Goal: Task Accomplishment & Management: Use online tool/utility

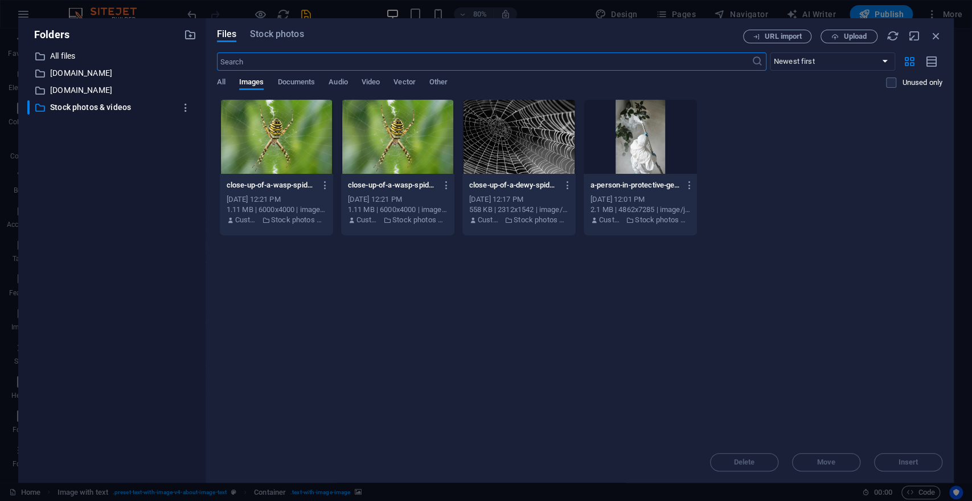
scroll to position [315, 0]
click at [936, 31] on icon "button" at bounding box center [936, 36] width 13 height 13
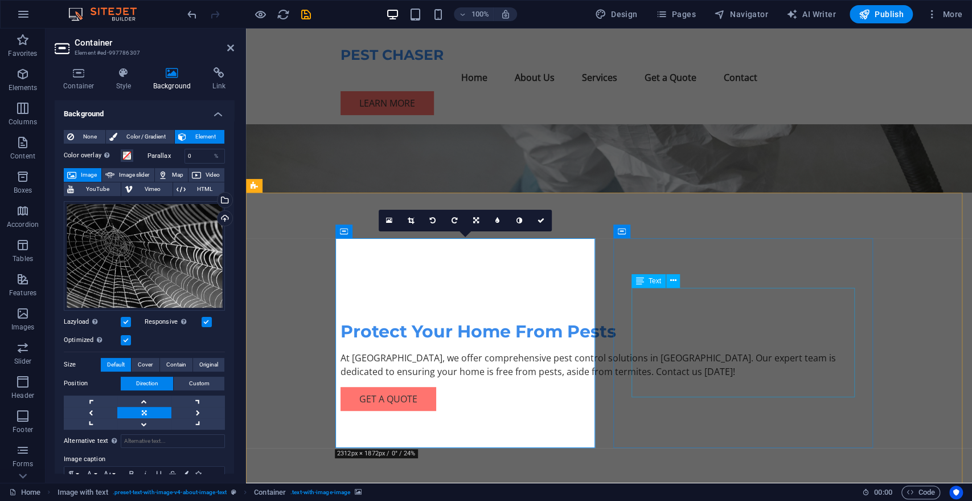
scroll to position [180, 0]
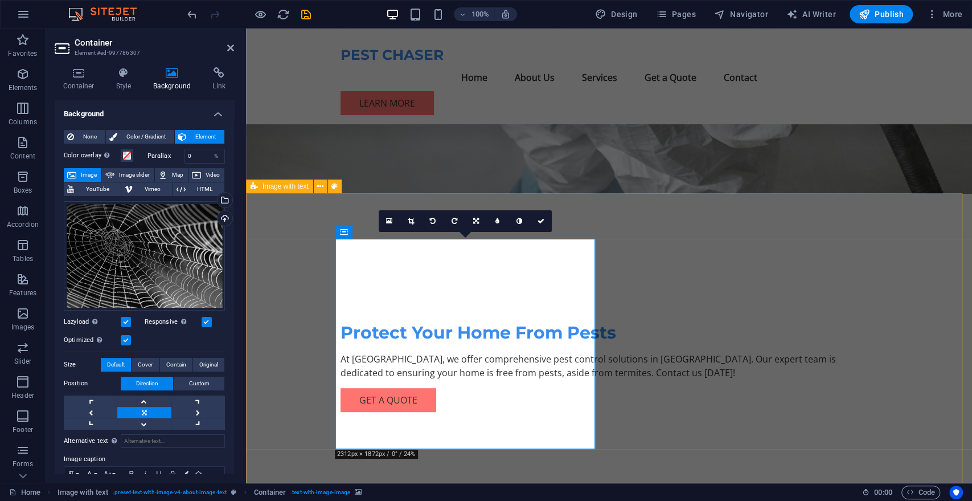
click at [167, 261] on div "Drag files here, click to choose files or select files from Files or our free s…" at bounding box center [144, 255] width 161 height 109
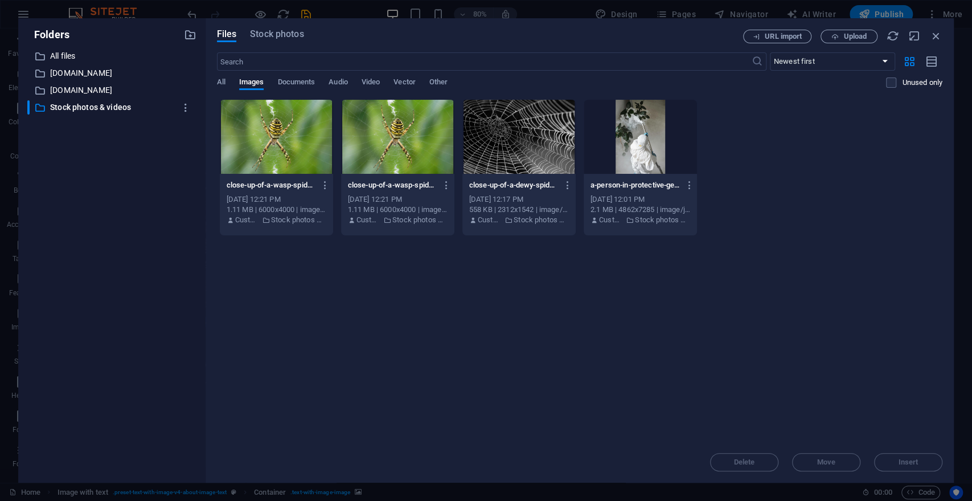
click at [167, 261] on div "​ All files All files ​ [DOMAIN_NAME] [DOMAIN_NAME] ​ [DOMAIN_NAME] [DOMAIN_NAM…" at bounding box center [111, 261] width 169 height 424
click at [394, 130] on div at bounding box center [397, 137] width 113 height 74
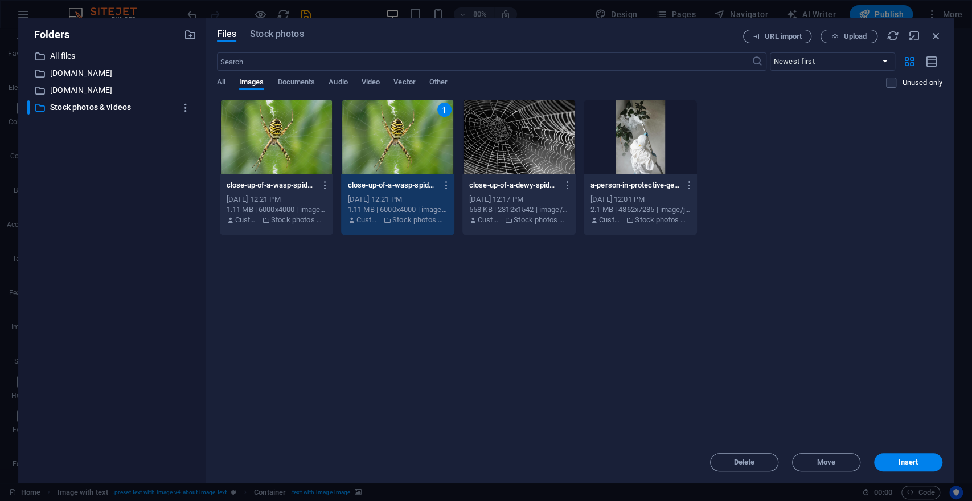
click at [394, 130] on div "1" at bounding box center [397, 137] width 113 height 74
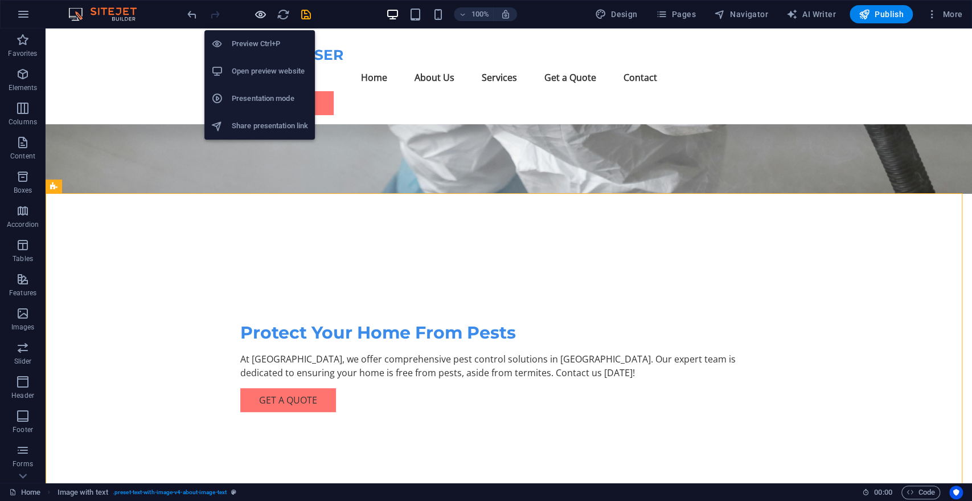
click at [260, 13] on icon "button" at bounding box center [260, 14] width 13 height 13
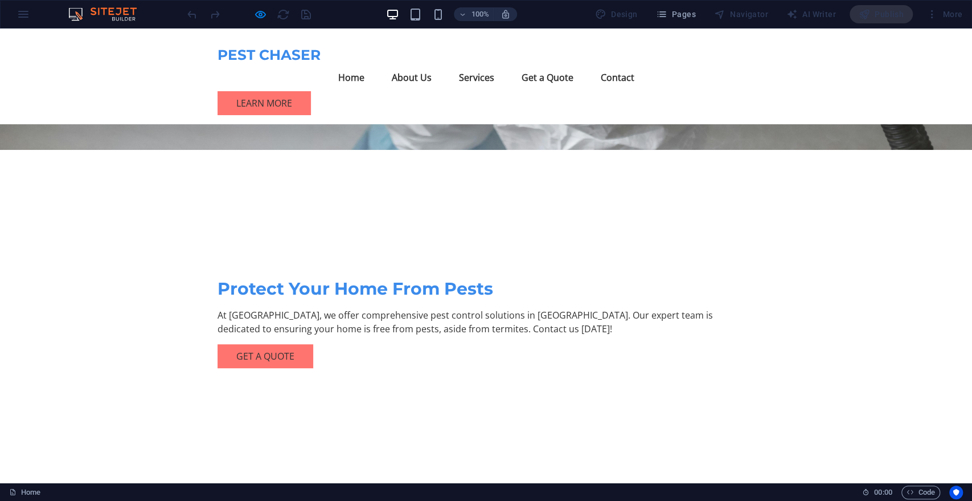
scroll to position [0, 0]
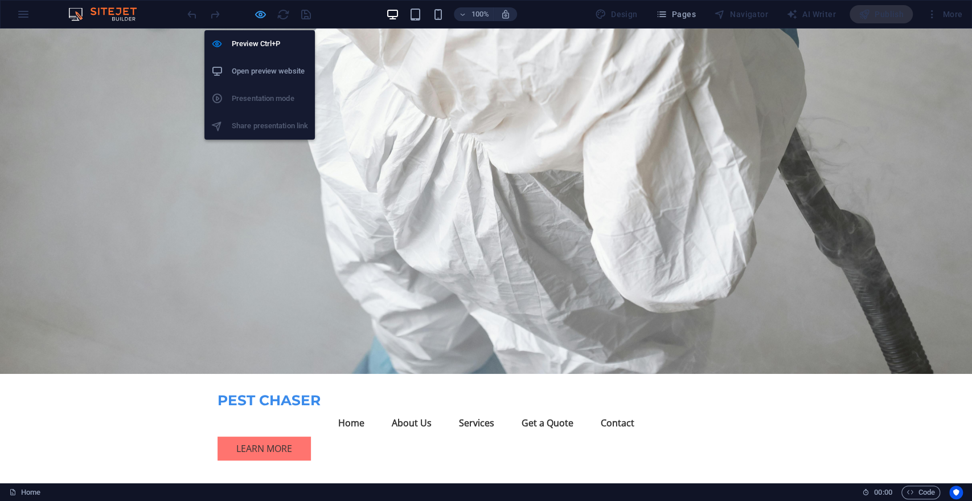
click at [258, 14] on icon "button" at bounding box center [260, 14] width 13 height 13
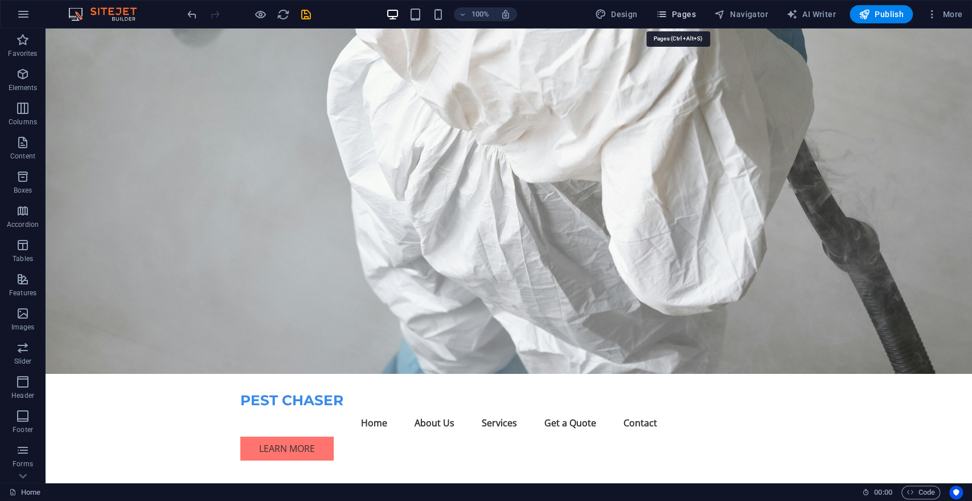
click at [671, 9] on span "Pages" at bounding box center [675, 14] width 40 height 11
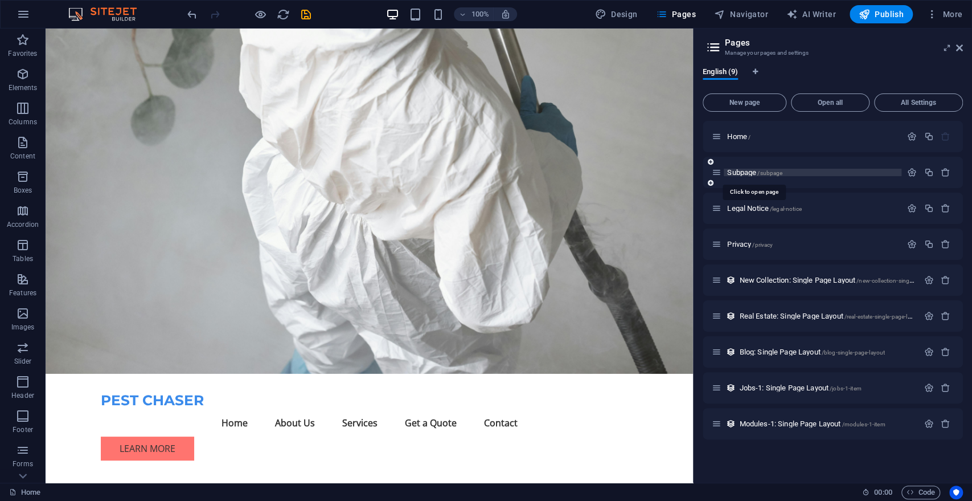
click at [743, 171] on span "Subpage /subpage" at bounding box center [754, 172] width 55 height 9
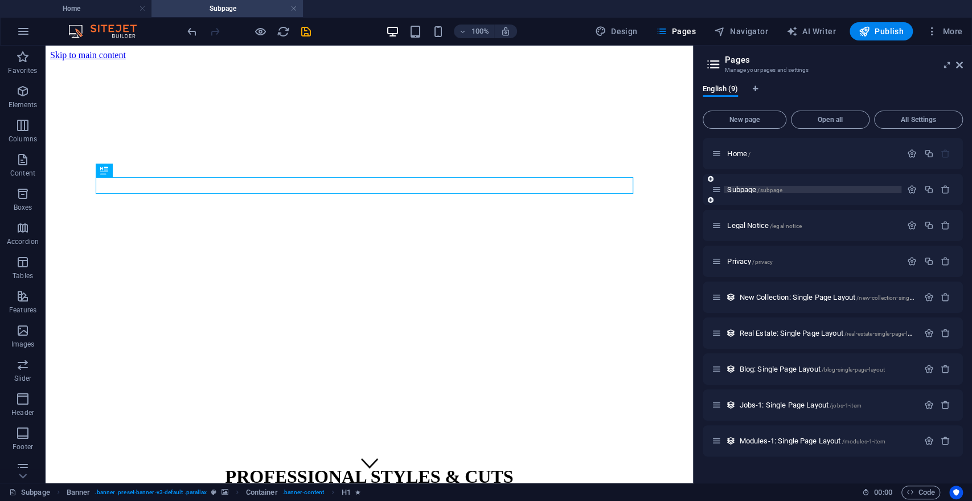
click at [743, 189] on span "Subpage /subpage" at bounding box center [754, 189] width 55 height 9
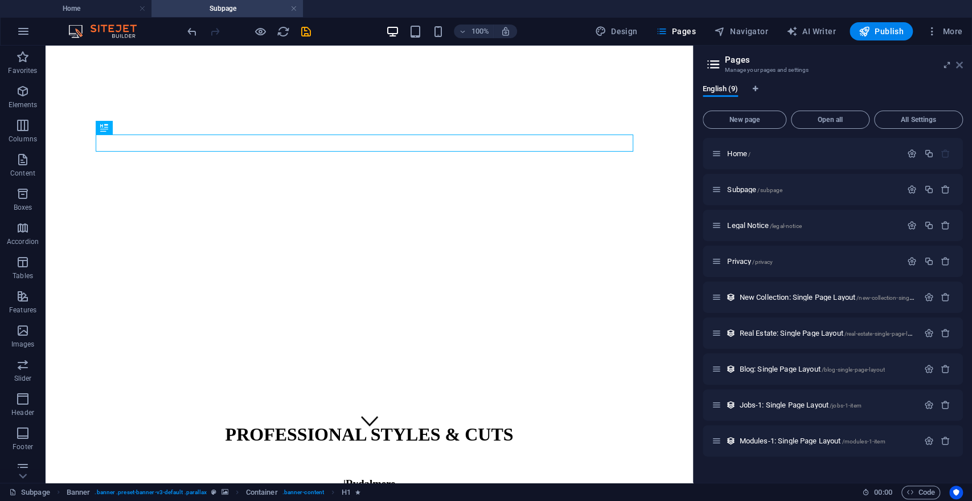
click at [960, 63] on icon at bounding box center [959, 64] width 7 height 9
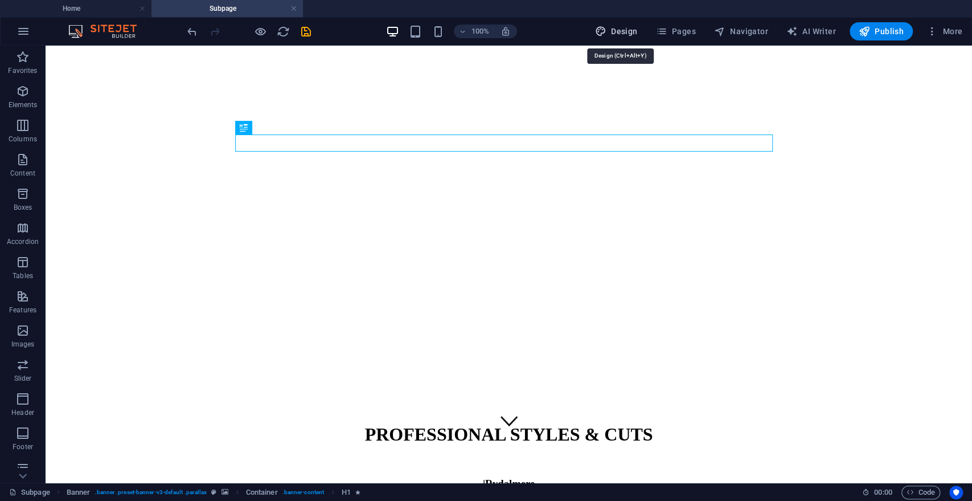
click at [633, 30] on span "Design" at bounding box center [616, 31] width 43 height 11
select select "px"
select select "200"
select select "px"
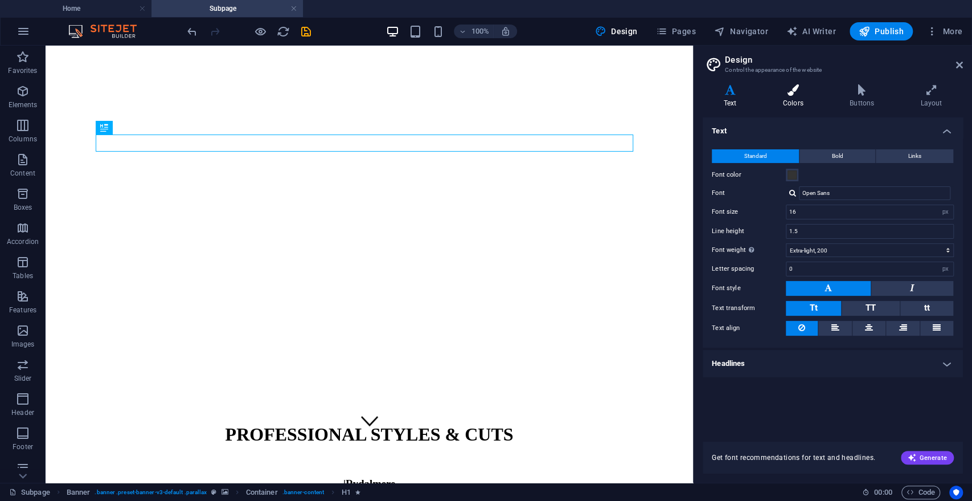
click at [793, 98] on h4 "Colors" at bounding box center [795, 96] width 67 height 24
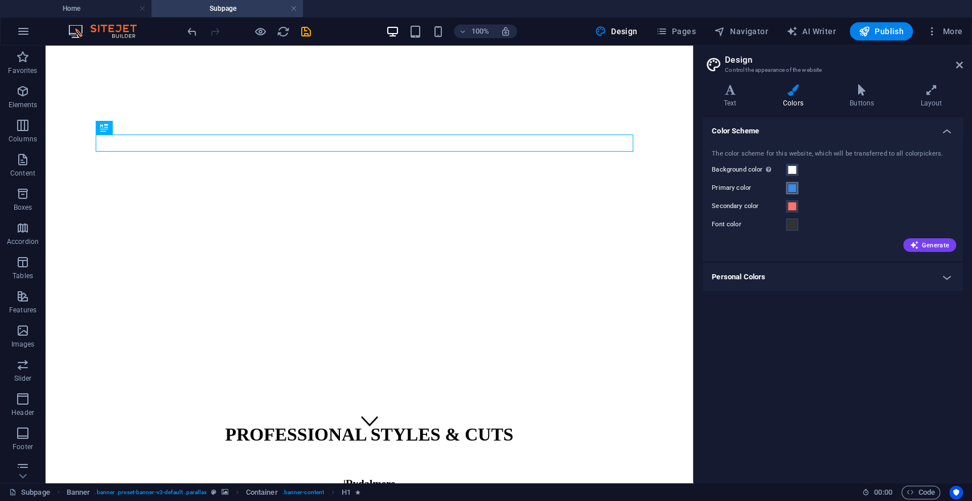
click at [792, 183] on span at bounding box center [792, 187] width 9 height 9
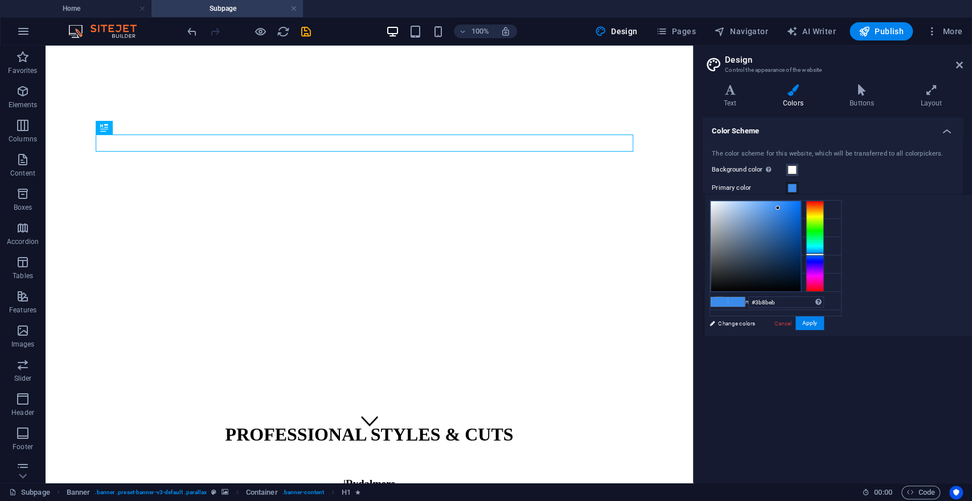
type input "#eb3b9b"
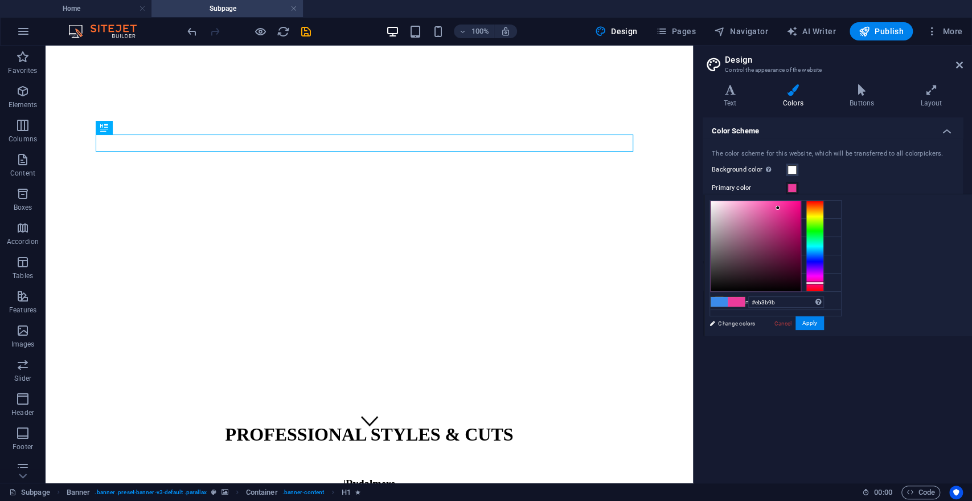
click at [817, 282] on div at bounding box center [815, 245] width 18 height 91
click at [814, 318] on button "Apply" at bounding box center [810, 323] width 28 height 14
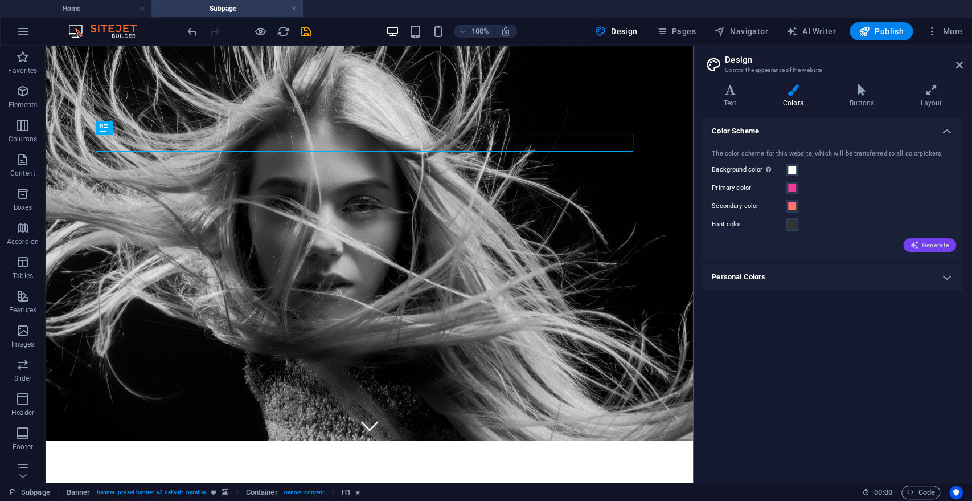
click at [939, 244] on span "Generate" at bounding box center [929, 244] width 39 height 9
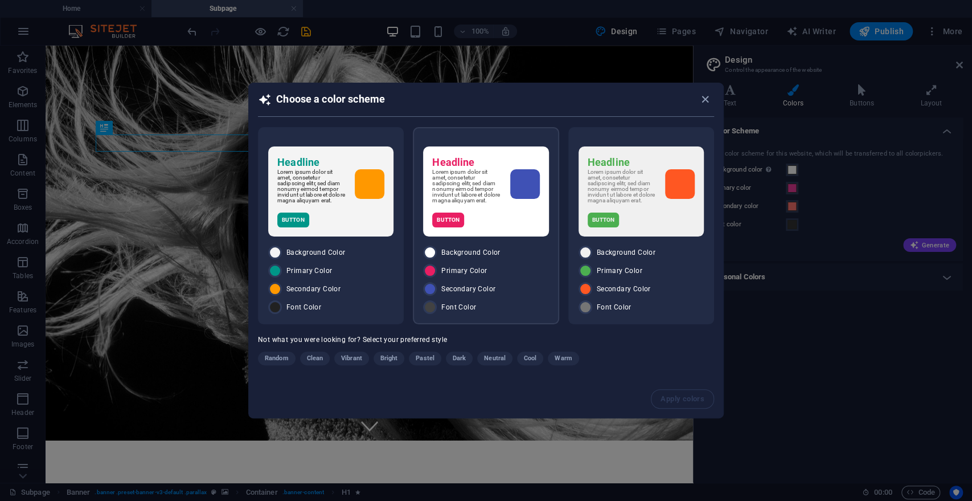
click at [485, 215] on div "Button" at bounding box center [485, 219] width 107 height 15
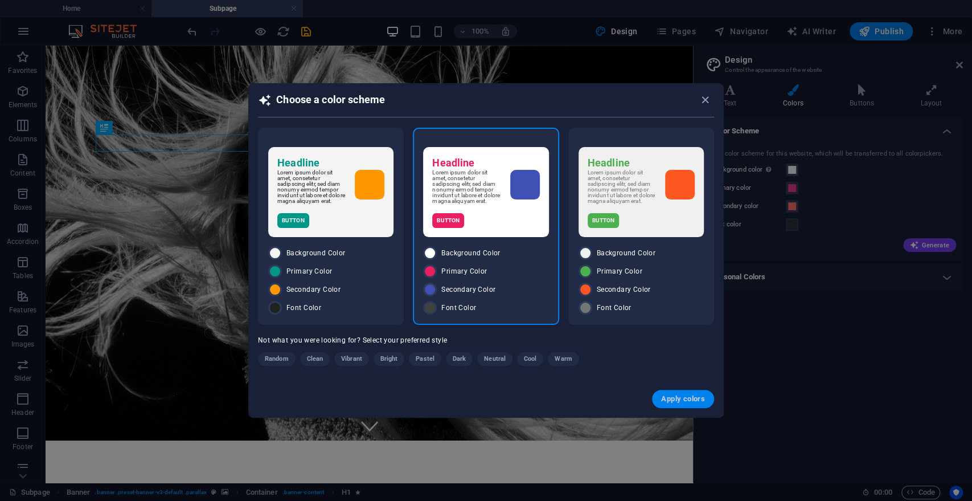
click at [681, 399] on span "Apply colors" at bounding box center [683, 398] width 44 height 9
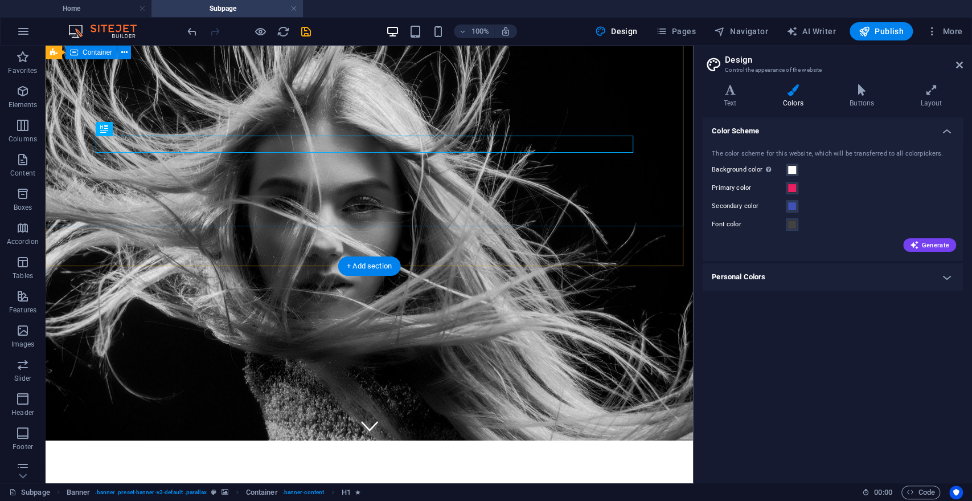
scroll to position [41, 0]
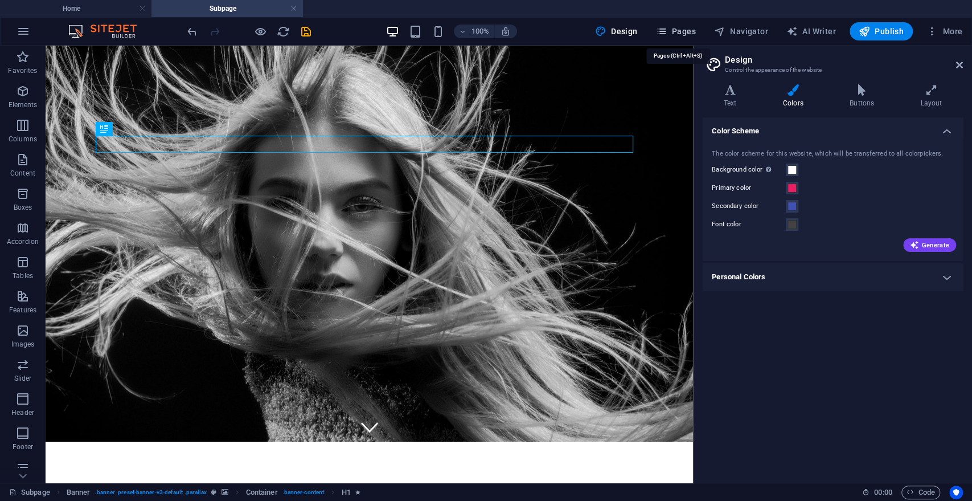
click at [684, 27] on span "Pages" at bounding box center [675, 31] width 40 height 11
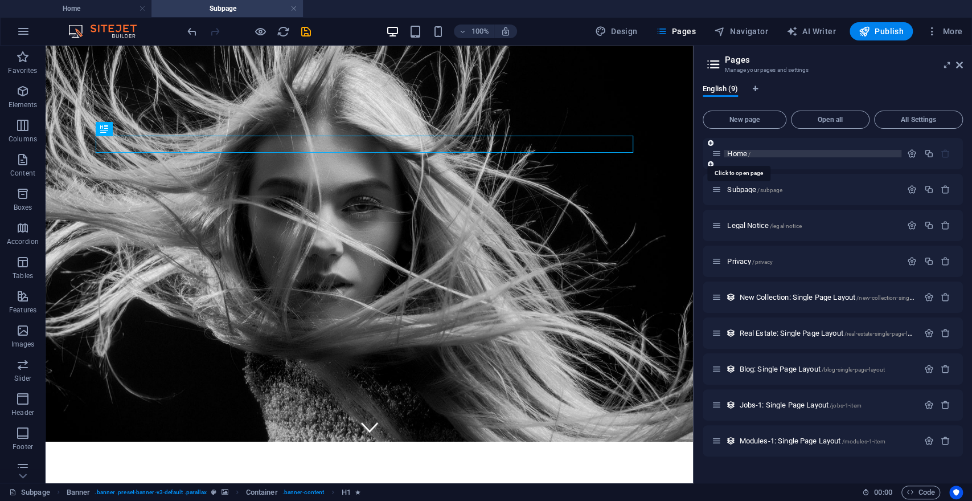
click at [735, 154] on span "Home /" at bounding box center [738, 153] width 23 height 9
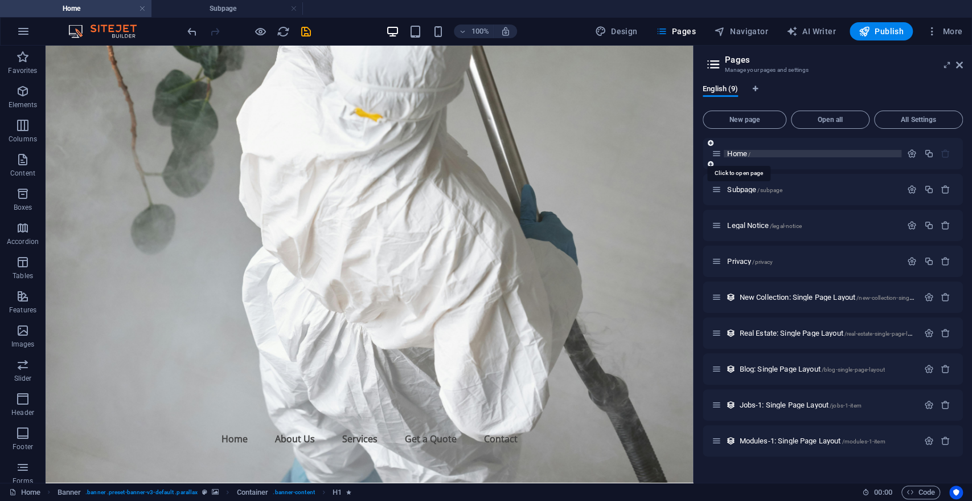
scroll to position [0, 0]
click at [957, 63] on icon at bounding box center [959, 64] width 7 height 9
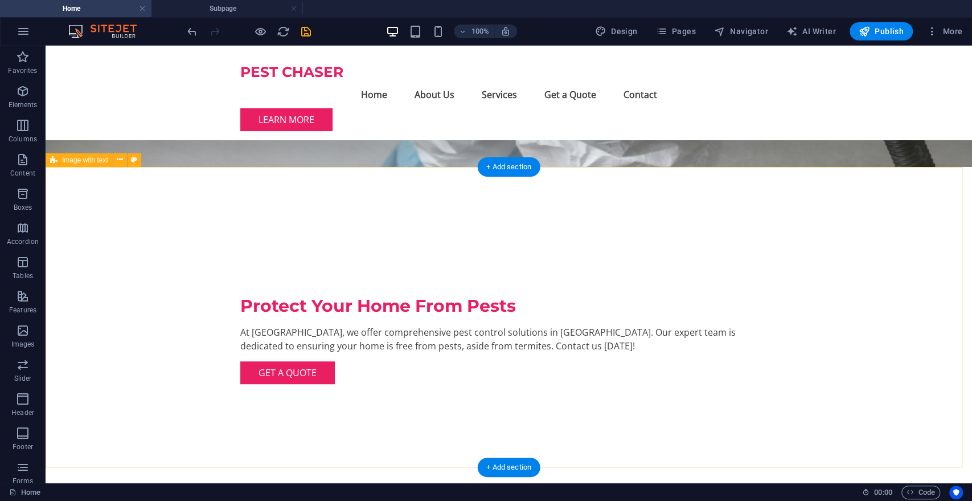
scroll to position [223, 0]
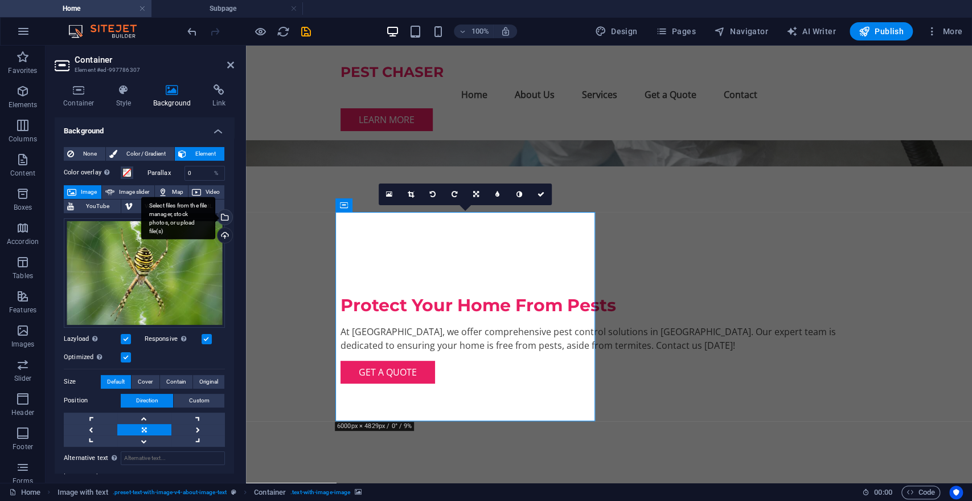
click at [223, 216] on div "Select files from the file manager, stock photos, or upload file(s)" at bounding box center [223, 218] width 17 height 17
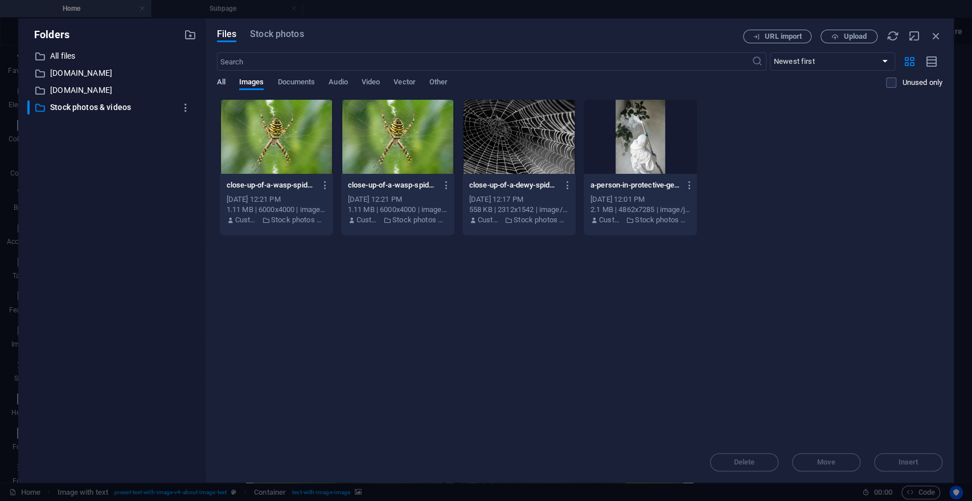
click at [222, 78] on span "All" at bounding box center [221, 83] width 9 height 16
click at [86, 71] on p "[DOMAIN_NAME]" at bounding box center [112, 73] width 125 height 13
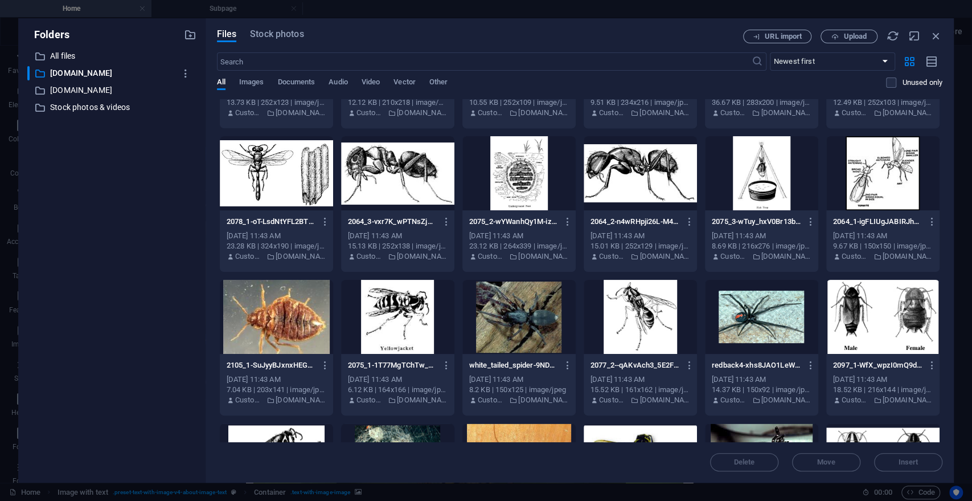
scroll to position [1372, 0]
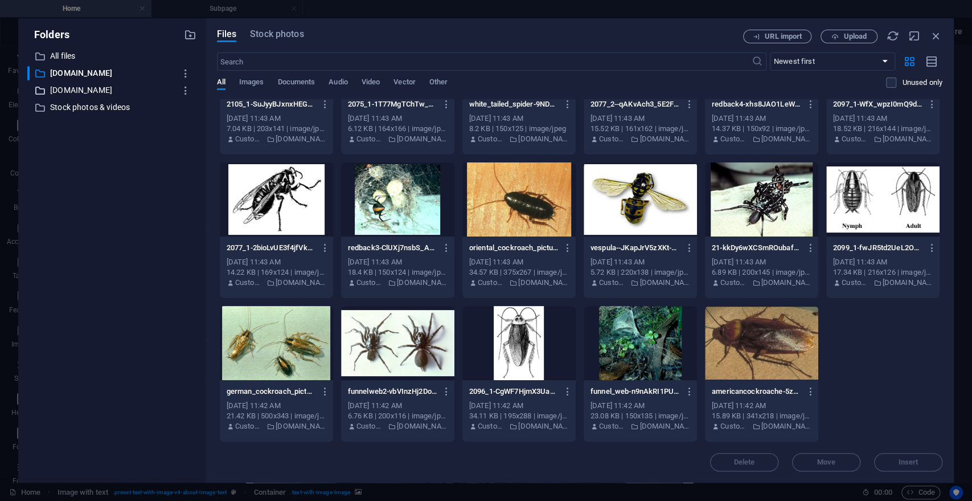
click at [136, 89] on p "[DOMAIN_NAME]" at bounding box center [112, 90] width 125 height 13
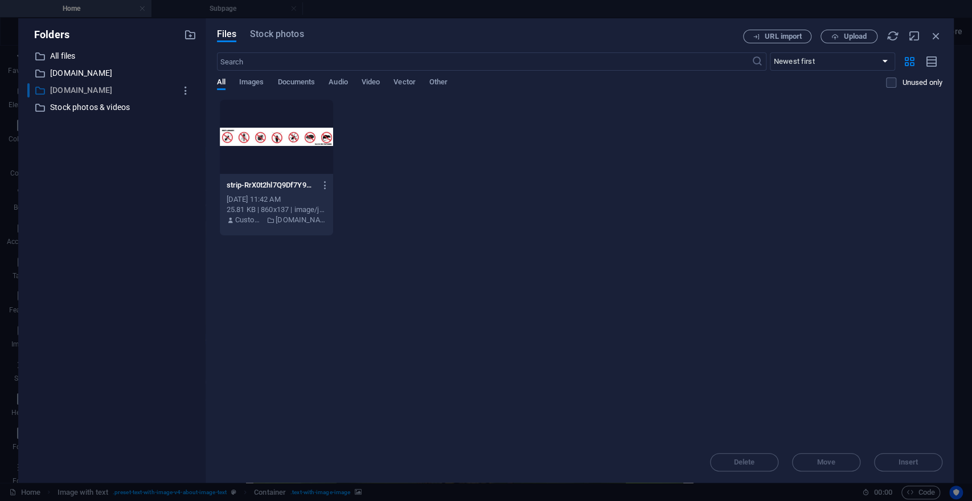
scroll to position [0, 0]
click at [108, 110] on p "Stock photos & videos" at bounding box center [112, 107] width 125 height 13
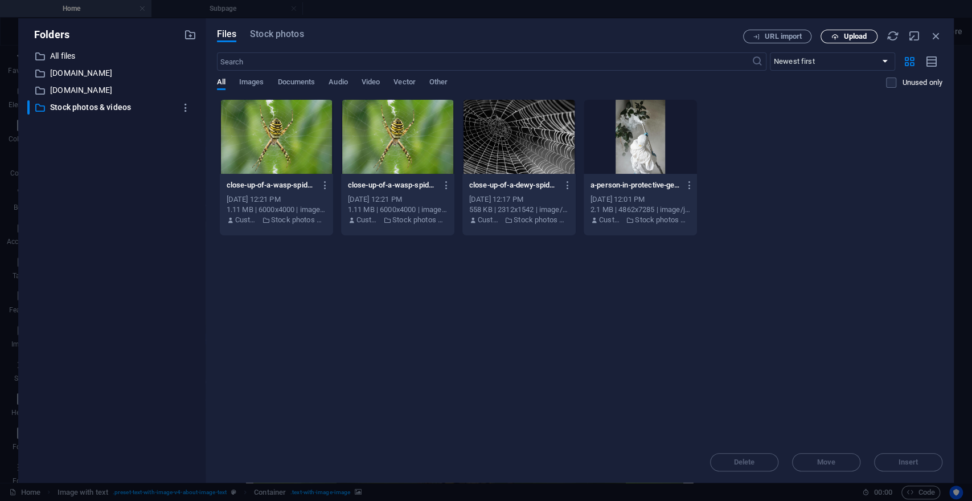
click at [843, 30] on button "Upload" at bounding box center [849, 37] width 57 height 14
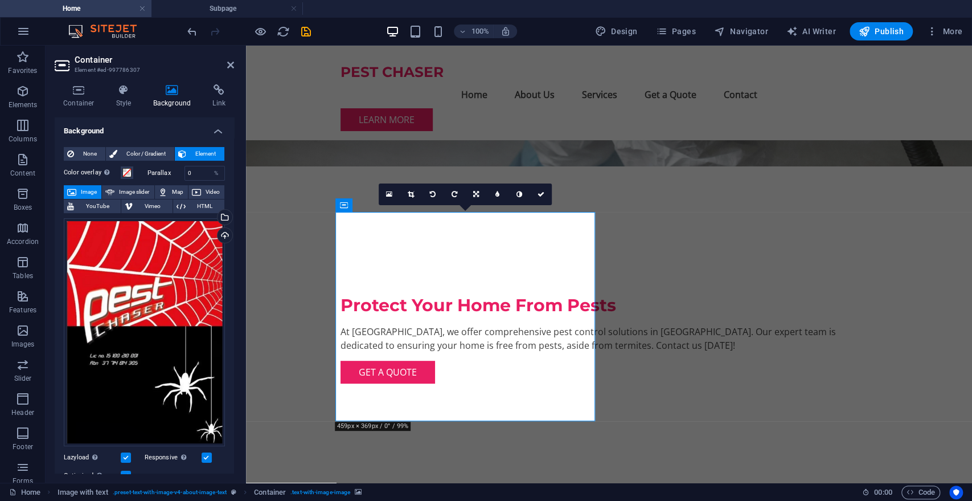
click at [223, 211] on div "Select files from the file manager, stock photos, or upload file(s)" at bounding box center [223, 218] width 17 height 17
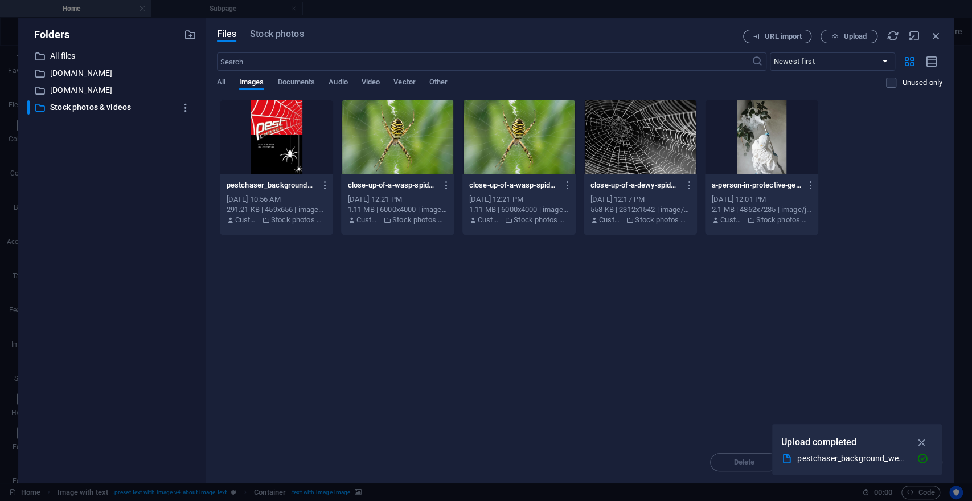
click at [302, 155] on div at bounding box center [276, 137] width 113 height 74
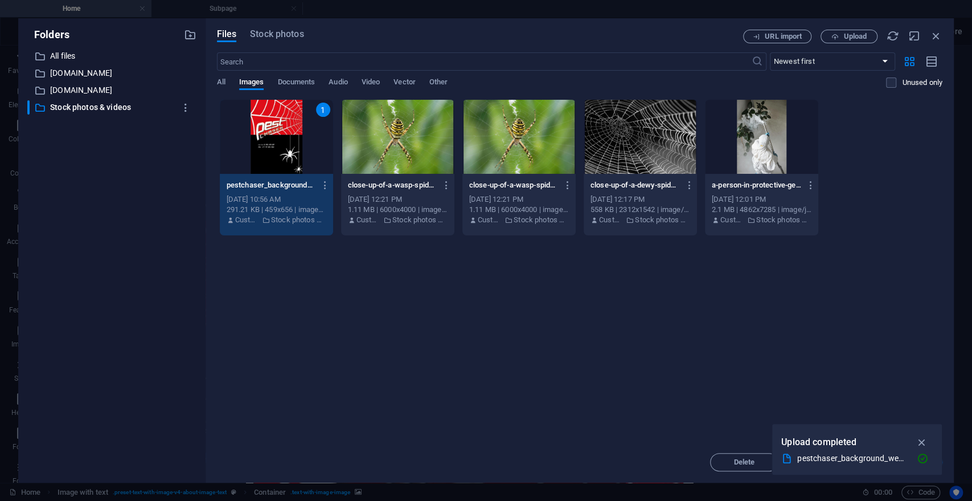
click at [294, 136] on div "1" at bounding box center [276, 137] width 113 height 74
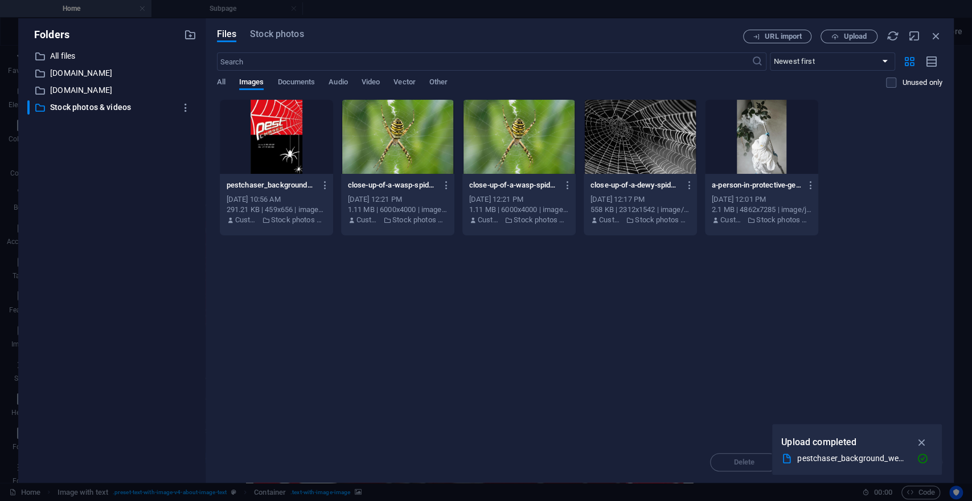
click at [294, 136] on div at bounding box center [276, 137] width 113 height 74
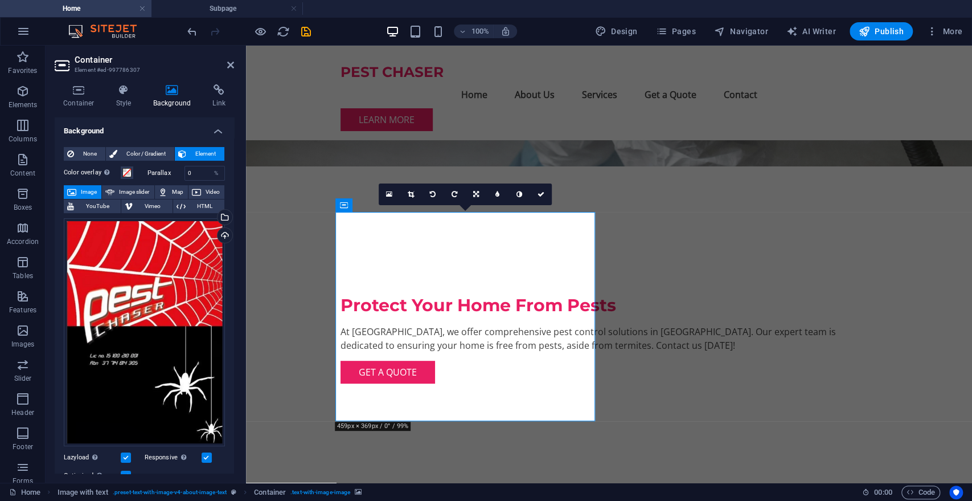
click at [477, 191] on icon at bounding box center [476, 194] width 6 height 7
click at [475, 215] on icon at bounding box center [476, 215] width 7 height 7
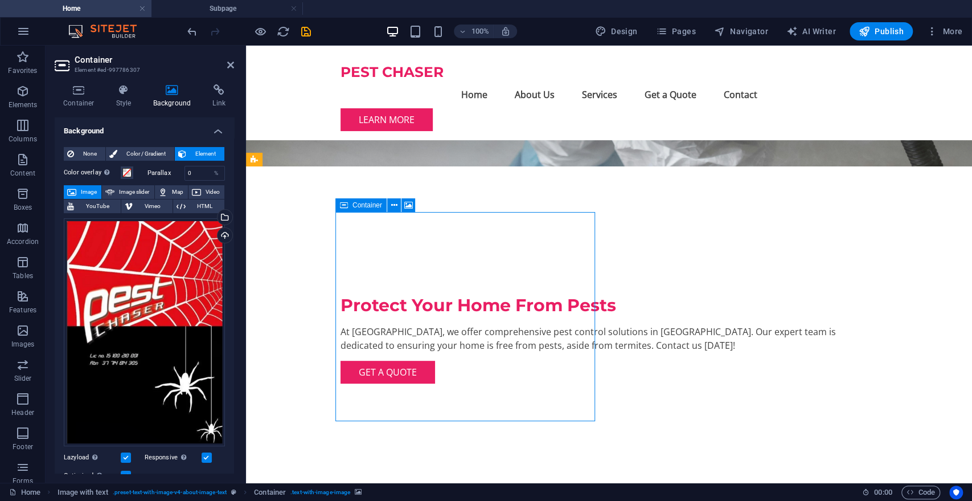
drag, startPoint x: 452, startPoint y: 247, endPoint x: 451, endPoint y: 290, distance: 43.3
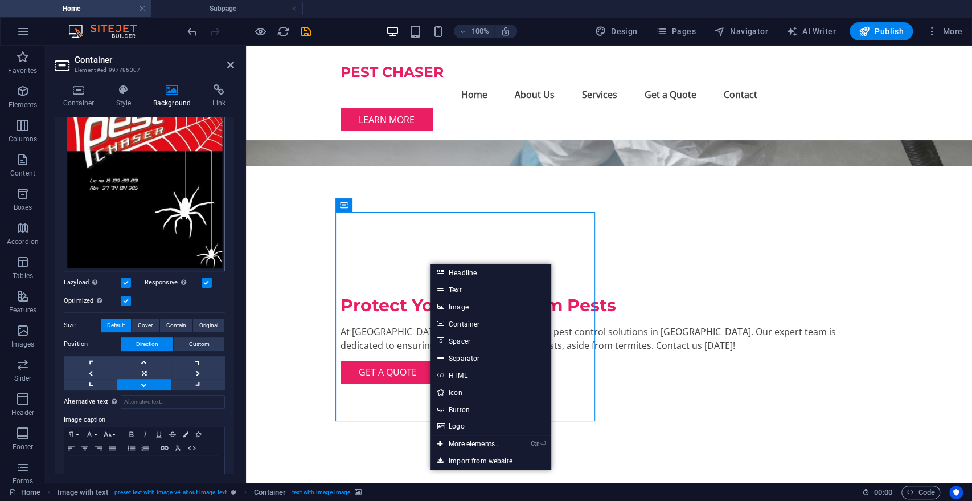
scroll to position [176, 0]
click at [142, 366] on link at bounding box center [144, 371] width 54 height 11
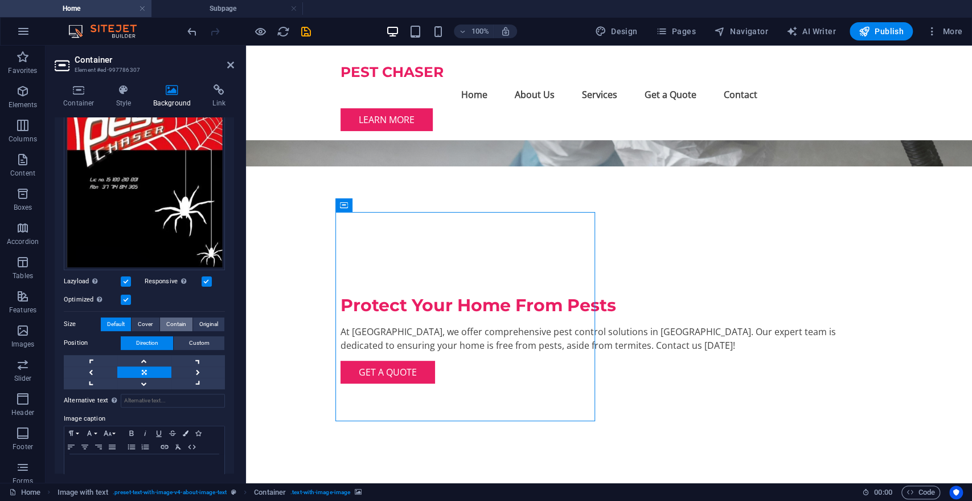
click at [173, 318] on span "Contain" at bounding box center [176, 324] width 20 height 14
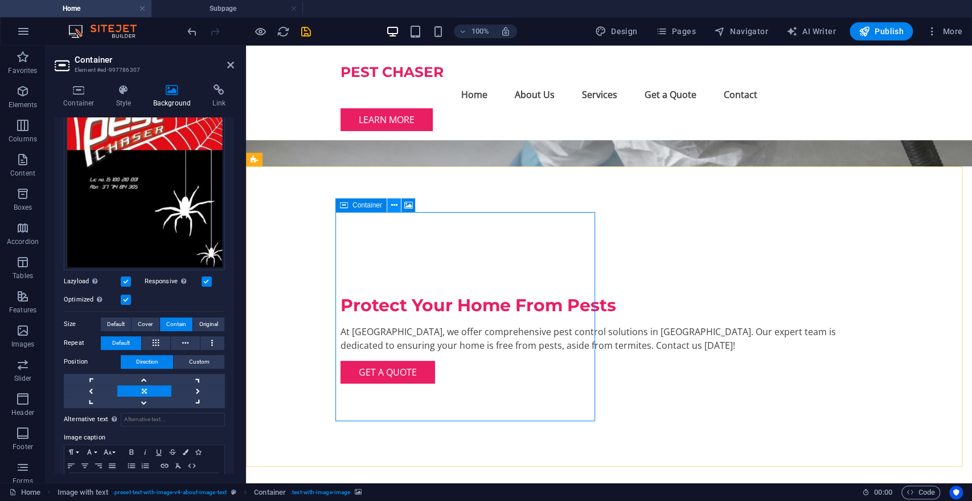
click at [395, 205] on icon at bounding box center [394, 205] width 6 height 12
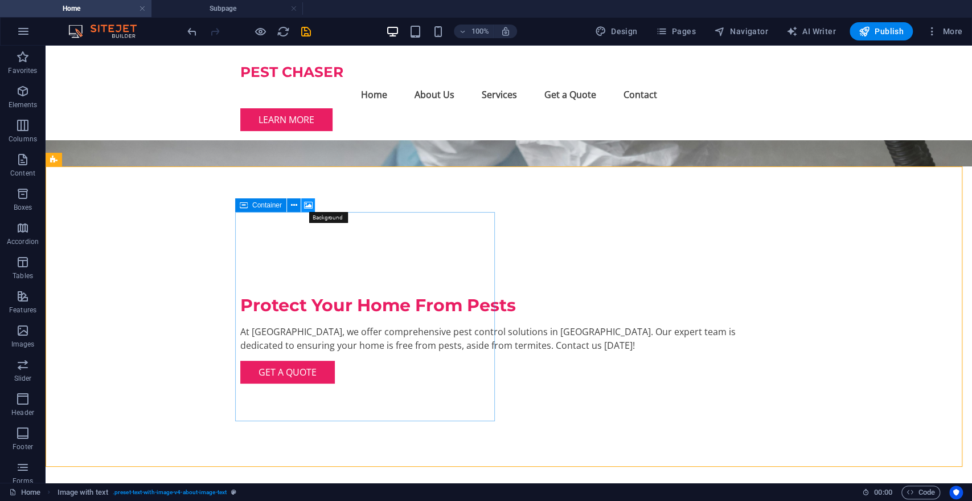
click at [308, 206] on icon at bounding box center [308, 205] width 9 height 12
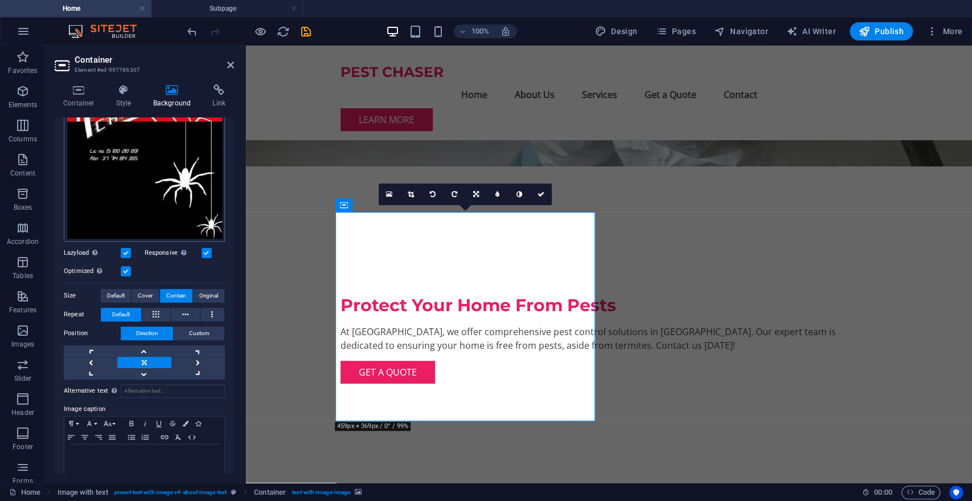
scroll to position [207, 0]
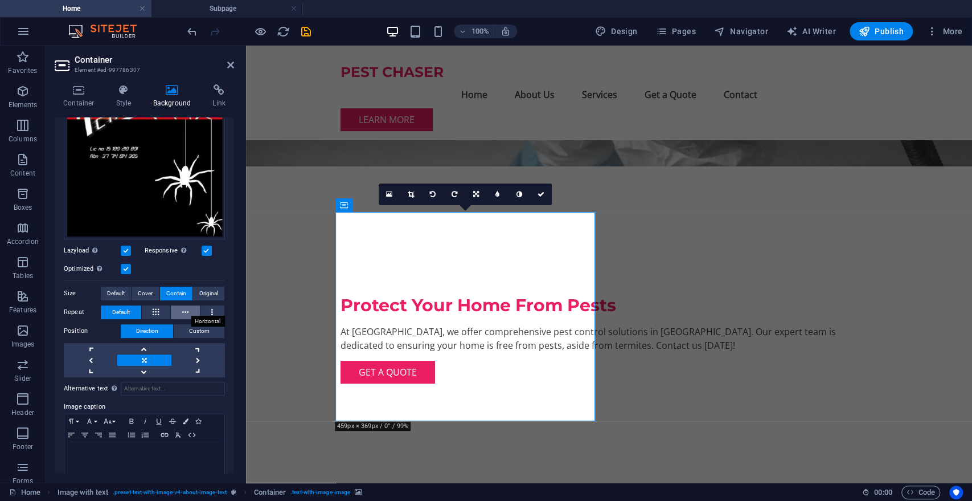
click at [182, 306] on icon at bounding box center [185, 312] width 6 height 14
click at [211, 308] on icon at bounding box center [212, 312] width 2 height 14
click at [158, 309] on icon at bounding box center [156, 312] width 6 height 14
click at [130, 306] on button "Default" at bounding box center [121, 312] width 40 height 14
click at [156, 306] on icon at bounding box center [156, 312] width 6 height 14
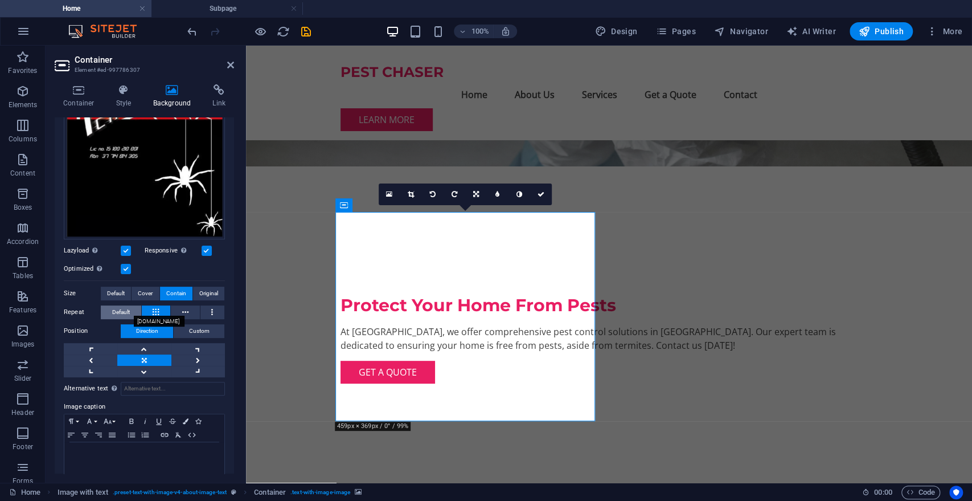
click at [131, 309] on button "Default" at bounding box center [121, 312] width 40 height 14
click at [141, 288] on span "Cover" at bounding box center [145, 293] width 15 height 14
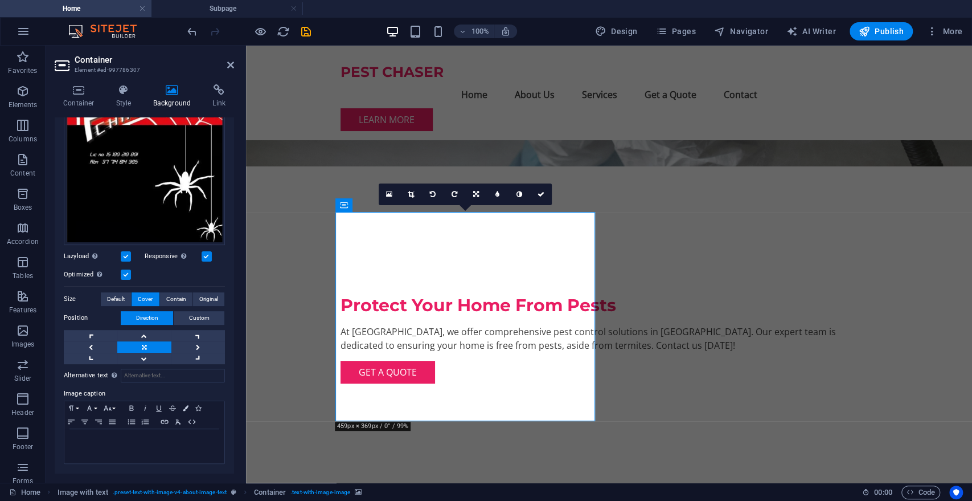
scroll to position [198, 0]
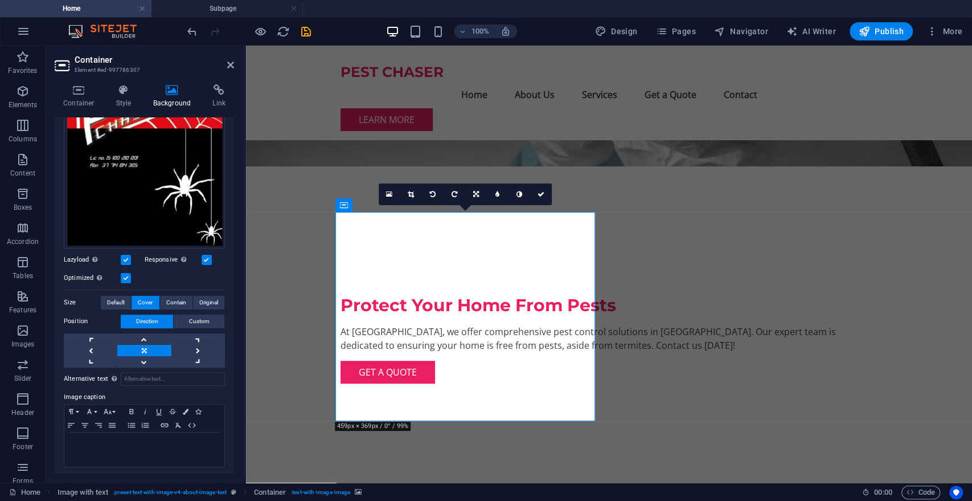
click at [72, 298] on label "Size" at bounding box center [82, 303] width 37 height 14
click at [497, 192] on icon at bounding box center [497, 194] width 4 height 7
click at [489, 192] on icon at bounding box center [489, 194] width 4 height 7
click at [523, 196] on link at bounding box center [520, 194] width 22 height 22
click at [495, 195] on link at bounding box center [498, 194] width 22 height 22
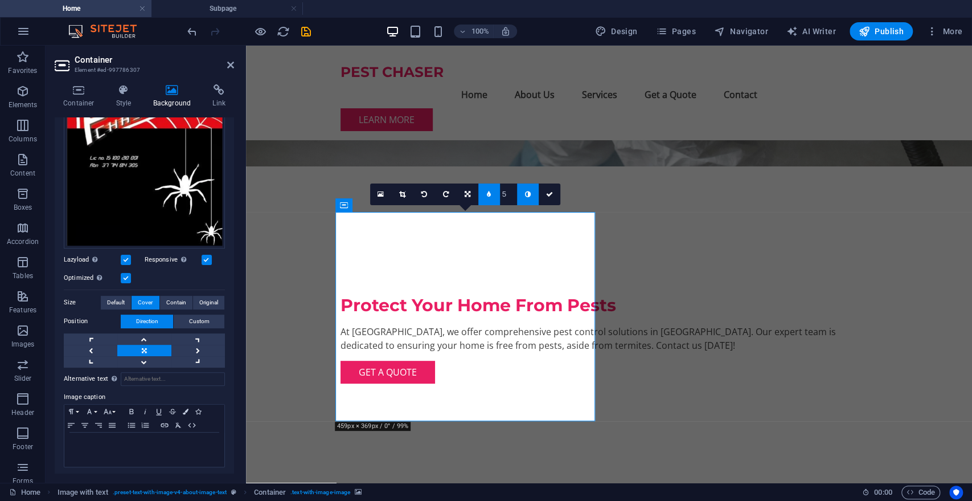
type input "4"
click at [491, 195] on link at bounding box center [489, 194] width 22 height 22
click at [519, 196] on icon at bounding box center [520, 194] width 6 height 7
click at [497, 194] on icon at bounding box center [497, 194] width 4 height 7
type input "6"
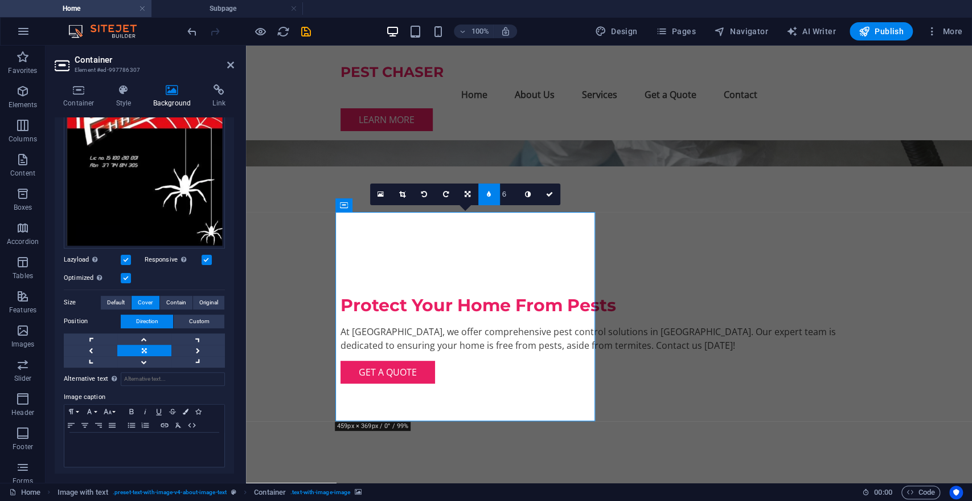
type input "7"
type input "6"
type input "5"
type input "4"
type input "3"
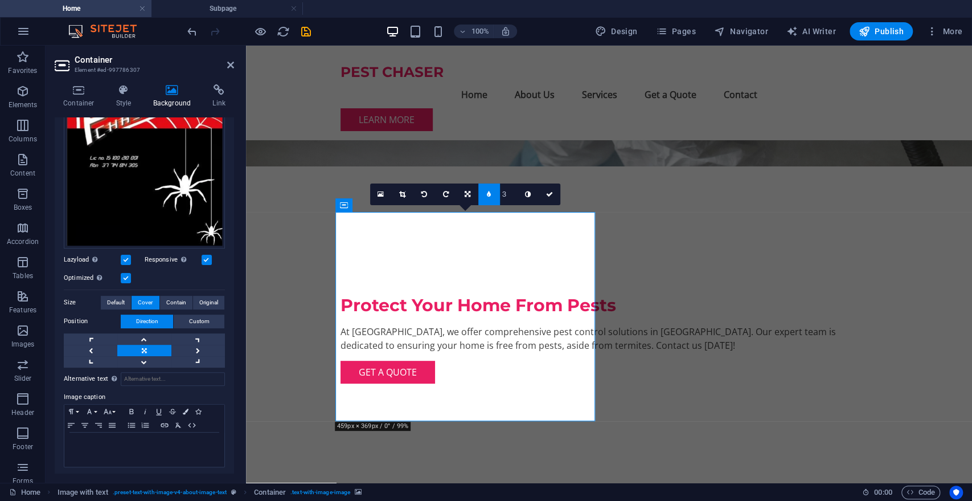
click at [490, 192] on icon at bounding box center [489, 194] width 4 height 7
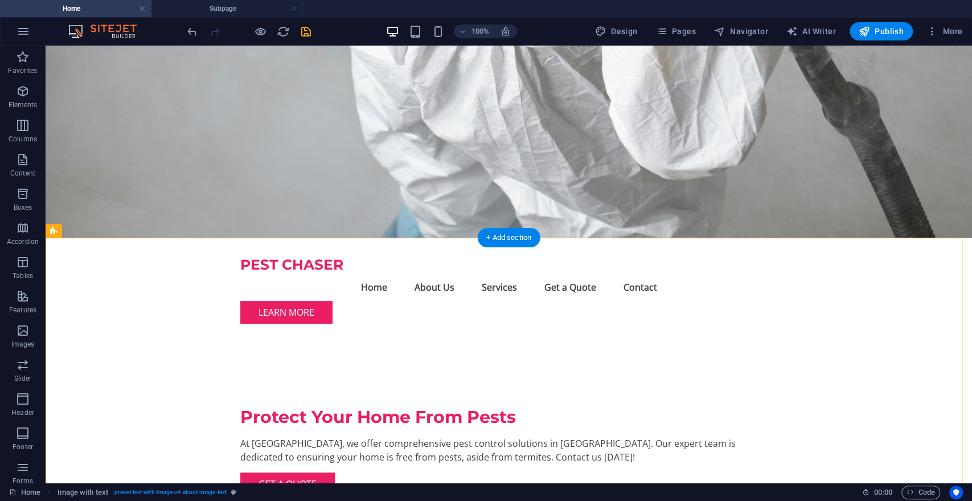
scroll to position [0, 0]
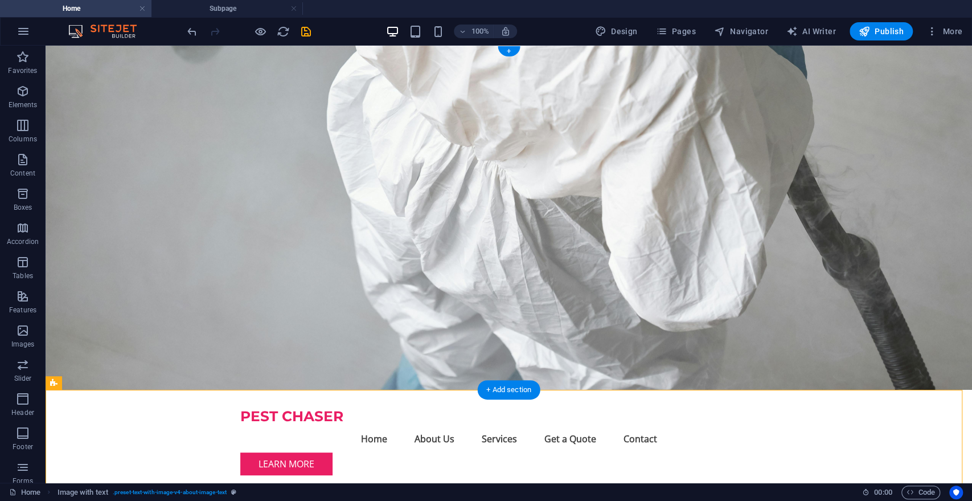
click at [750, 183] on figure at bounding box center [509, 218] width 927 height 344
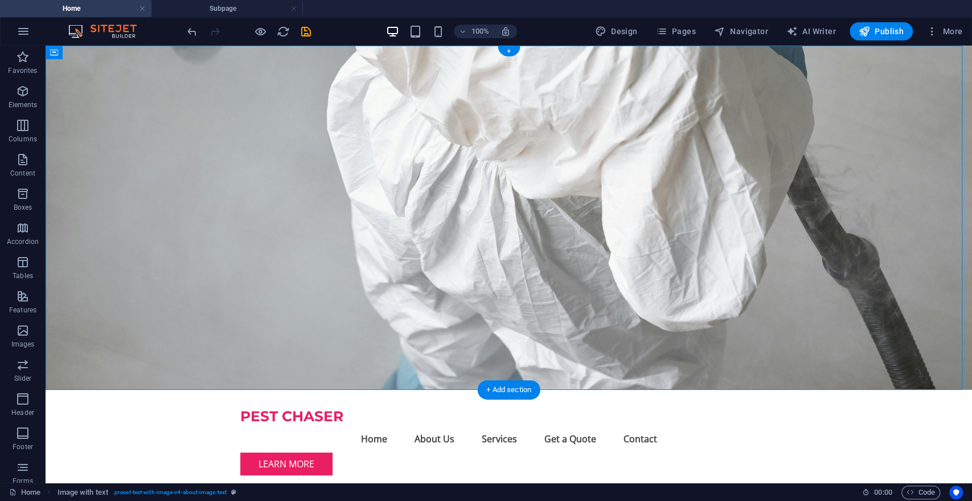
click at [750, 183] on figure at bounding box center [509, 218] width 927 height 344
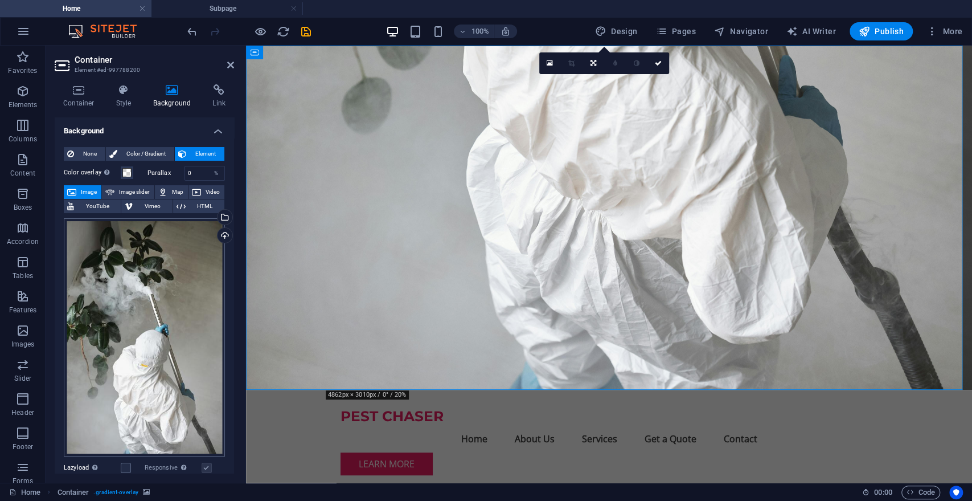
scroll to position [208, 0]
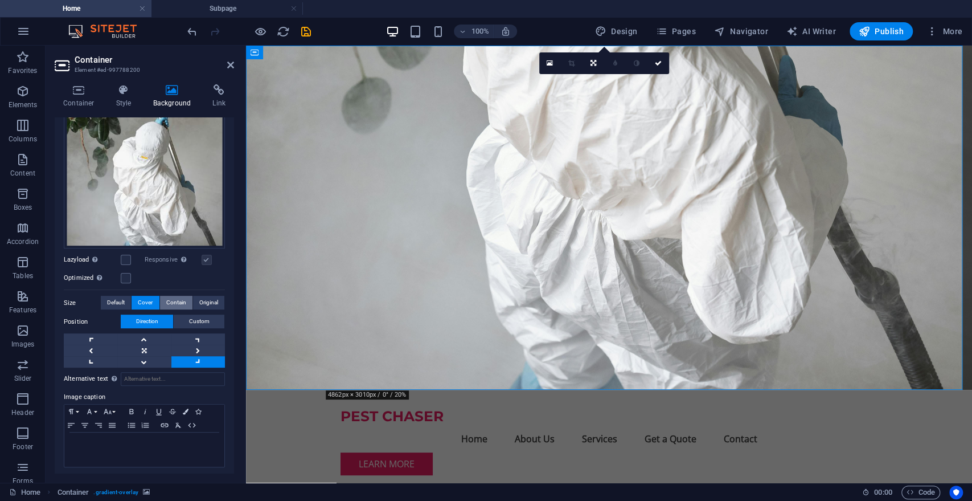
click at [179, 296] on span "Contain" at bounding box center [176, 303] width 20 height 14
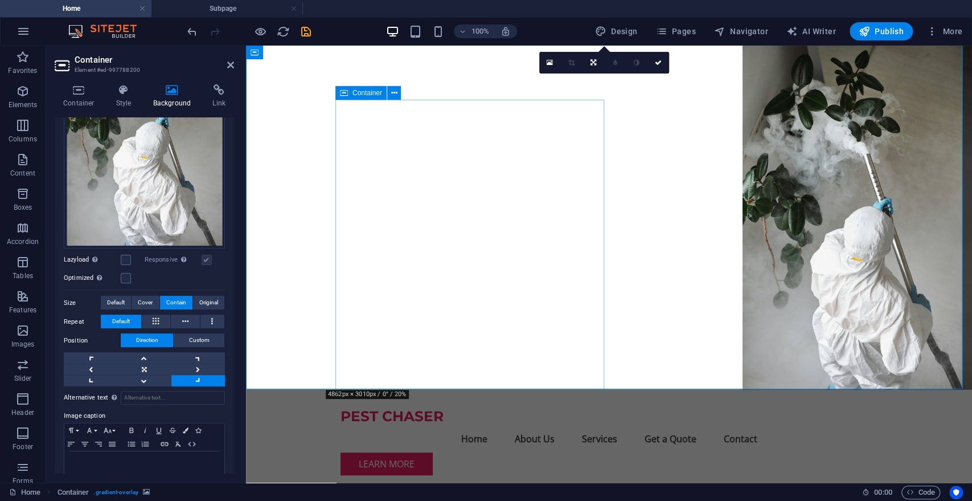
scroll to position [0, 0]
click at [144, 297] on span "Cover" at bounding box center [145, 303] width 15 height 14
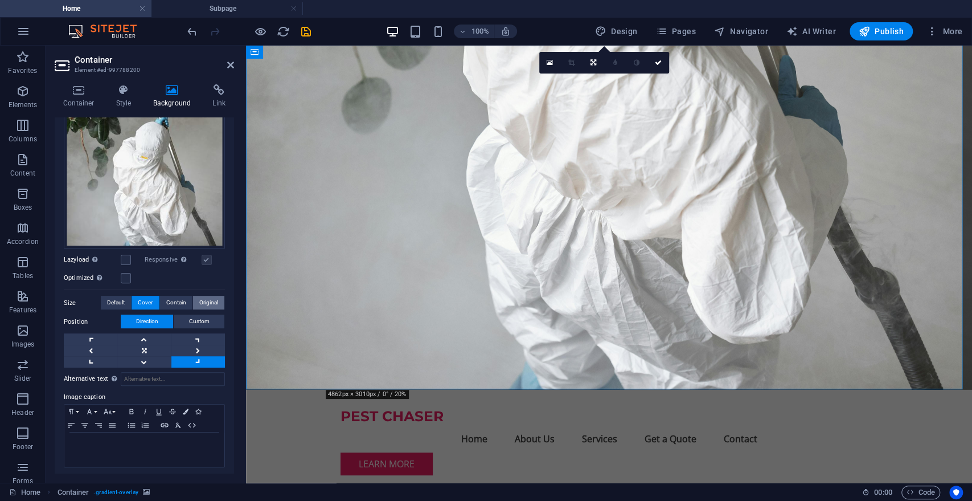
click at [202, 297] on span "Original" at bounding box center [208, 303] width 19 height 14
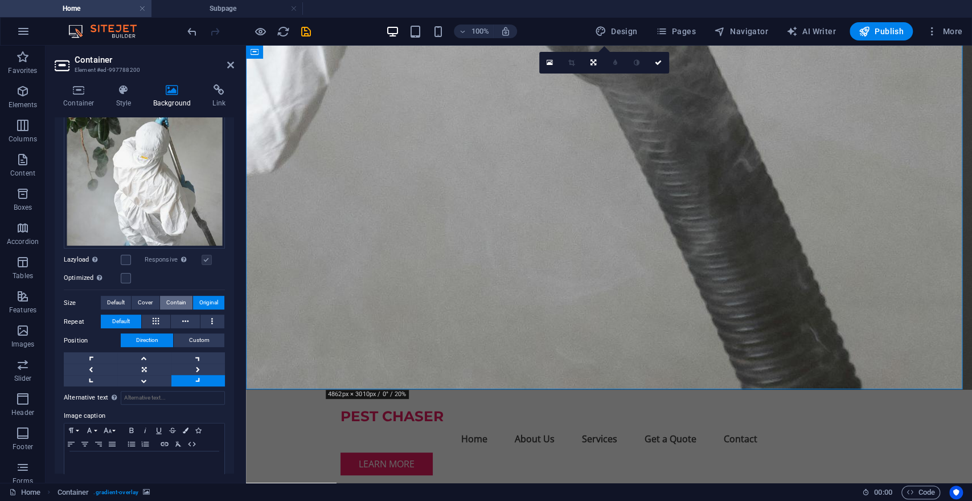
click at [171, 300] on span "Contain" at bounding box center [176, 303] width 20 height 14
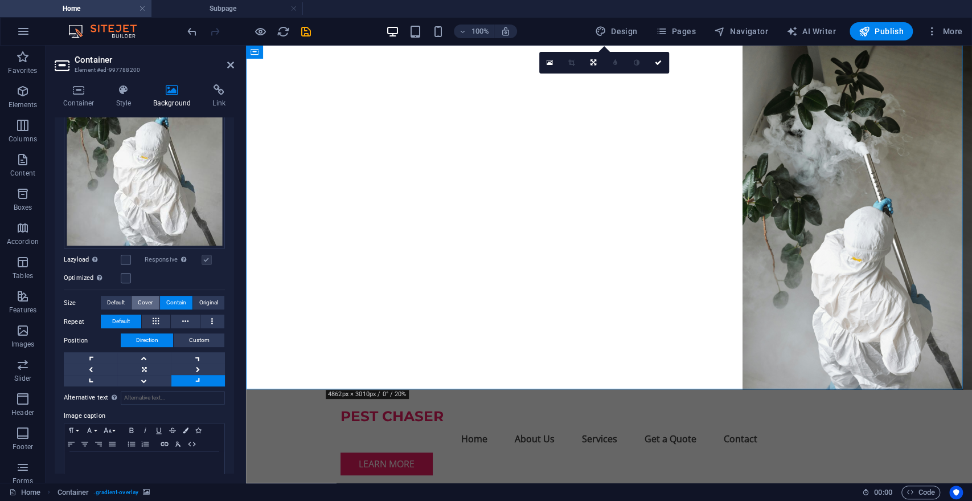
click at [141, 301] on span "Cover" at bounding box center [145, 303] width 15 height 14
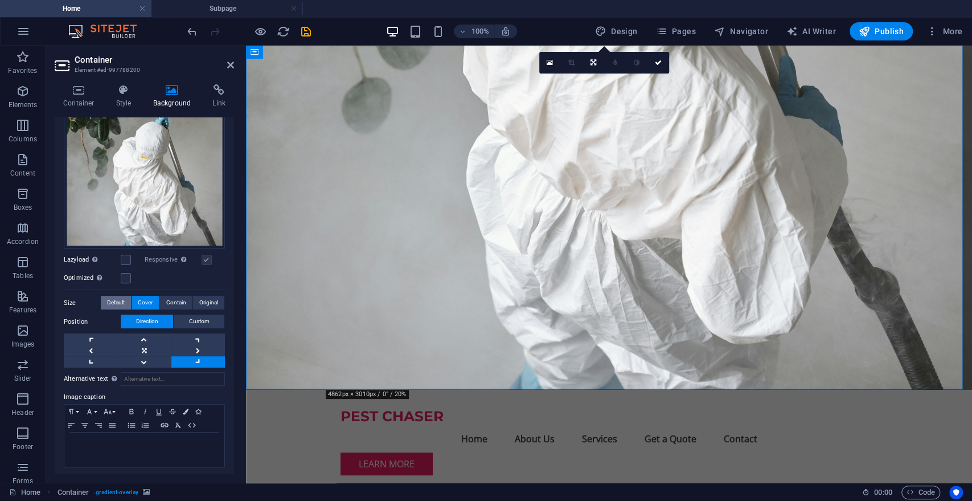
click at [113, 298] on span "Default" at bounding box center [116, 303] width 18 height 14
click at [307, 34] on icon "save" at bounding box center [306, 31] width 13 height 13
checkbox input "false"
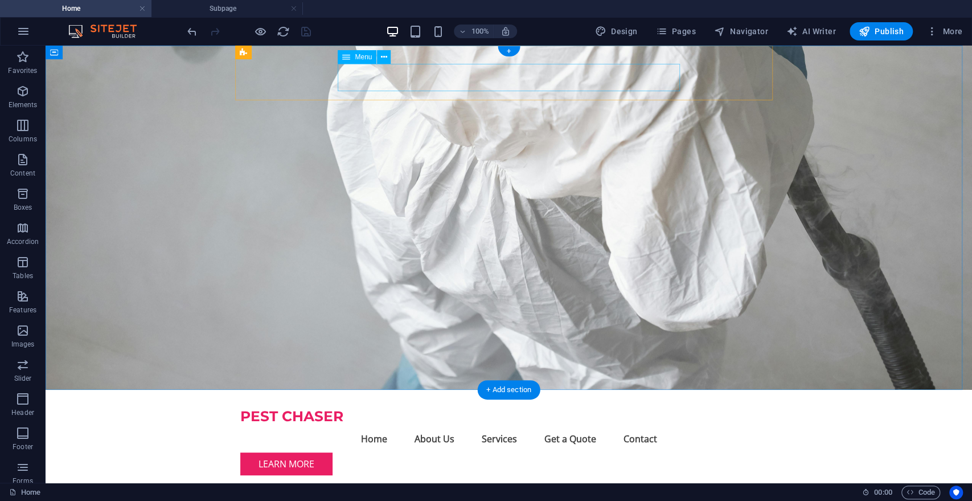
click at [644, 425] on nav "Home About Us Services Get a Quote Contact" at bounding box center [509, 438] width 538 height 27
select select
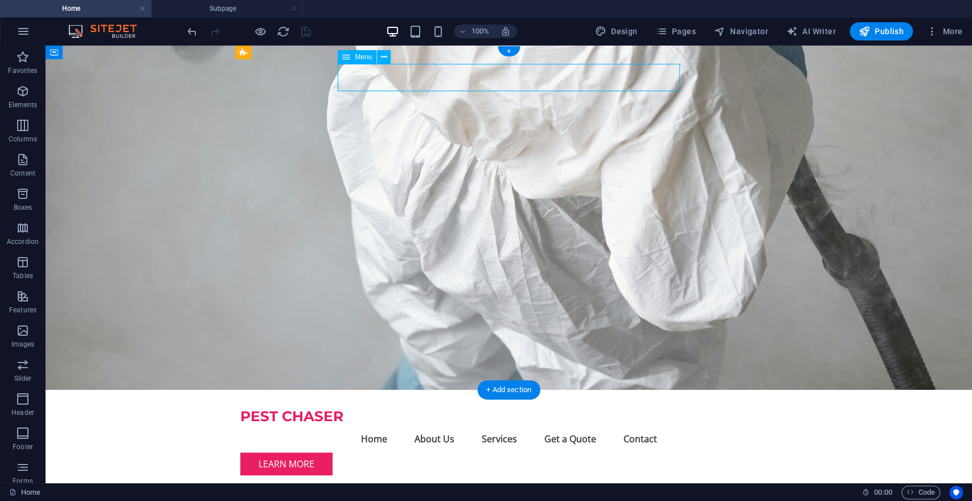
select select
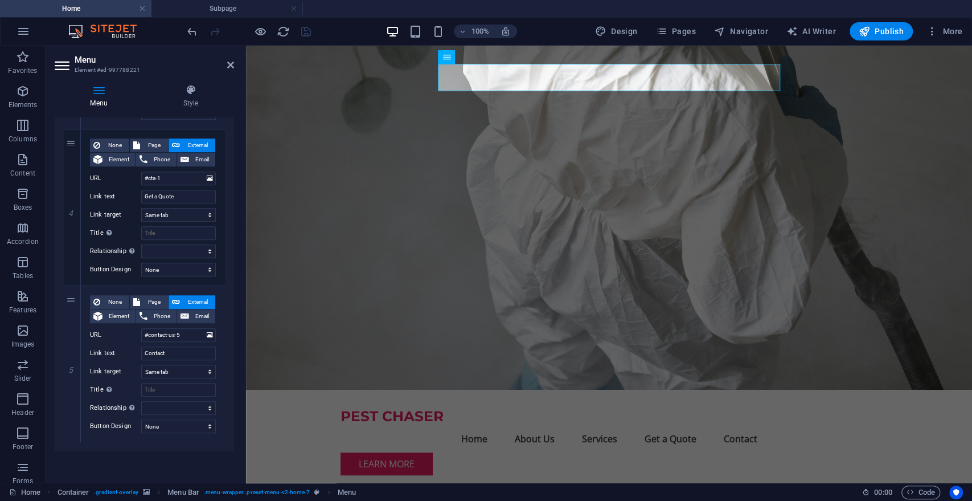
click at [768, 199] on figure at bounding box center [609, 218] width 726 height 344
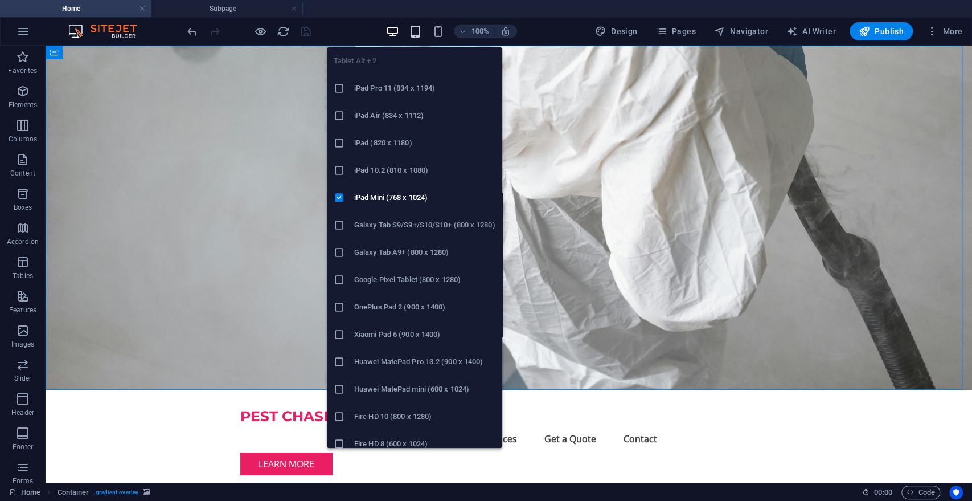
click at [419, 31] on icon "button" at bounding box center [415, 31] width 13 height 13
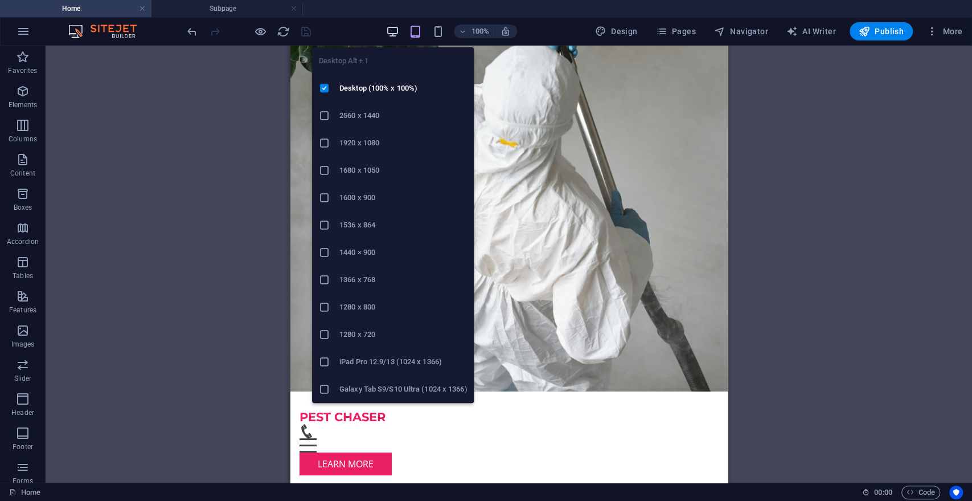
click at [397, 28] on icon "button" at bounding box center [392, 31] width 13 height 13
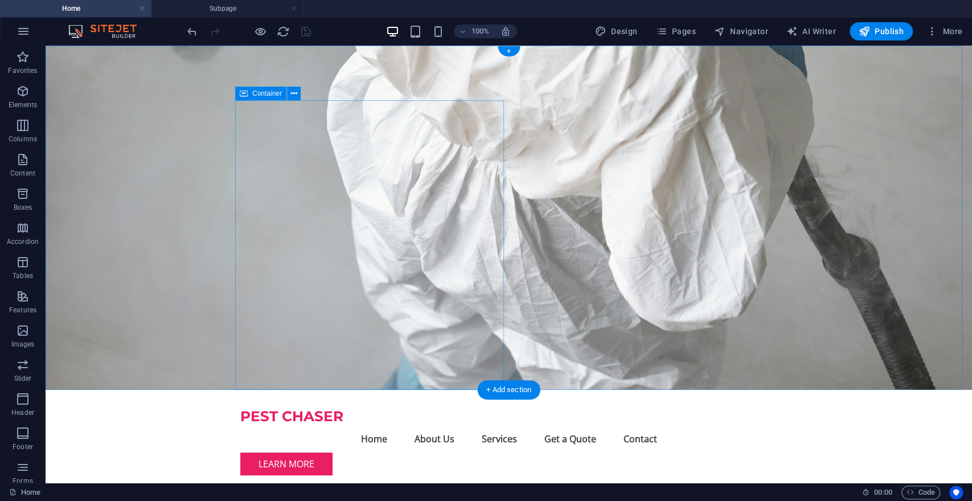
click at [497, 425] on nav "Home About Us Services Get a Quote Contact" at bounding box center [509, 438] width 538 height 27
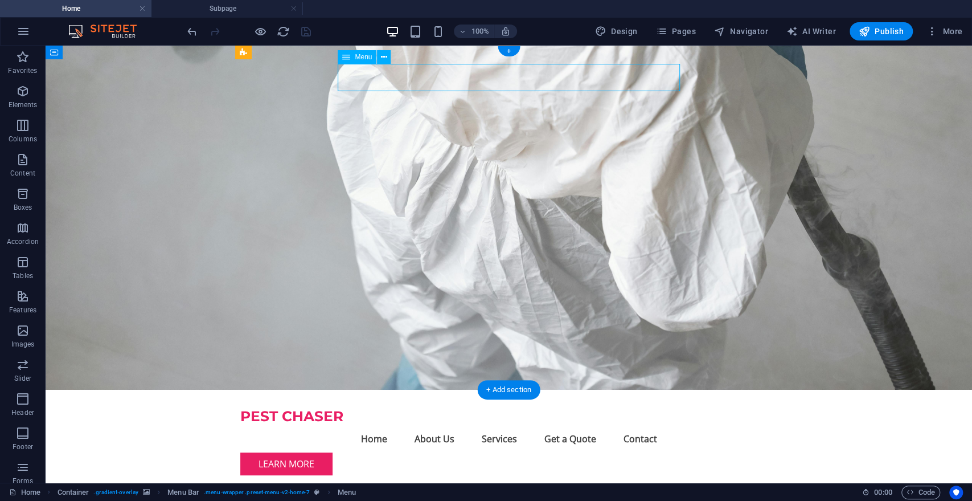
click at [497, 425] on nav "Home About Us Services Get a Quote Contact" at bounding box center [509, 438] width 538 height 27
select select
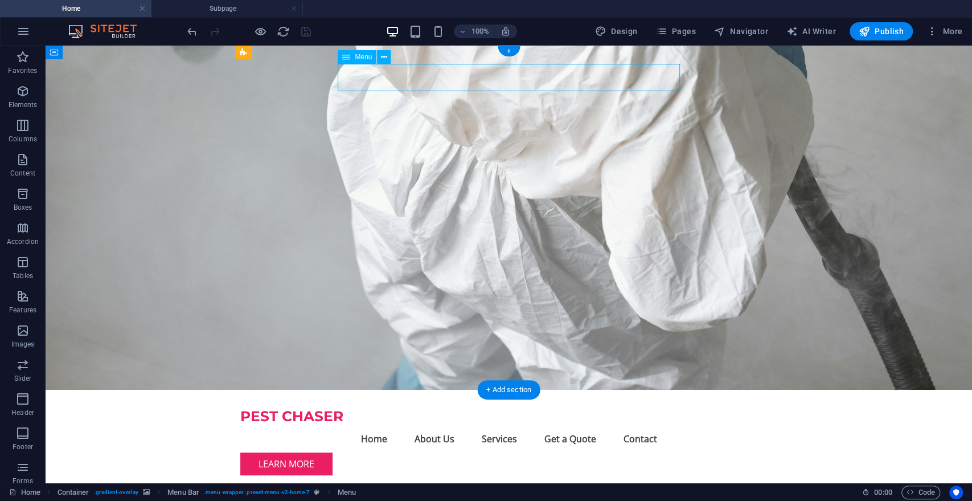
select select
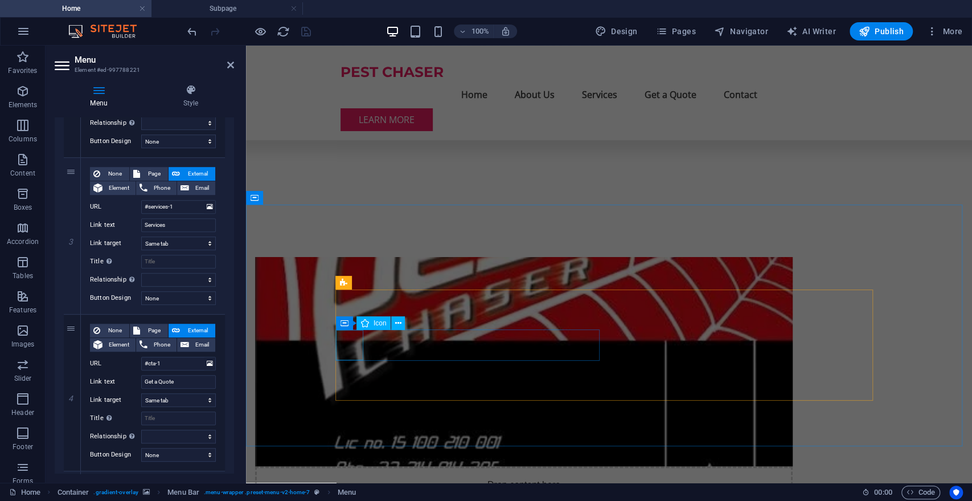
scroll to position [483, 0]
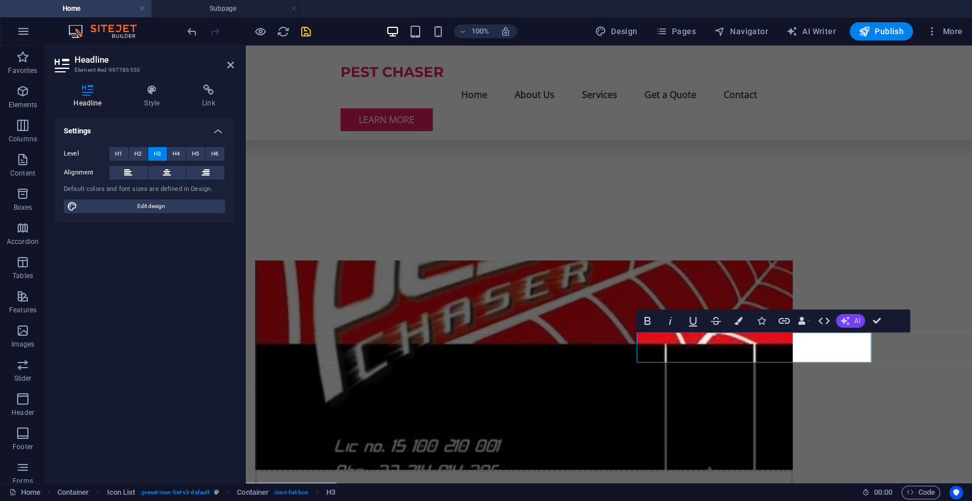
click at [849, 318] on icon "button" at bounding box center [845, 320] width 9 height 9
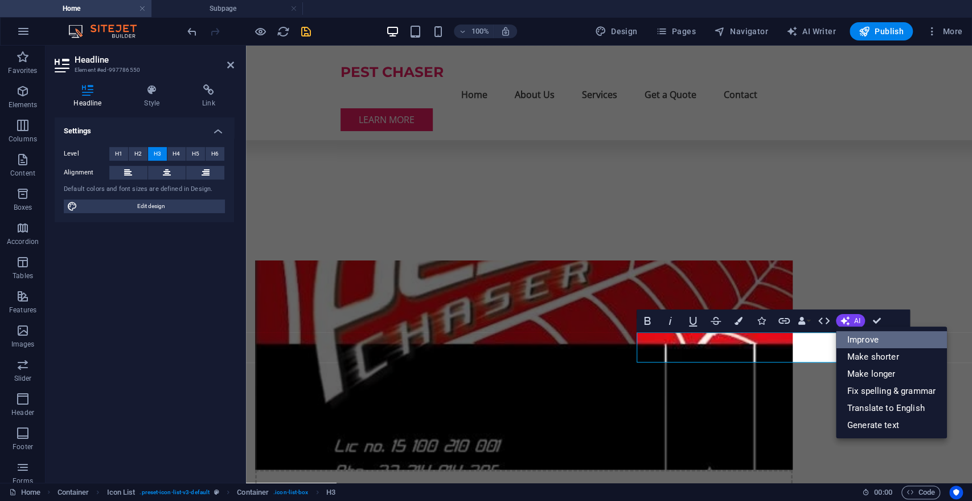
click at [855, 343] on link "Improve" at bounding box center [891, 339] width 111 height 17
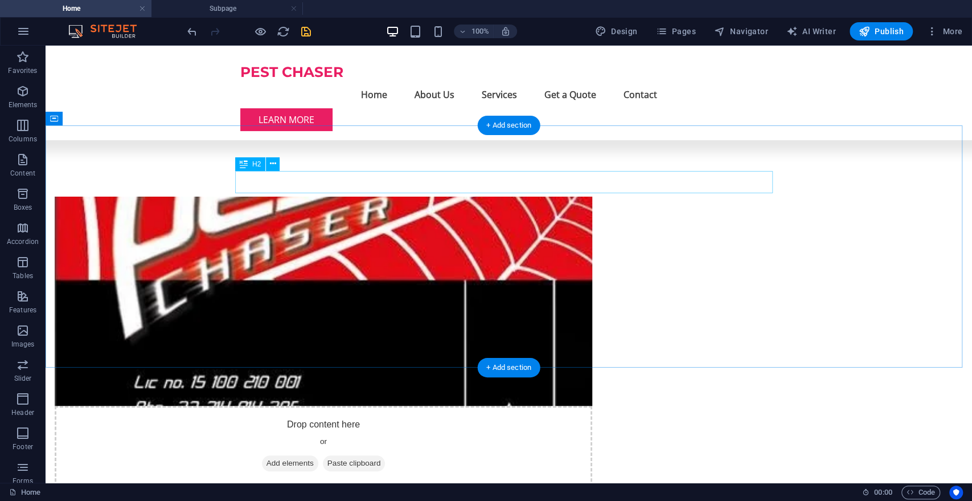
scroll to position [546, 0]
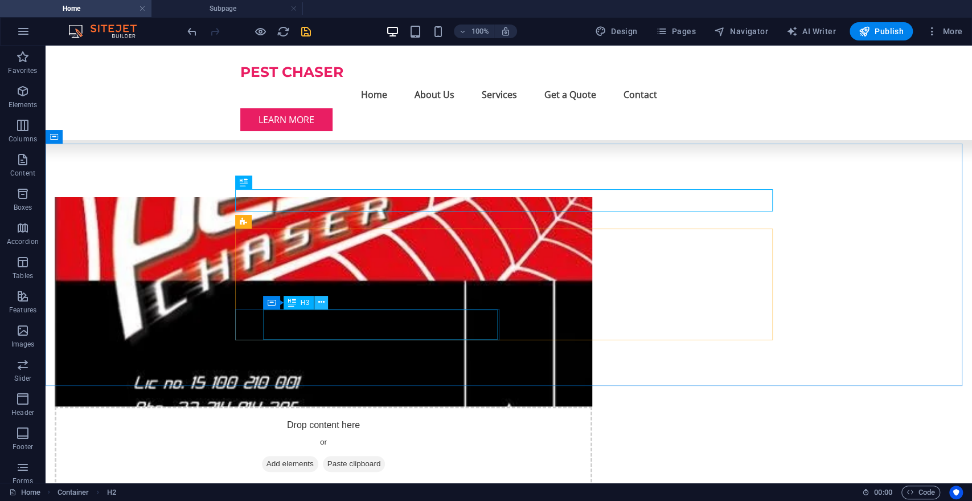
click at [323, 302] on icon at bounding box center [321, 302] width 6 height 12
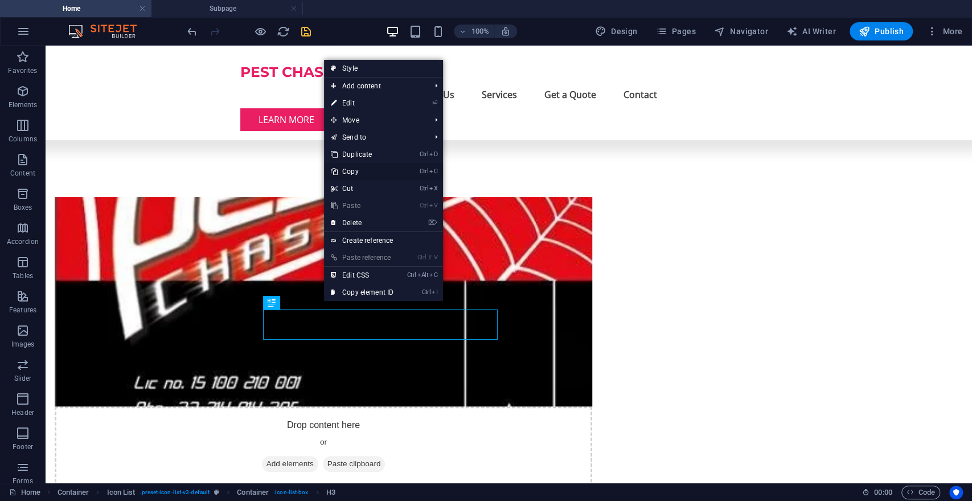
click at [357, 173] on link "Ctrl C Copy" at bounding box center [362, 171] width 76 height 17
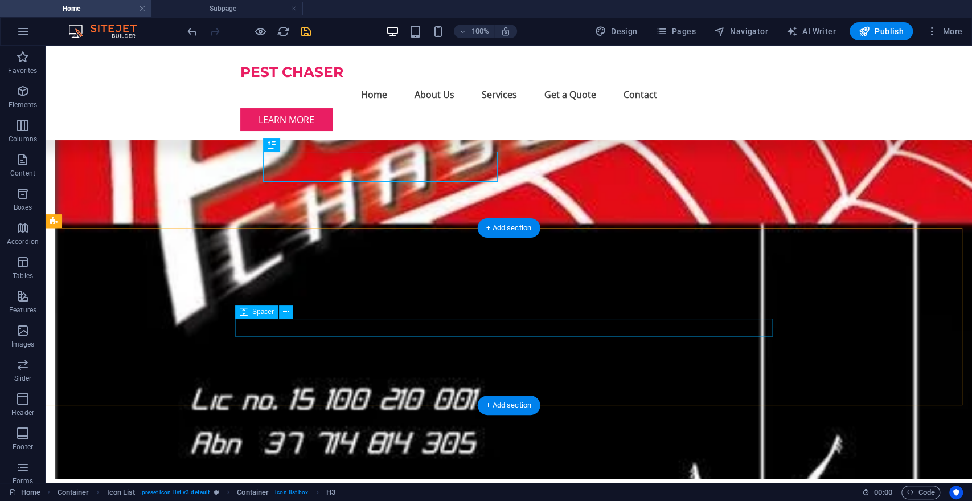
scroll to position [703, 0]
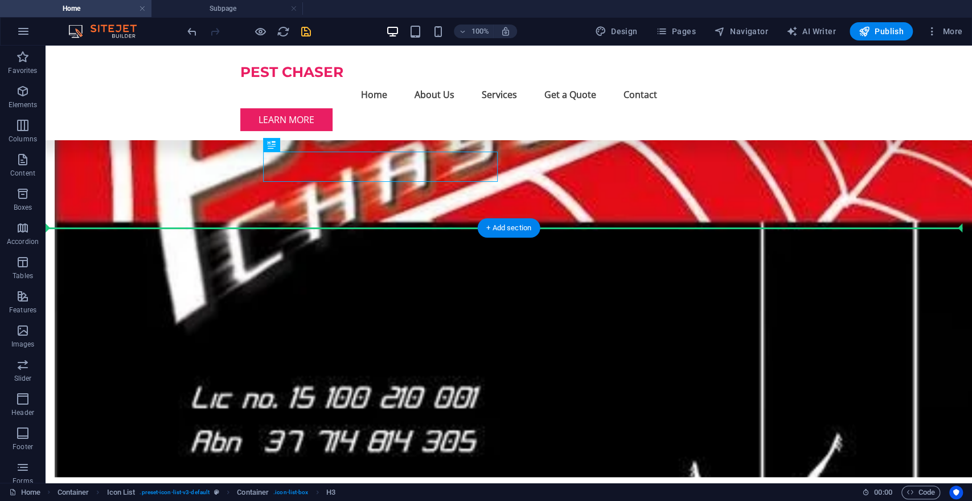
drag, startPoint x: 390, startPoint y: 169, endPoint x: 387, endPoint y: 202, distance: 33.1
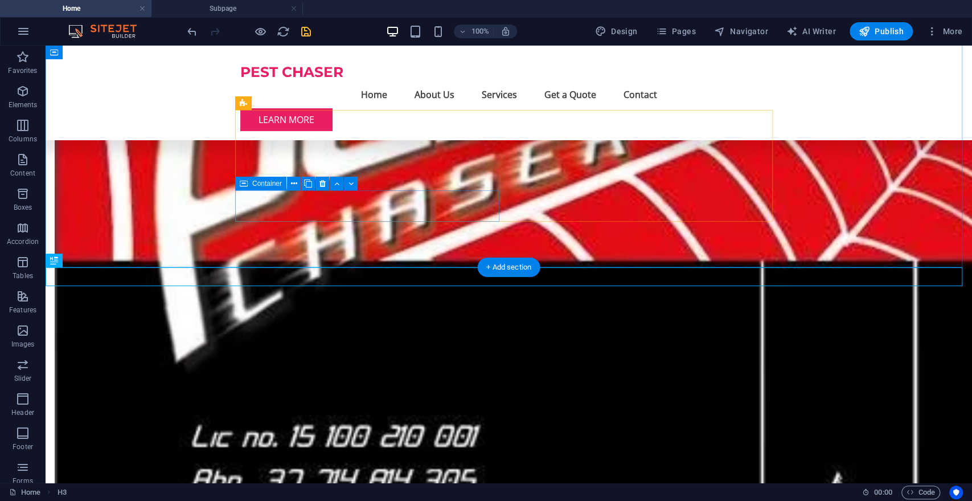
scroll to position [663, 0]
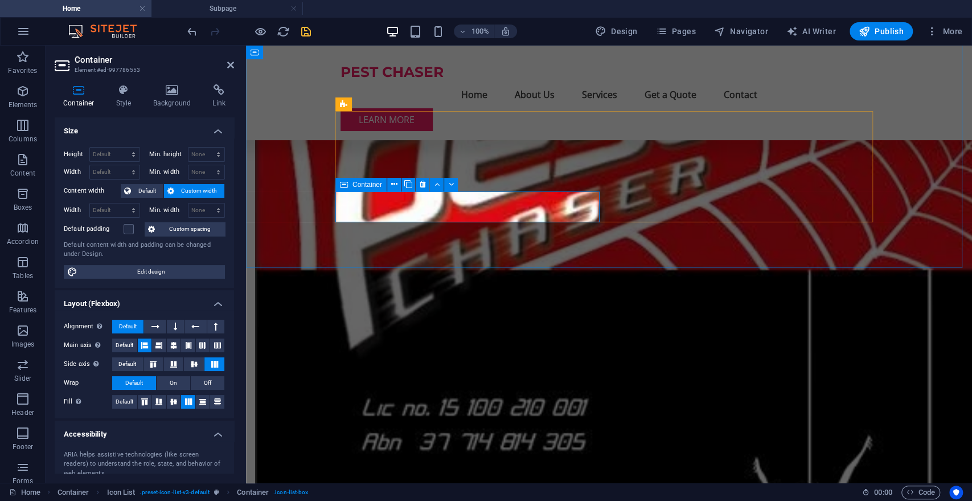
click at [394, 185] on icon at bounding box center [394, 184] width 6 height 12
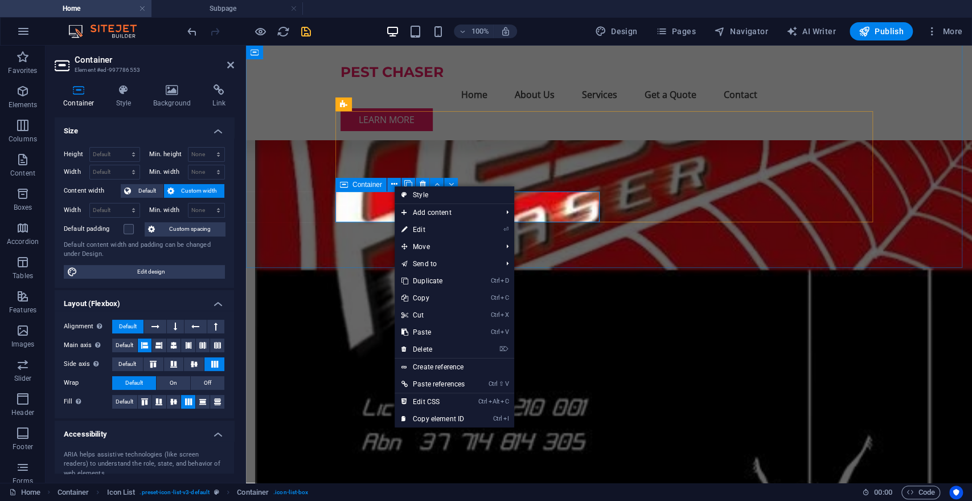
click at [370, 183] on span "Container" at bounding box center [368, 184] width 30 height 7
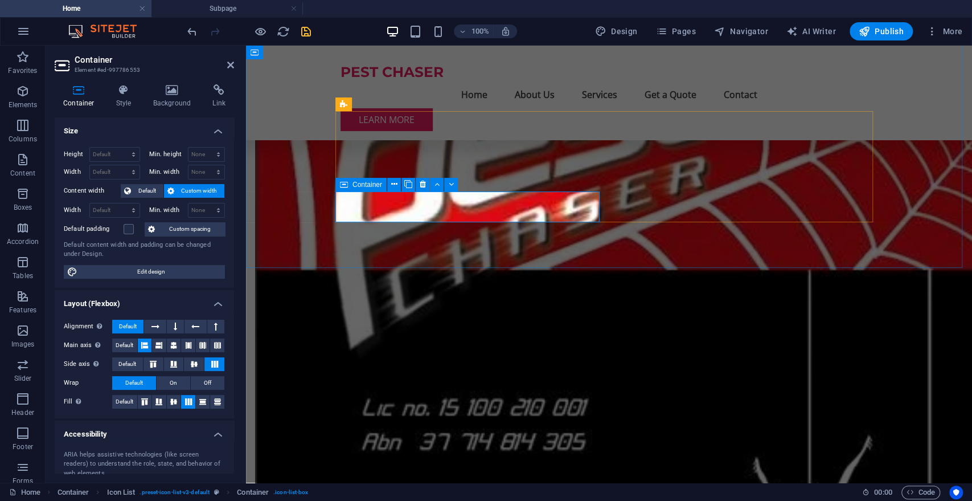
click at [370, 183] on span "Container" at bounding box center [368, 184] width 30 height 7
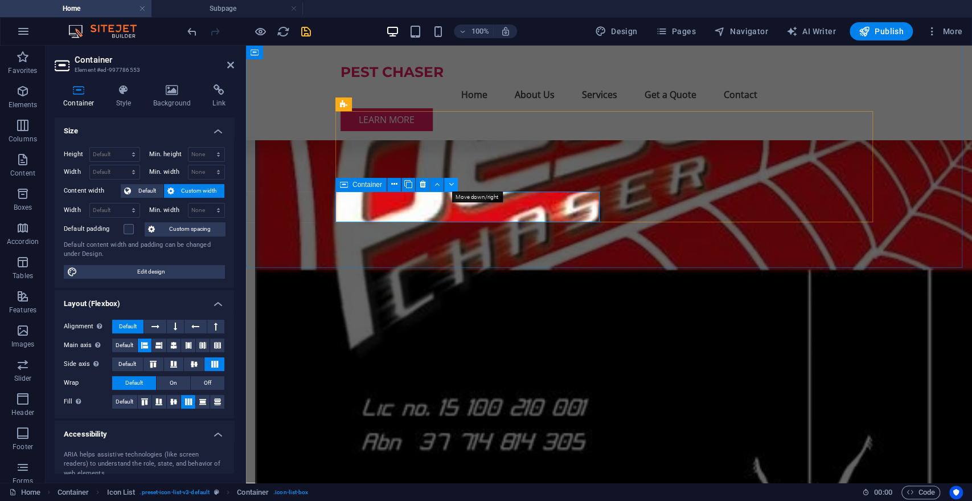
click at [450, 185] on icon at bounding box center [450, 184] width 5 height 12
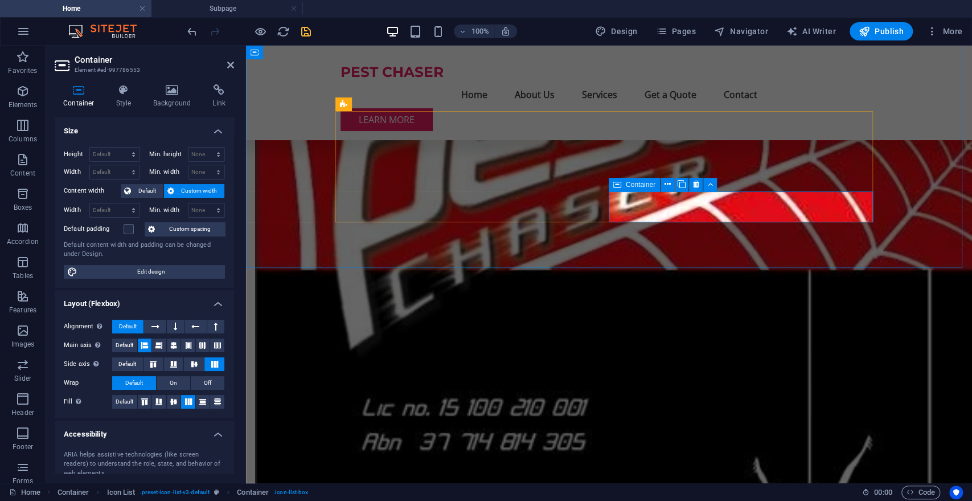
click at [649, 185] on span "Container" at bounding box center [641, 184] width 30 height 7
drag, startPoint x: 674, startPoint y: 179, endPoint x: 667, endPoint y: 181, distance: 7.0
click at [667, 181] on div "Container" at bounding box center [667, 185] width 116 height 14
click at [667, 181] on icon at bounding box center [667, 184] width 6 height 12
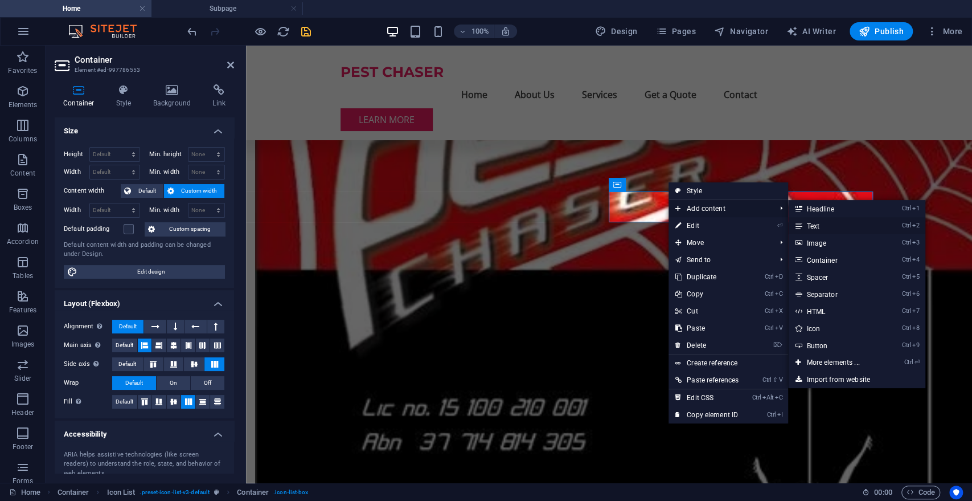
click at [823, 223] on link "Ctrl 2 Text" at bounding box center [835, 225] width 94 height 17
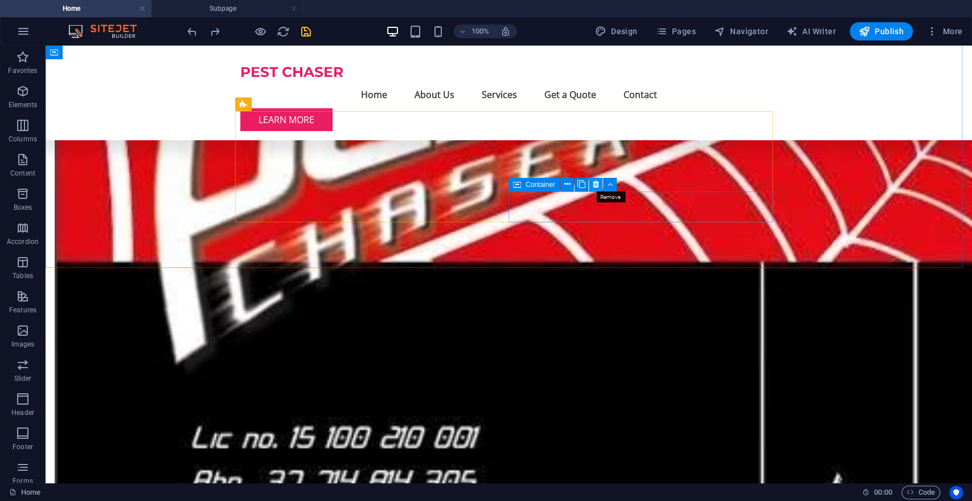
click at [595, 186] on icon at bounding box center [595, 184] width 6 height 12
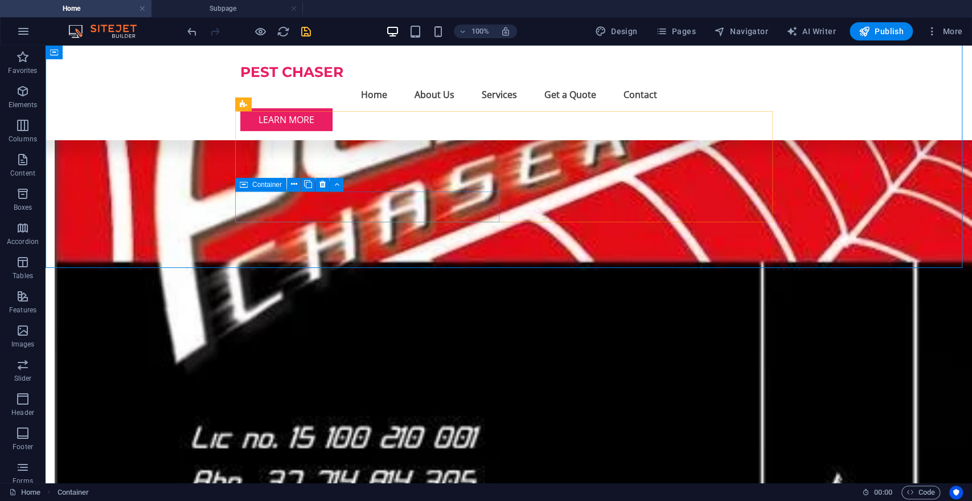
click at [243, 186] on icon at bounding box center [244, 185] width 8 height 14
click at [292, 184] on icon at bounding box center [293, 184] width 6 height 12
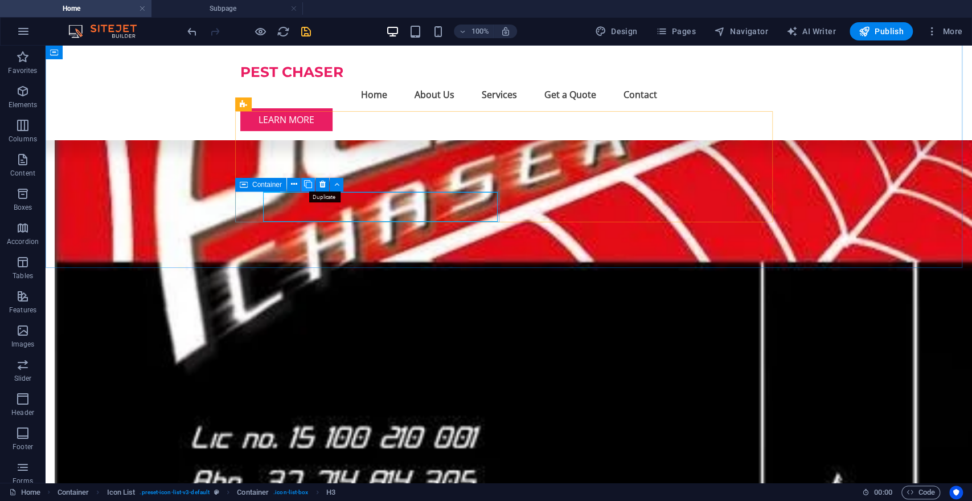
click at [308, 185] on icon at bounding box center [308, 184] width 8 height 12
click at [581, 182] on icon at bounding box center [581, 184] width 8 height 12
click at [309, 224] on icon at bounding box center [308, 225] width 8 height 12
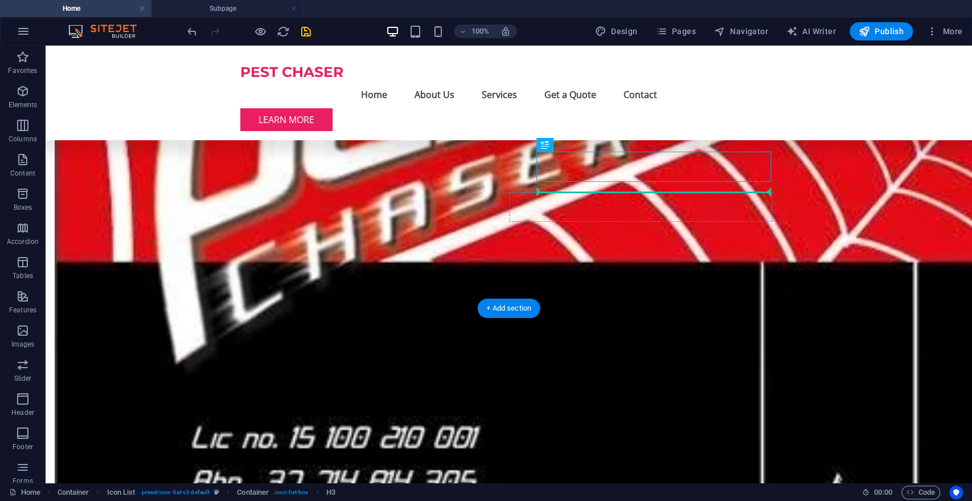
drag, startPoint x: 553, startPoint y: 158, endPoint x: 539, endPoint y: 200, distance: 45.0
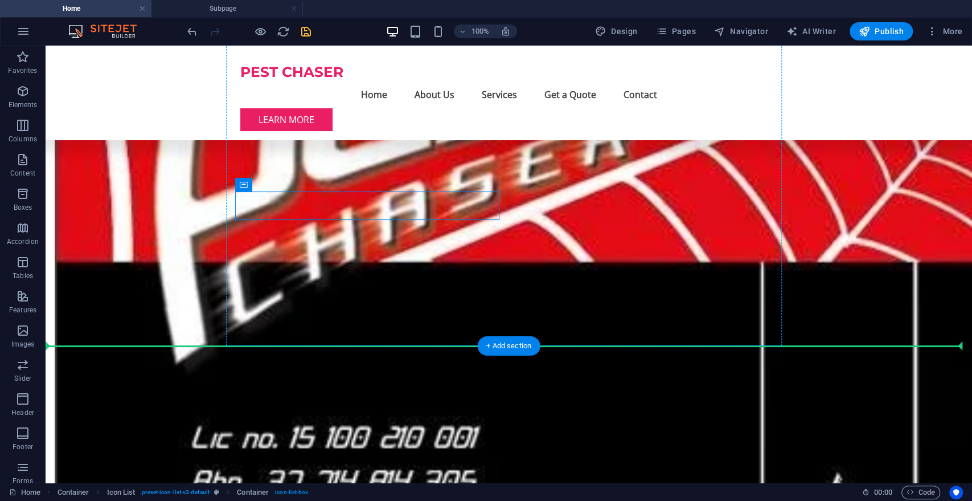
drag, startPoint x: 267, startPoint y: 204, endPoint x: 475, endPoint y: 220, distance: 208.4
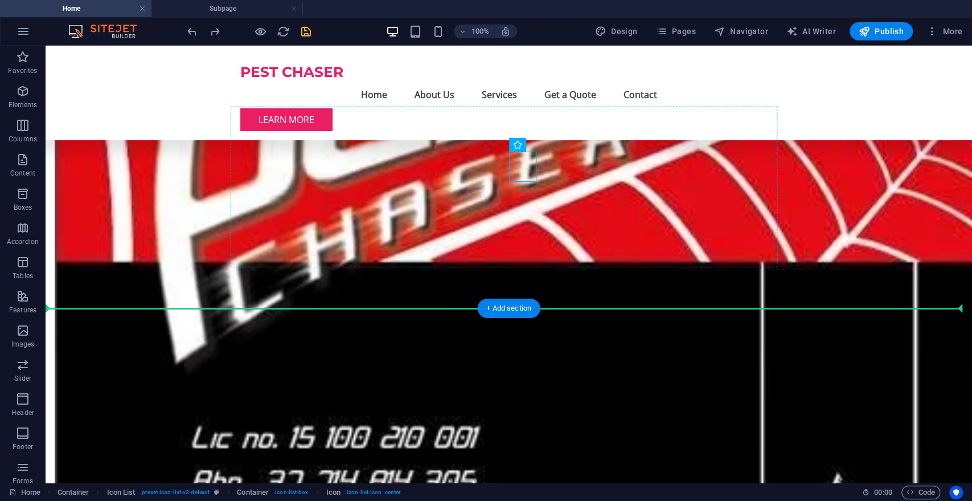
drag, startPoint x: 522, startPoint y: 154, endPoint x: 453, endPoint y: 205, distance: 85.5
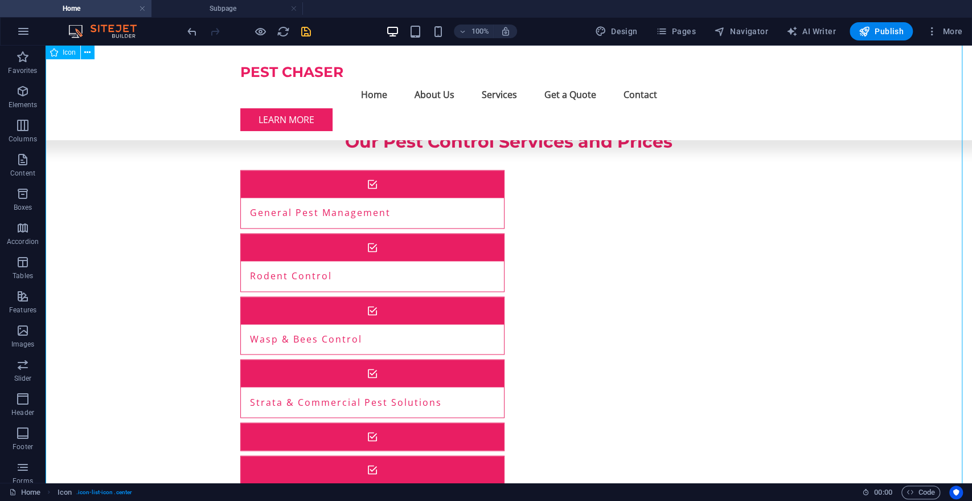
scroll to position [566, 0]
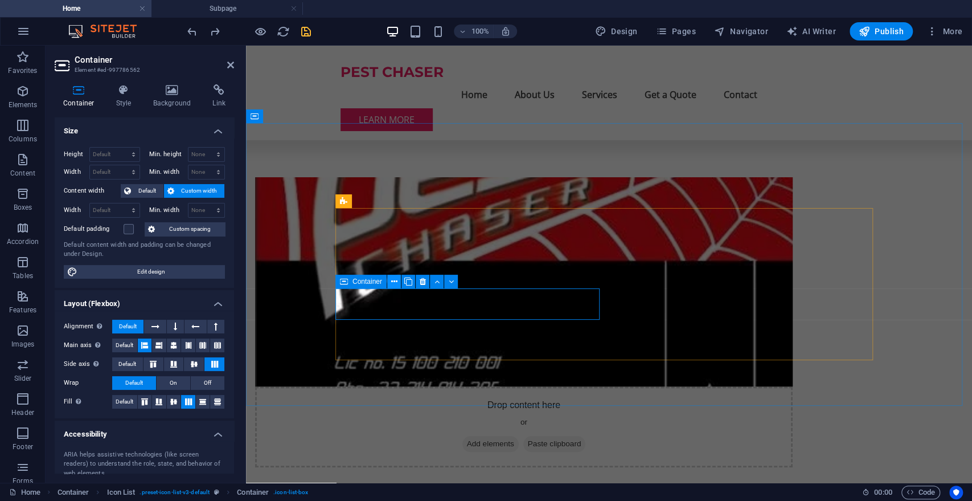
click at [391, 280] on icon at bounding box center [394, 282] width 6 height 12
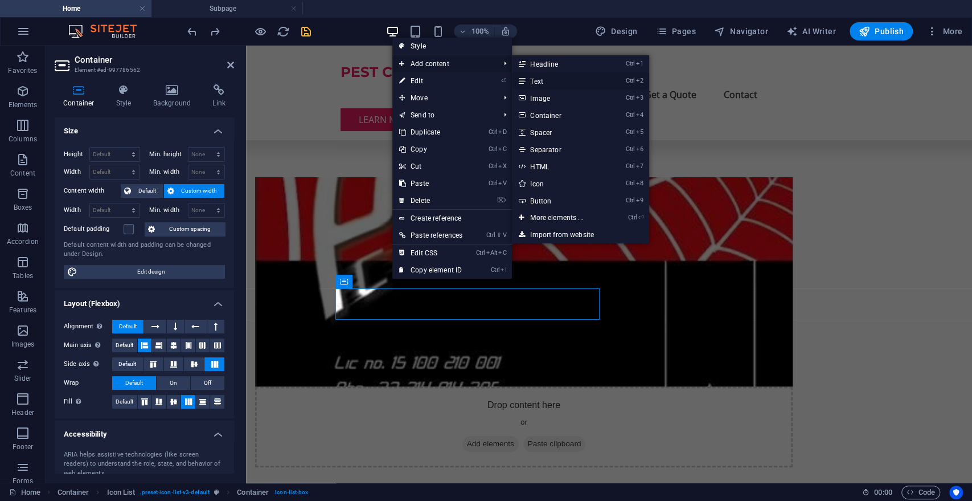
click at [547, 79] on link "Ctrl 2 Text" at bounding box center [559, 80] width 94 height 17
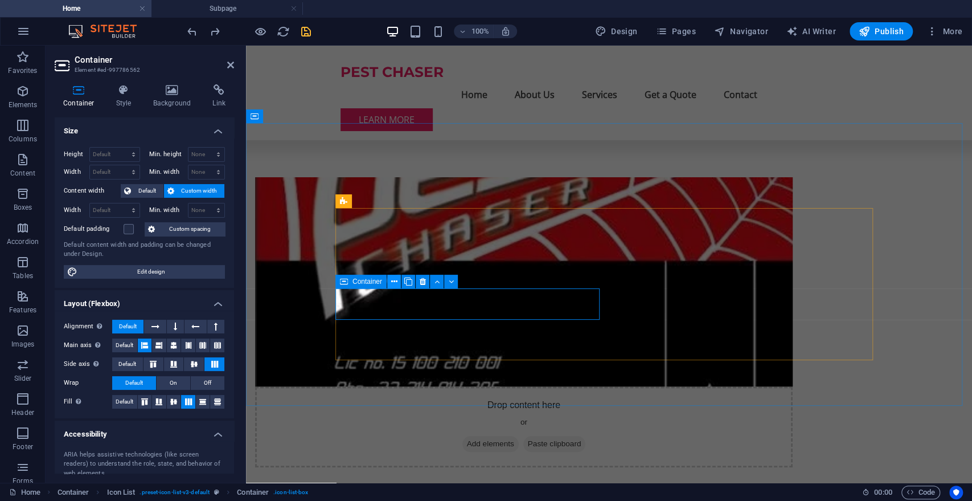
click at [392, 280] on icon at bounding box center [394, 282] width 6 height 12
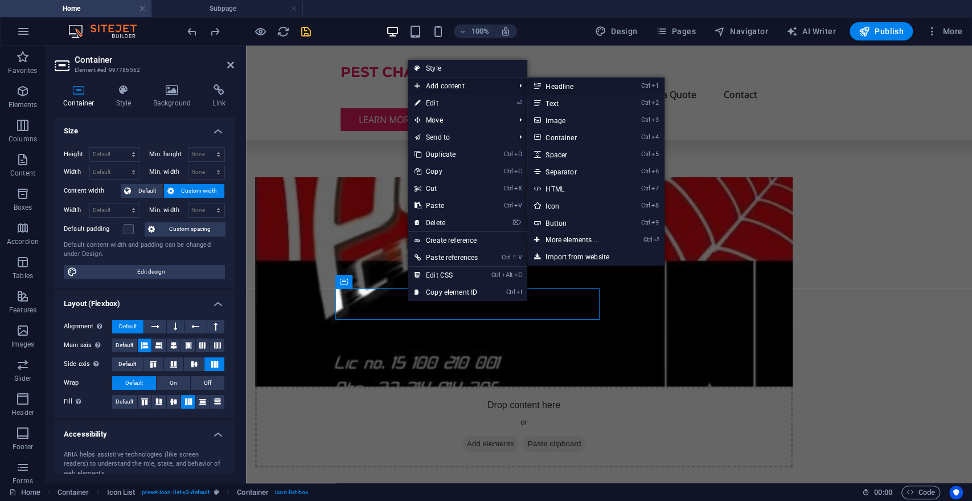
click at [568, 83] on link "Ctrl 1 Headline" at bounding box center [574, 85] width 94 height 17
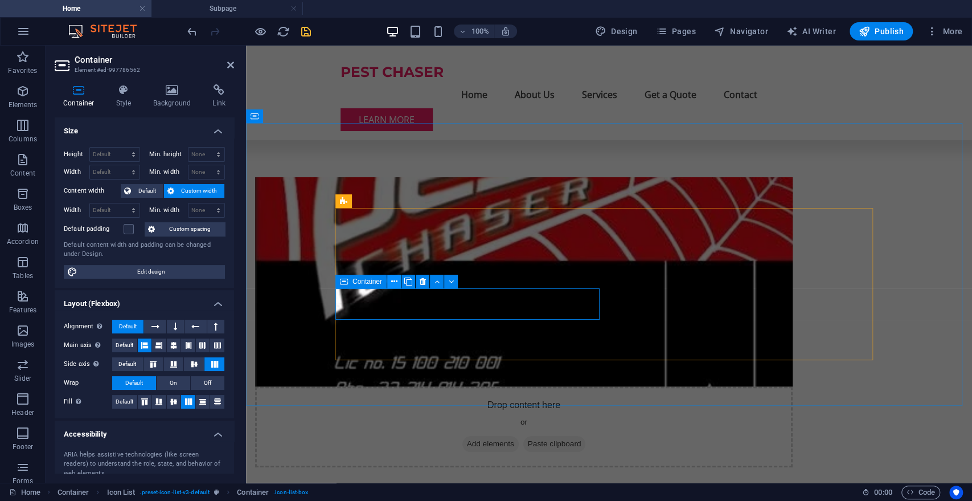
click at [393, 281] on icon at bounding box center [394, 282] width 6 height 12
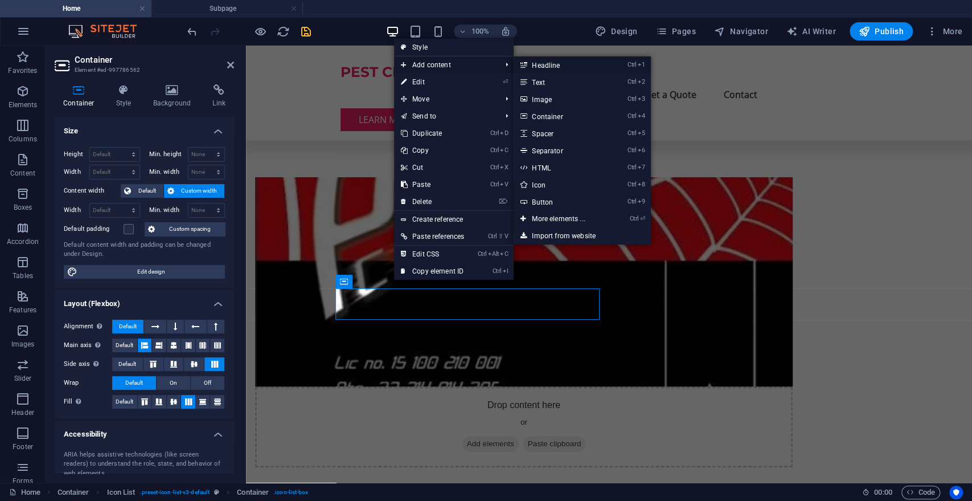
click at [546, 62] on link "Ctrl 1 Headline" at bounding box center [561, 64] width 94 height 17
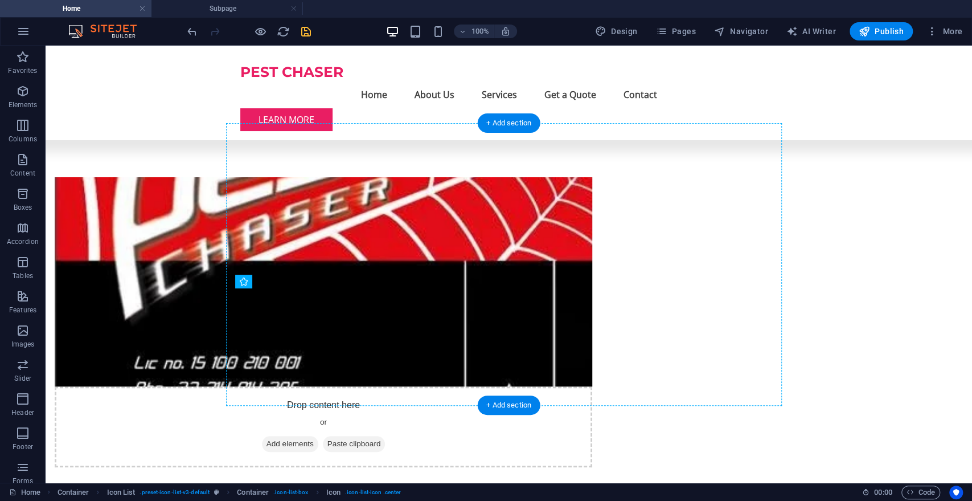
drag, startPoint x: 486, startPoint y: 312, endPoint x: 379, endPoint y: 308, distance: 107.1
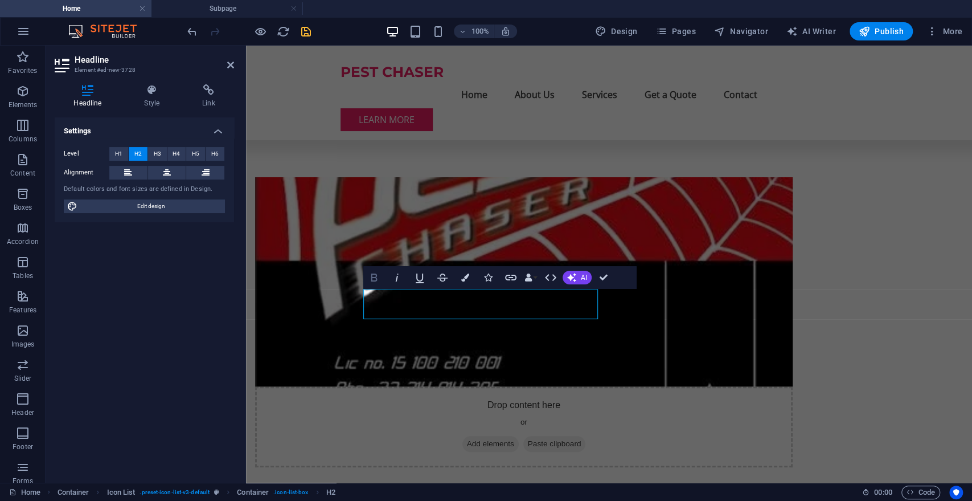
click at [377, 277] on icon "button" at bounding box center [374, 278] width 14 height 14
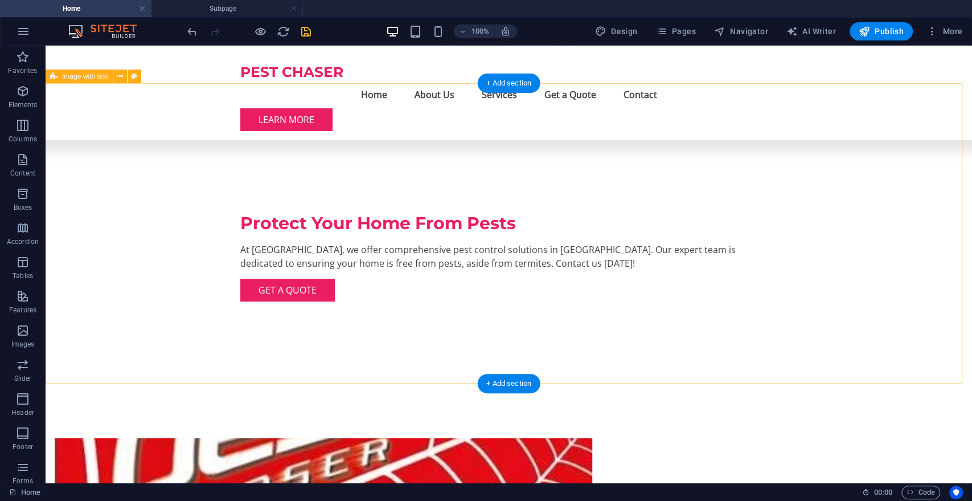
scroll to position [306, 0]
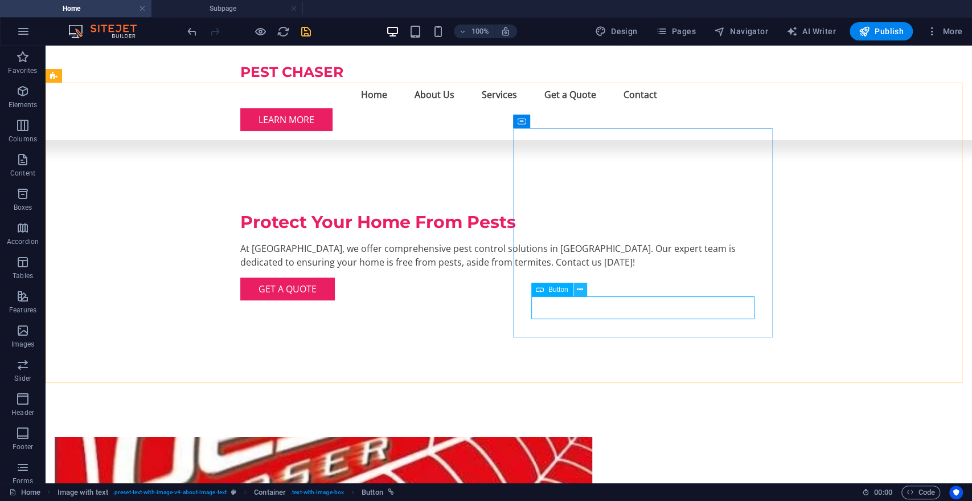
click at [582, 289] on icon at bounding box center [580, 290] width 6 height 12
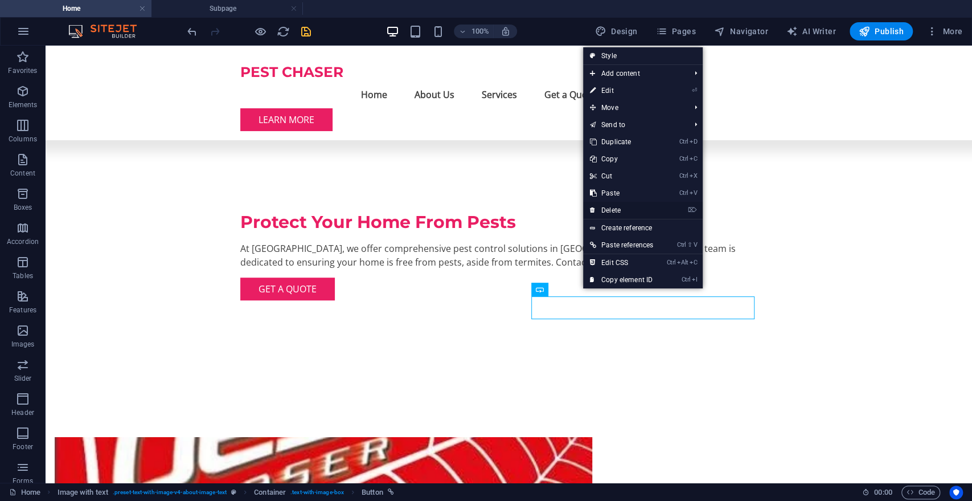
click at [622, 206] on link "⌦ Delete" at bounding box center [621, 210] width 77 height 17
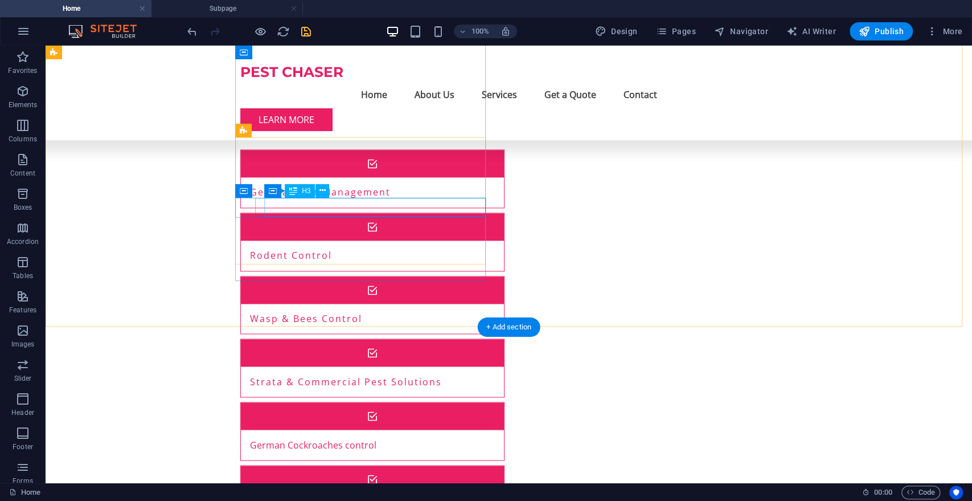
scroll to position [1130, 0]
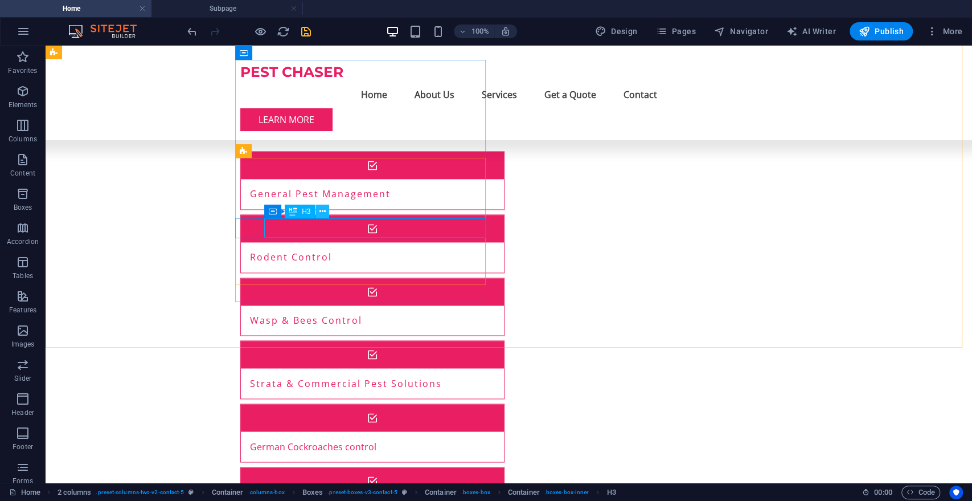
click at [319, 206] on icon at bounding box center [322, 212] width 6 height 12
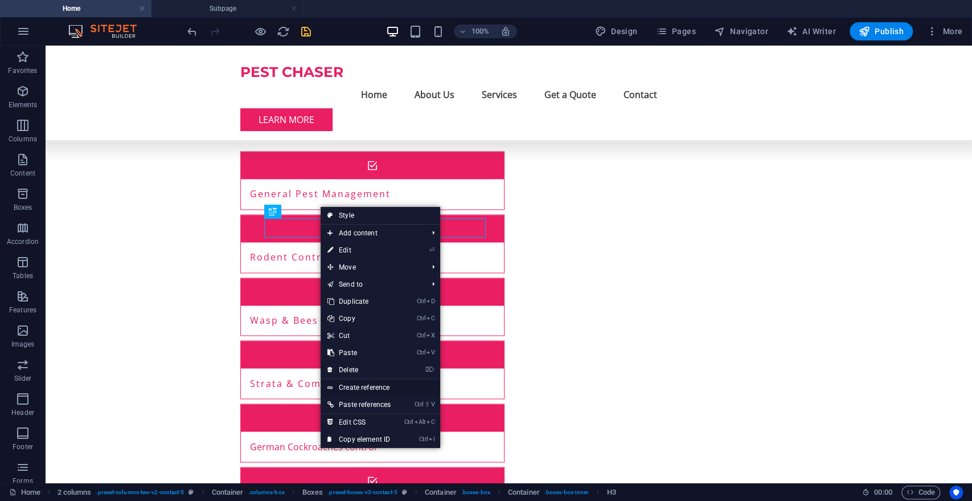
click at [370, 382] on link "Create reference" at bounding box center [381, 387] width 120 height 17
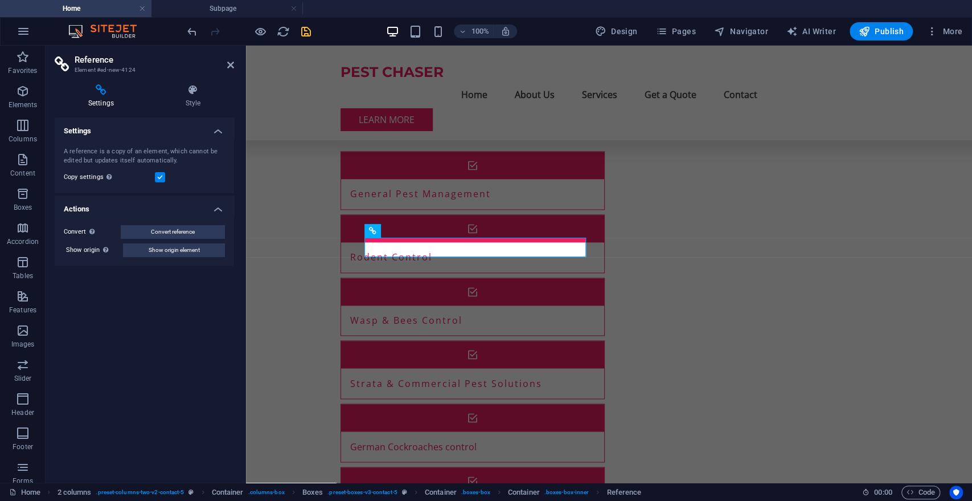
click at [107, 102] on h4 "Settings" at bounding box center [103, 96] width 97 height 24
click at [101, 93] on icon at bounding box center [101, 89] width 93 height 11
click at [374, 231] on icon at bounding box center [372, 231] width 7 height 14
click at [392, 230] on span "Reference" at bounding box center [396, 230] width 31 height 7
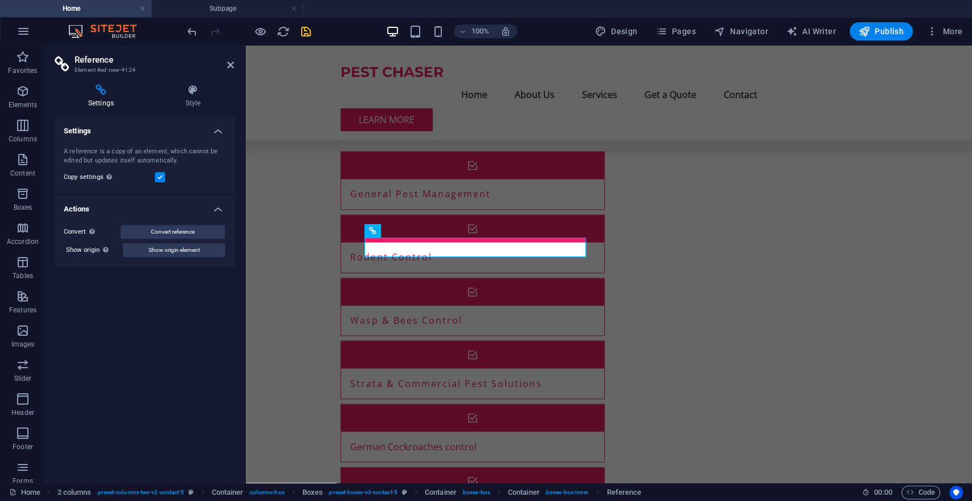
click at [109, 142] on div "A reference is a copy of an element, which cannot be edited but updates itself …" at bounding box center [144, 165] width 179 height 55
click at [191, 99] on h4 "Style" at bounding box center [193, 96] width 82 height 24
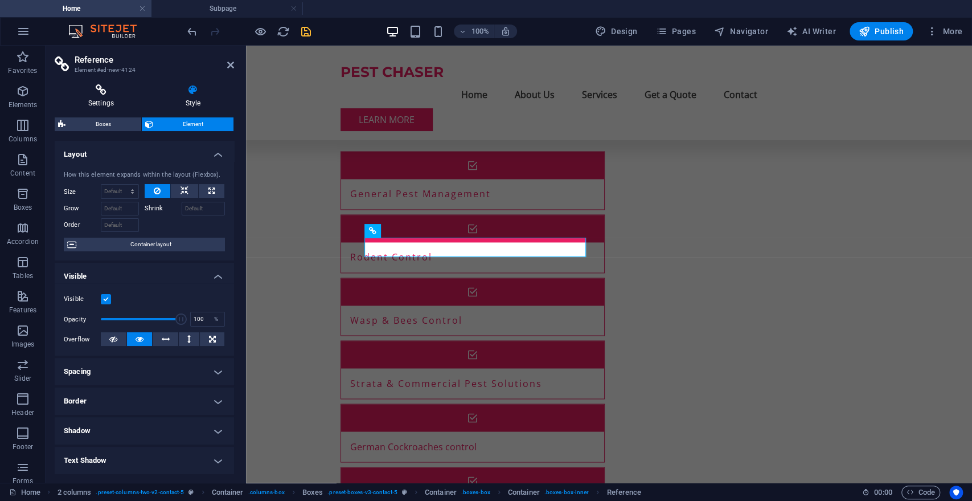
click at [105, 99] on h4 "Settings" at bounding box center [103, 96] width 97 height 24
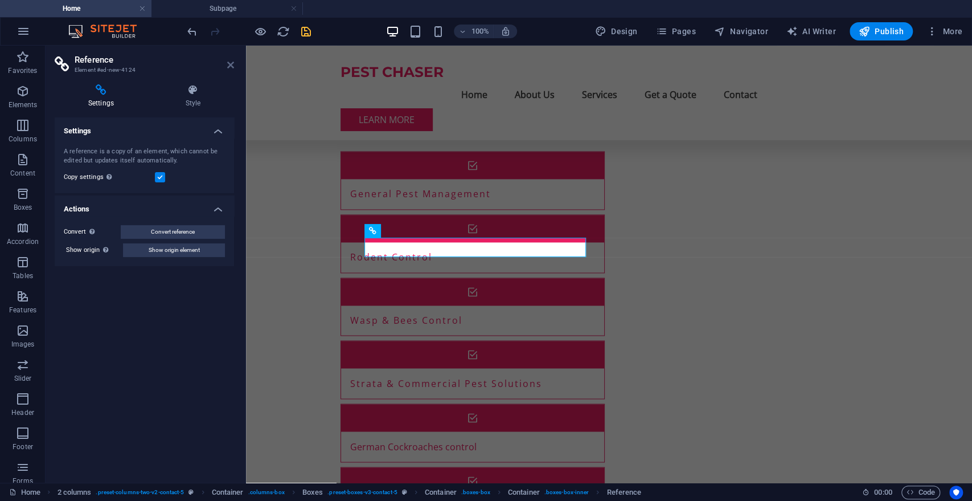
click at [228, 64] on icon at bounding box center [230, 64] width 7 height 9
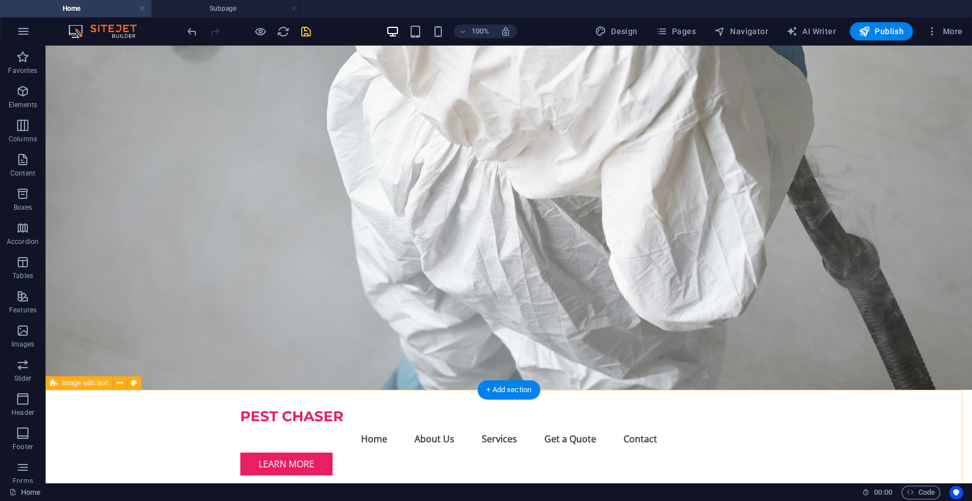
scroll to position [0, 0]
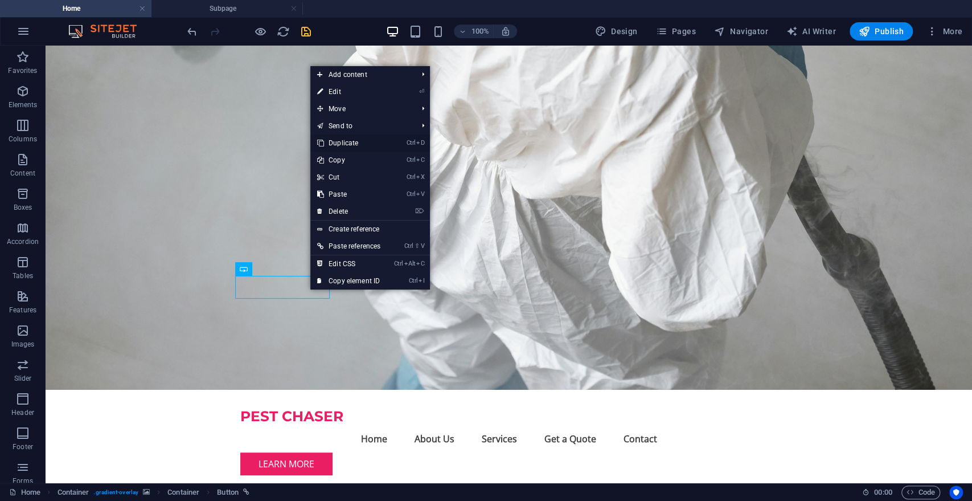
click at [357, 140] on link "Ctrl D Duplicate" at bounding box center [348, 142] width 77 height 17
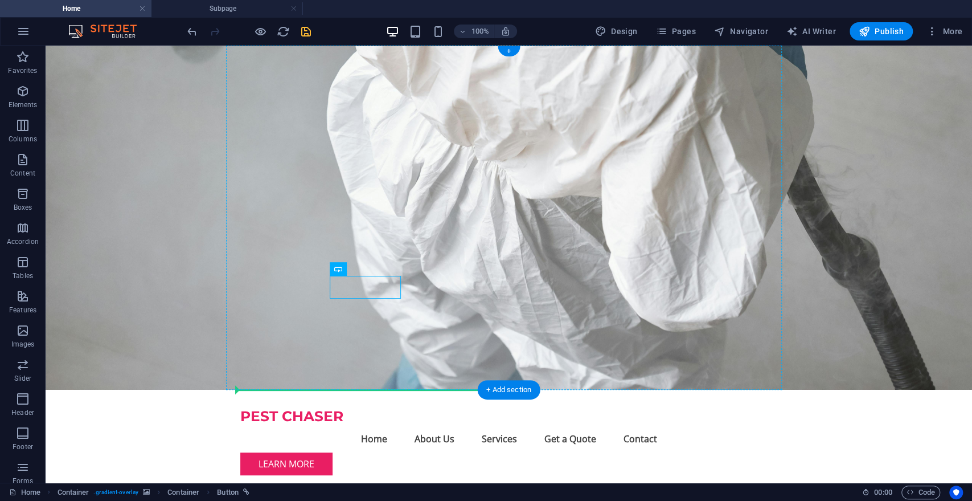
drag, startPoint x: 338, startPoint y: 286, endPoint x: 268, endPoint y: 310, distance: 73.5
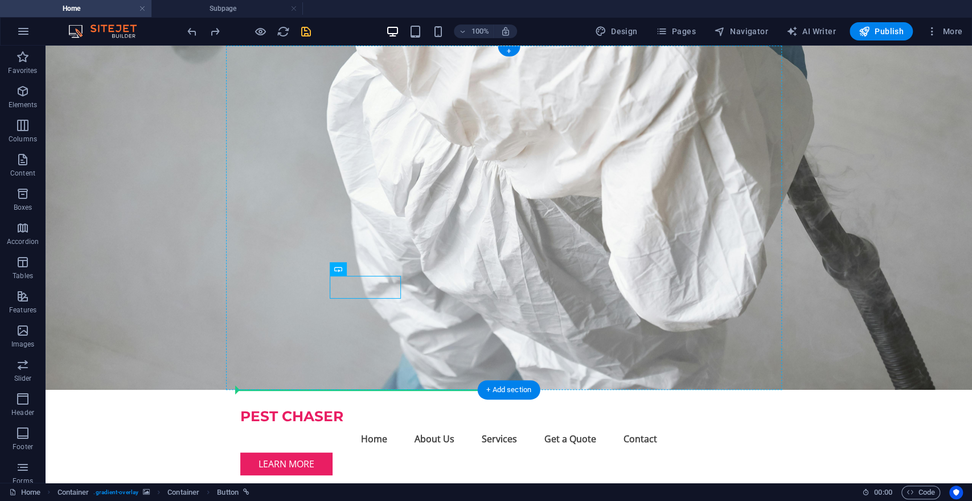
drag, startPoint x: 367, startPoint y: 285, endPoint x: 249, endPoint y: 306, distance: 120.3
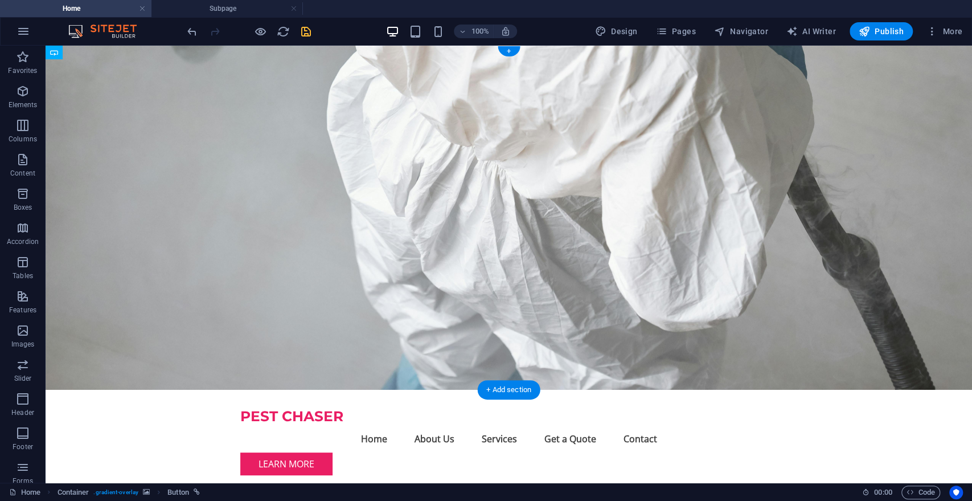
drag, startPoint x: 555, startPoint y: 113, endPoint x: 392, endPoint y: 322, distance: 264.2
click at [736, 452] on div "Learn More" at bounding box center [509, 463] width 538 height 23
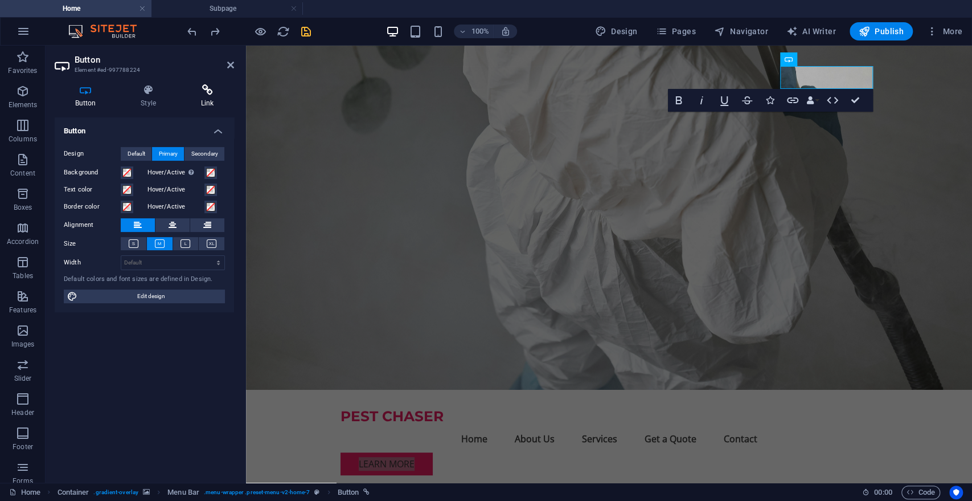
click at [218, 96] on h4 "Link" at bounding box center [208, 96] width 54 height 24
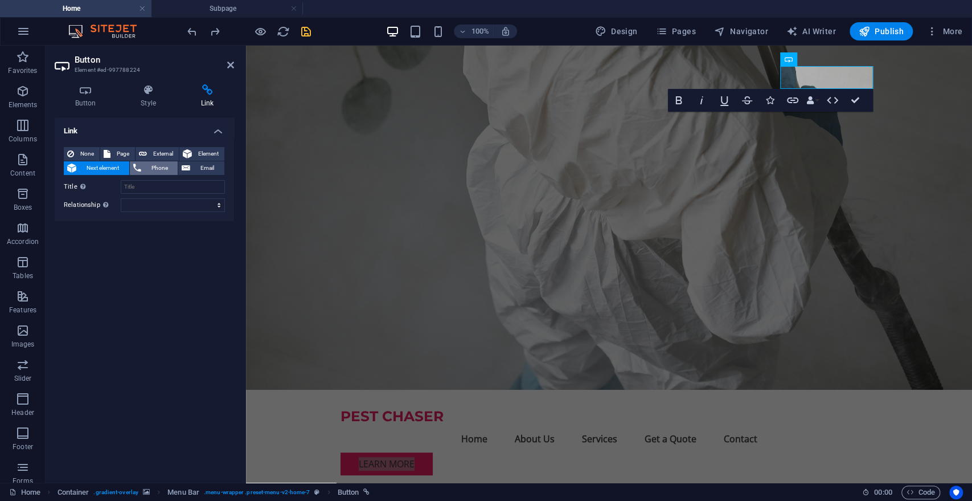
click at [149, 167] on span "Phone" at bounding box center [160, 168] width 30 height 14
click at [145, 186] on input "Phone" at bounding box center [173, 187] width 104 height 14
type input "0416399278"
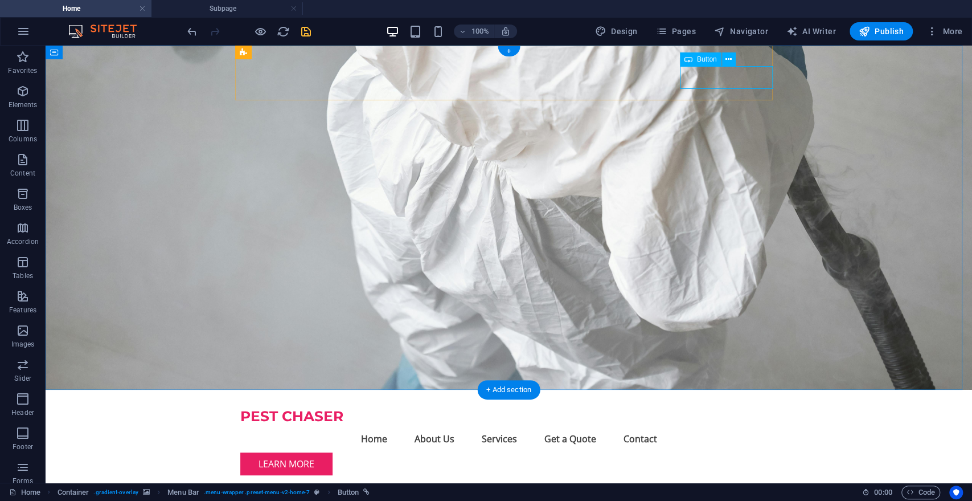
click at [730, 452] on div "Learn More" at bounding box center [509, 463] width 538 height 23
click at [734, 231] on figure at bounding box center [509, 218] width 927 height 344
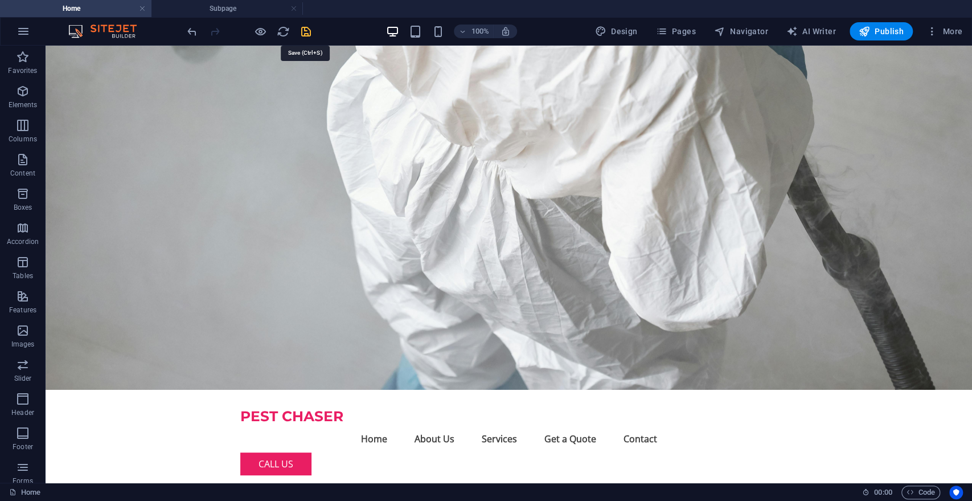
click at [303, 25] on icon "save" at bounding box center [306, 31] width 13 height 13
checkbox input "false"
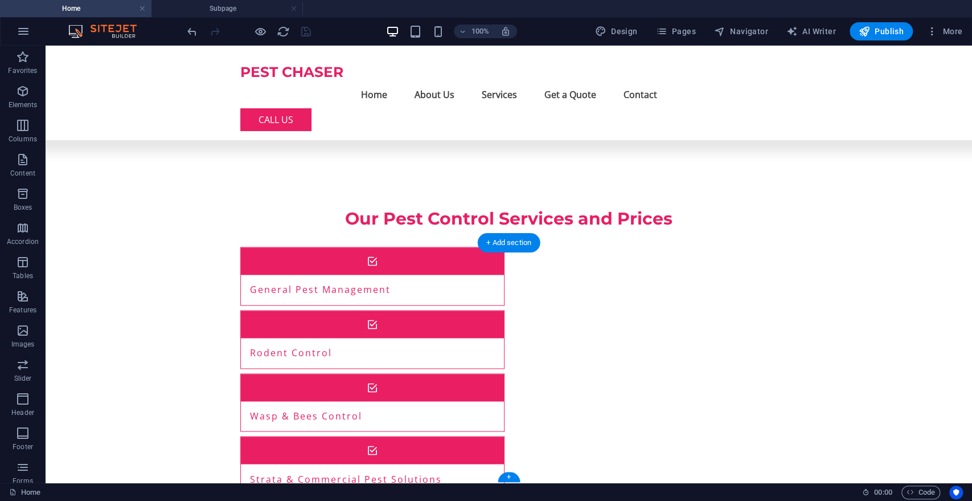
scroll to position [1235, 0]
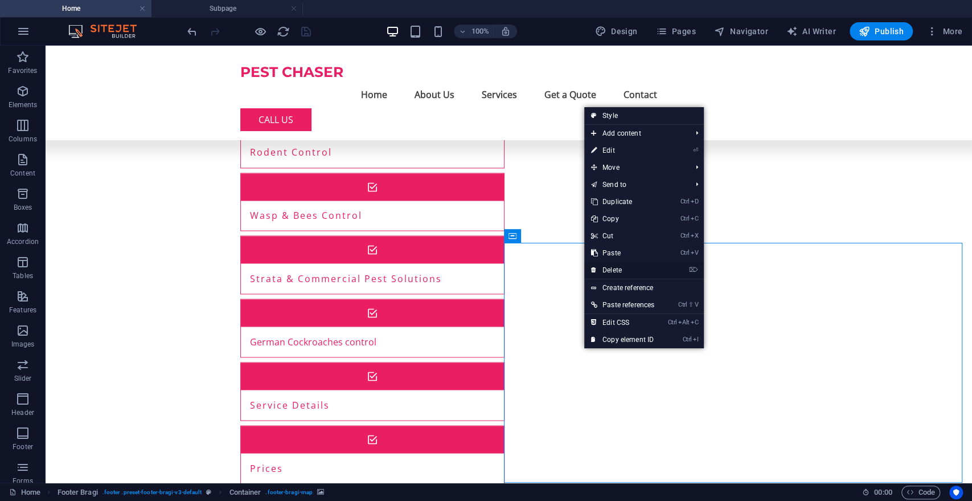
click at [638, 264] on link "⌦ Delete" at bounding box center [622, 269] width 77 height 17
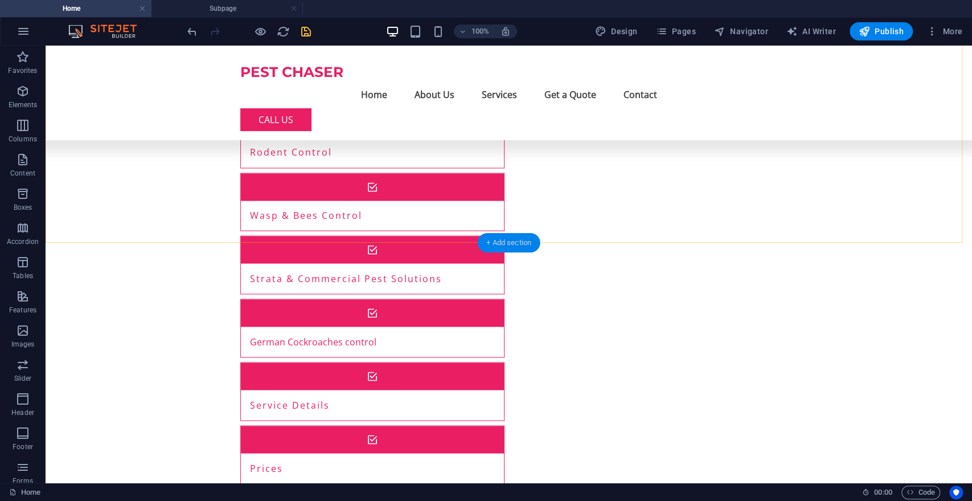
click at [515, 236] on div "+ Add section" at bounding box center [508, 242] width 63 height 19
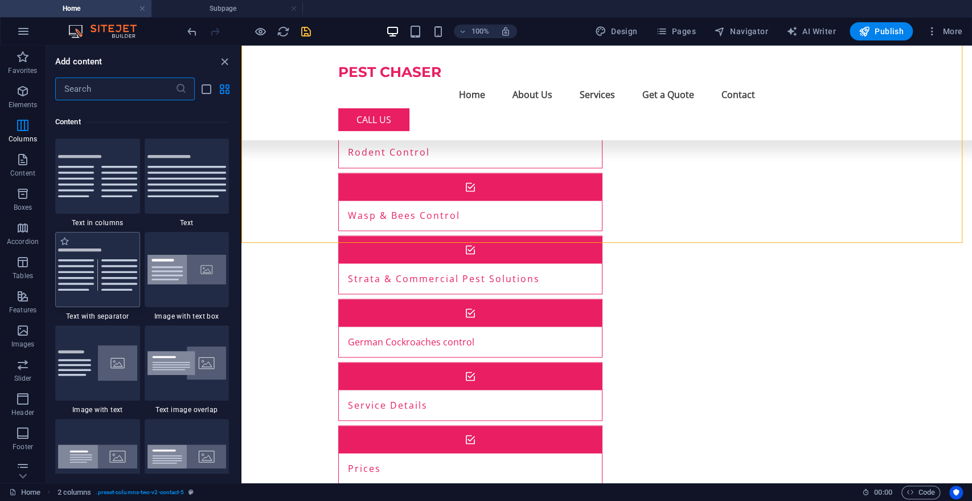
scroll to position [1984, 0]
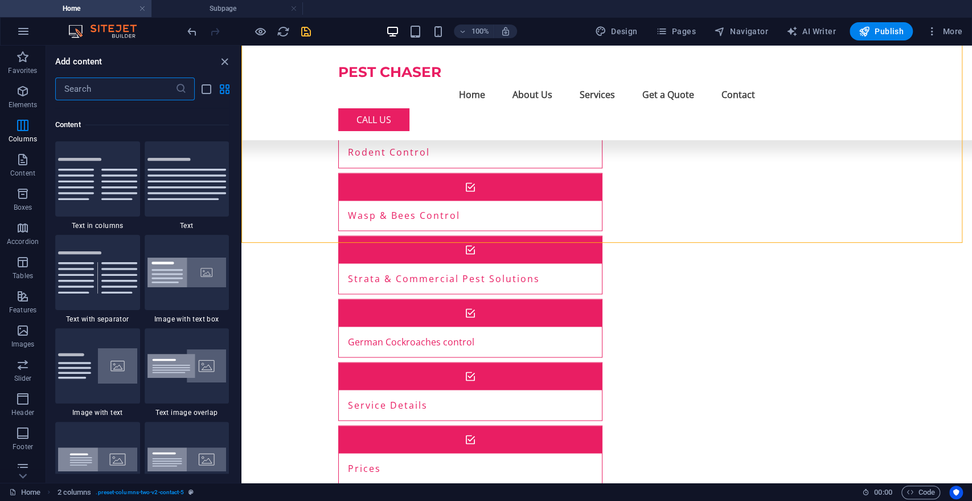
click at [129, 91] on input "text" at bounding box center [115, 88] width 120 height 23
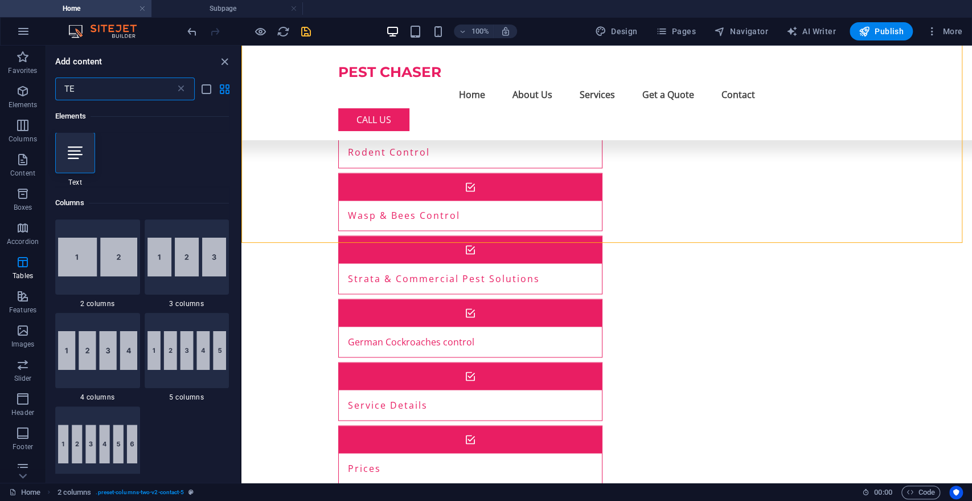
scroll to position [0, 0]
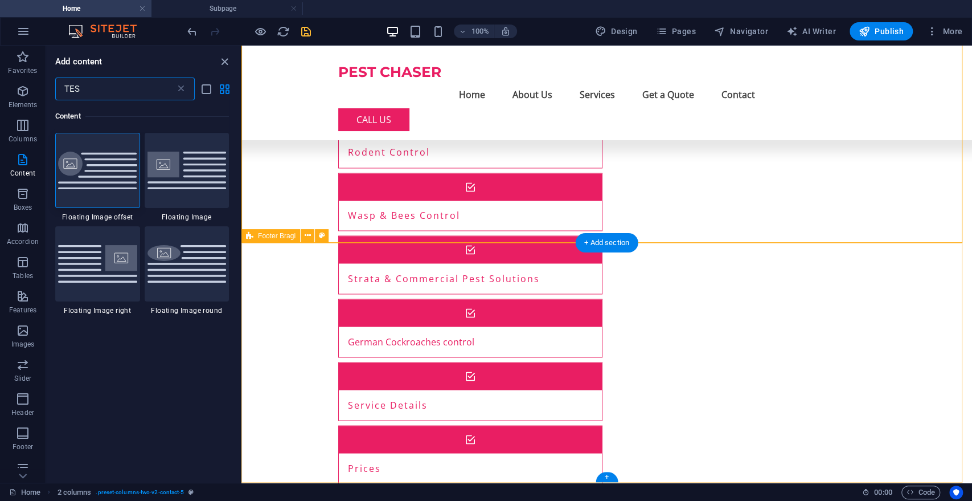
type input "TES"
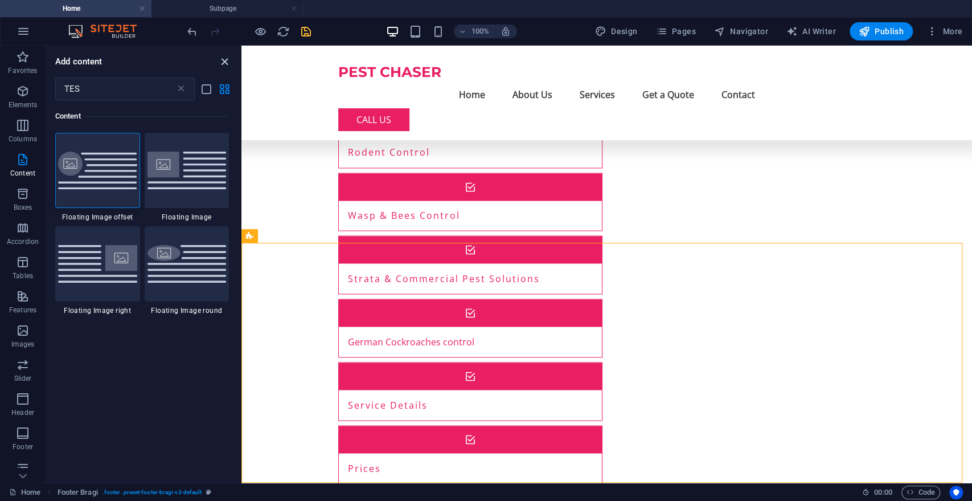
click at [228, 62] on icon "close panel" at bounding box center [224, 61] width 13 height 13
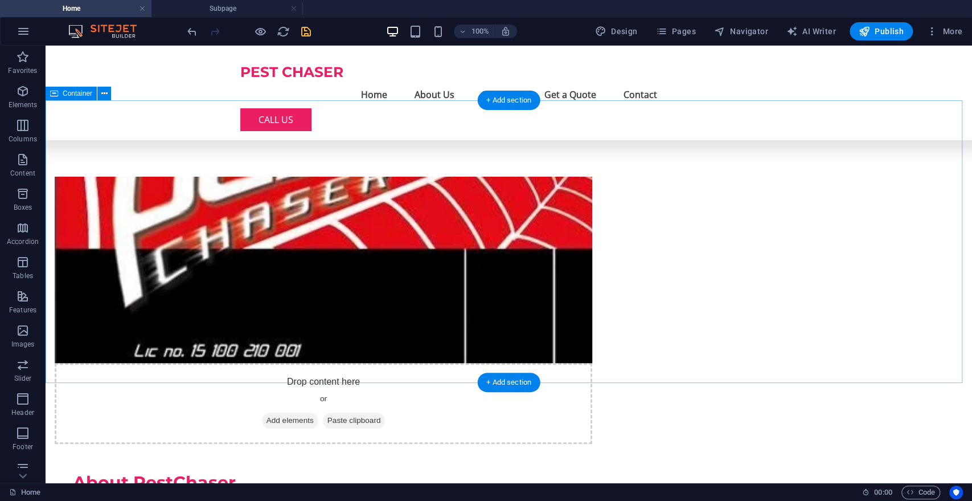
scroll to position [569, 0]
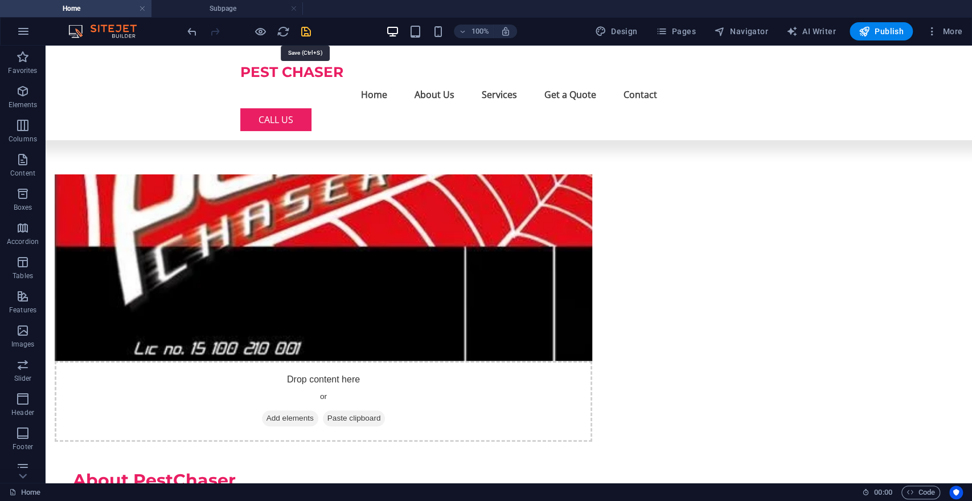
click at [306, 31] on icon "save" at bounding box center [306, 31] width 13 height 13
checkbox input "false"
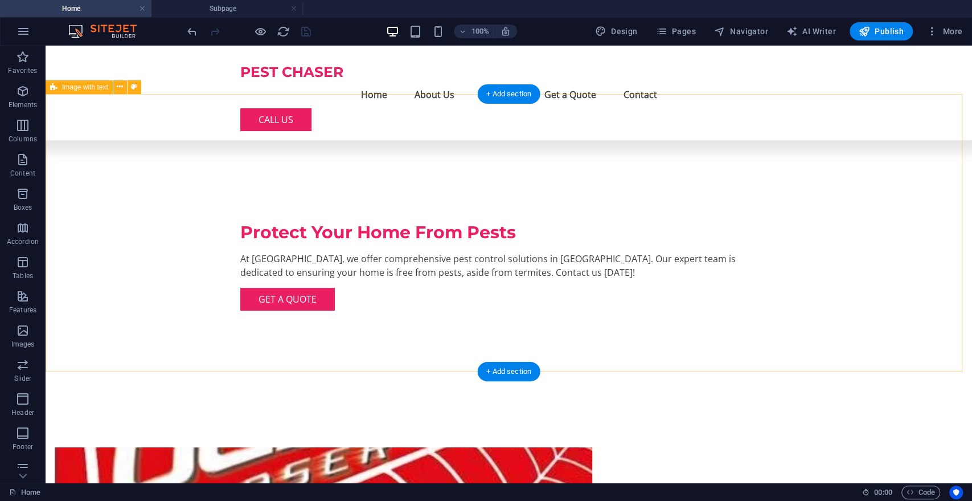
scroll to position [295, 0]
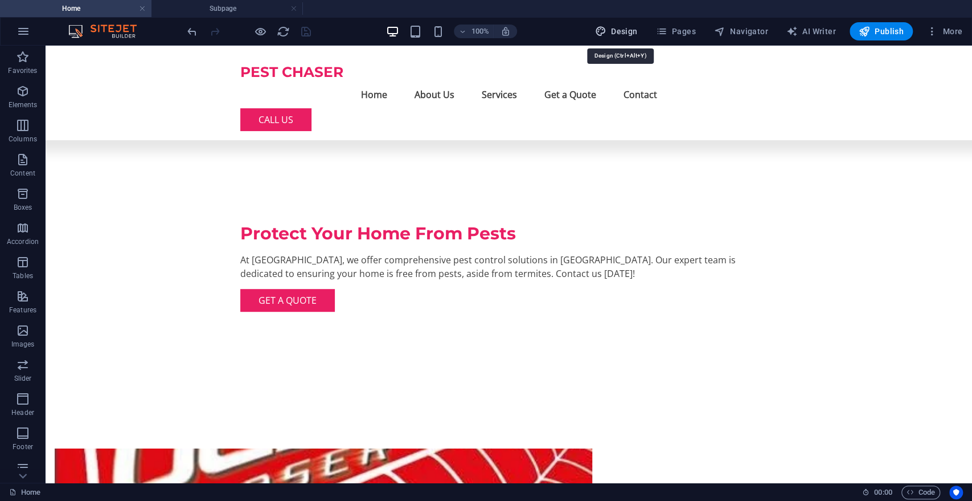
click at [629, 30] on span "Design" at bounding box center [616, 31] width 43 height 11
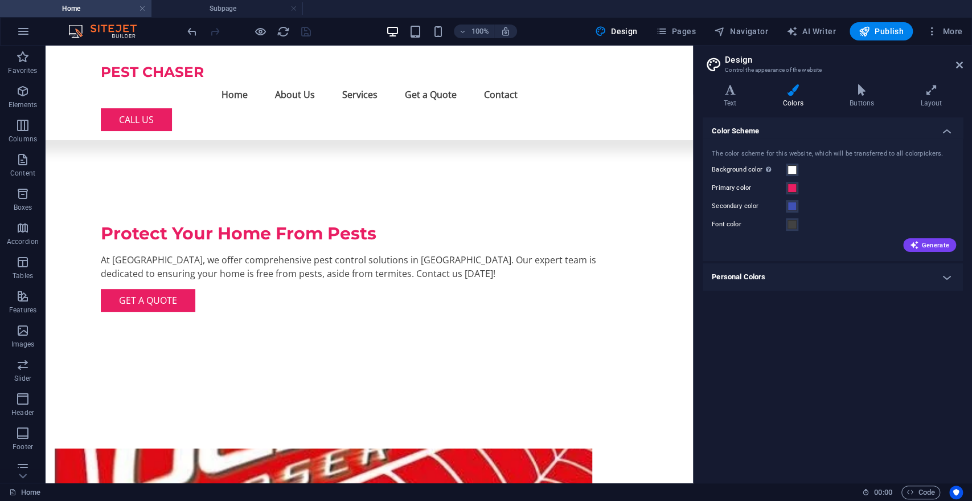
click at [757, 274] on h4 "Personal Colors" at bounding box center [833, 276] width 260 height 27
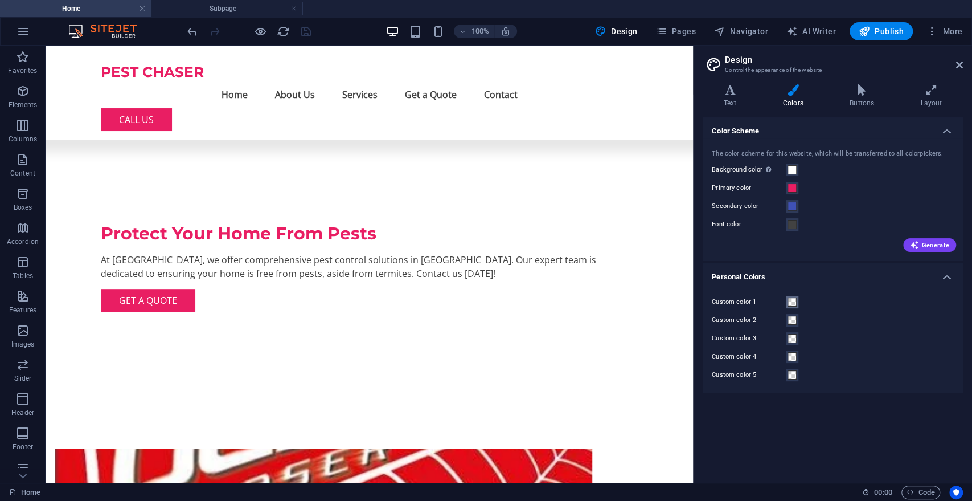
click at [795, 301] on span at bounding box center [792, 301] width 9 height 9
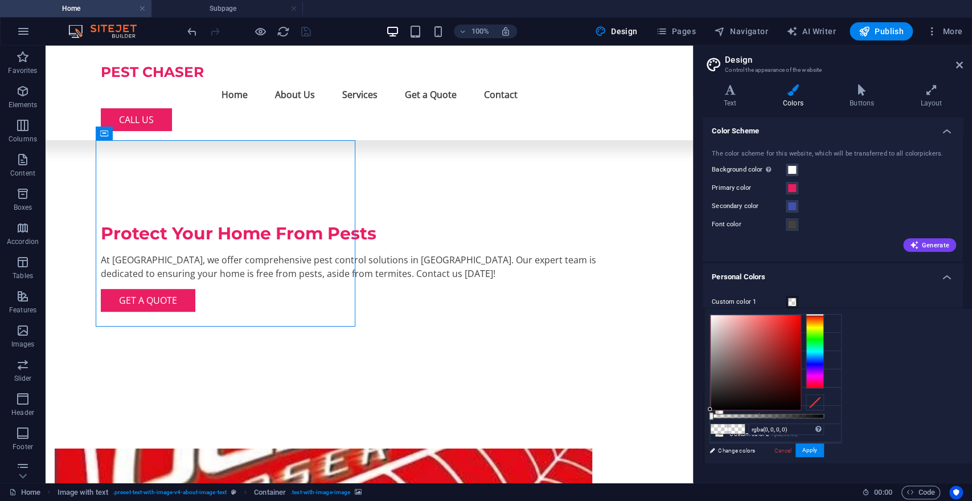
type input "rgba(252, 8, 8, 0)"
click at [797, 315] on div at bounding box center [756, 362] width 90 height 95
click at [815, 450] on button "Apply" at bounding box center [810, 450] width 28 height 14
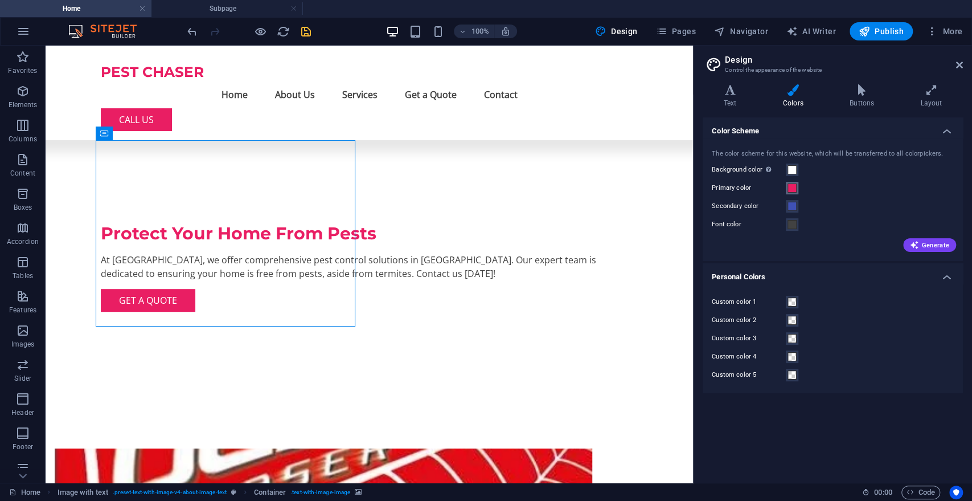
click at [788, 189] on span at bounding box center [792, 187] width 9 height 9
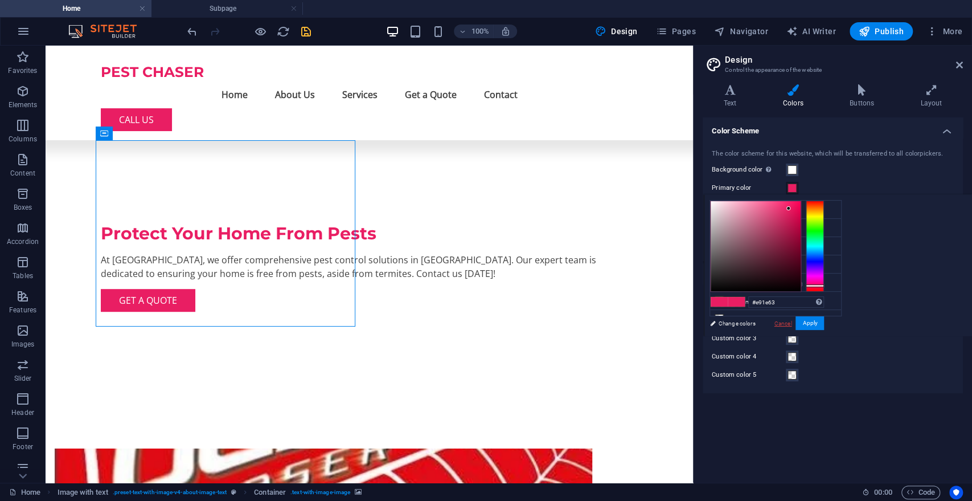
click at [783, 321] on link "Cancel" at bounding box center [783, 323] width 20 height 9
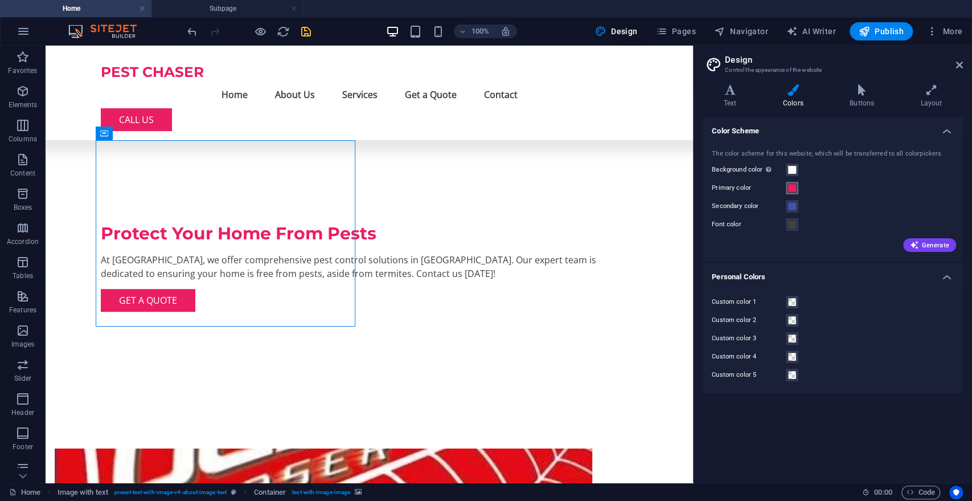
click at [790, 188] on span at bounding box center [792, 187] width 9 height 9
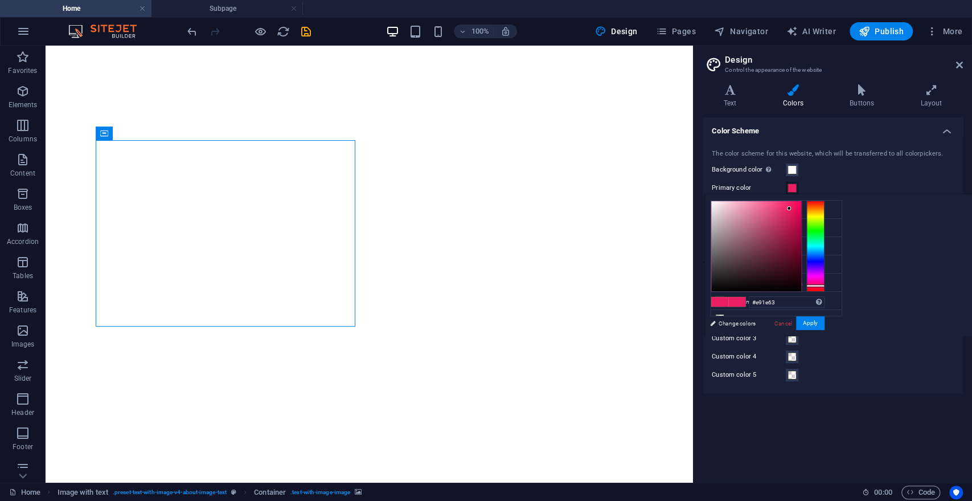
type input "#e92d1e"
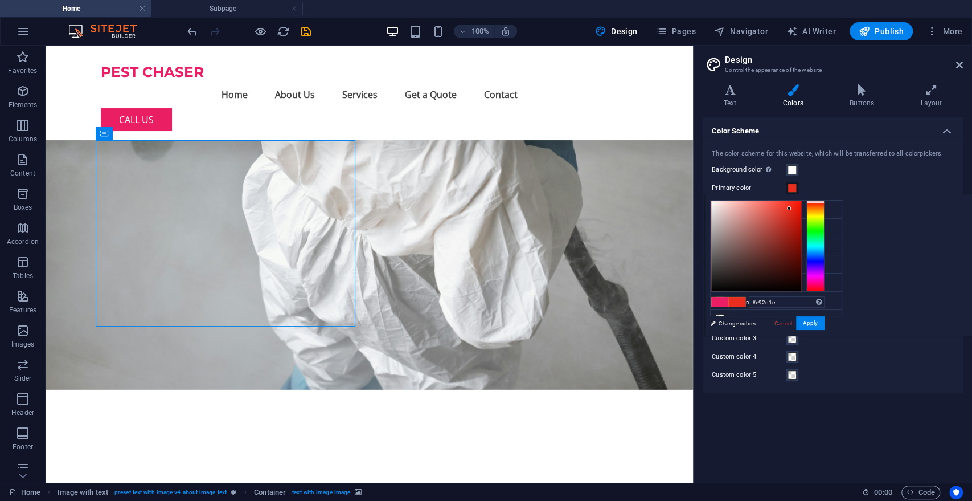
click at [821, 202] on div at bounding box center [815, 245] width 18 height 91
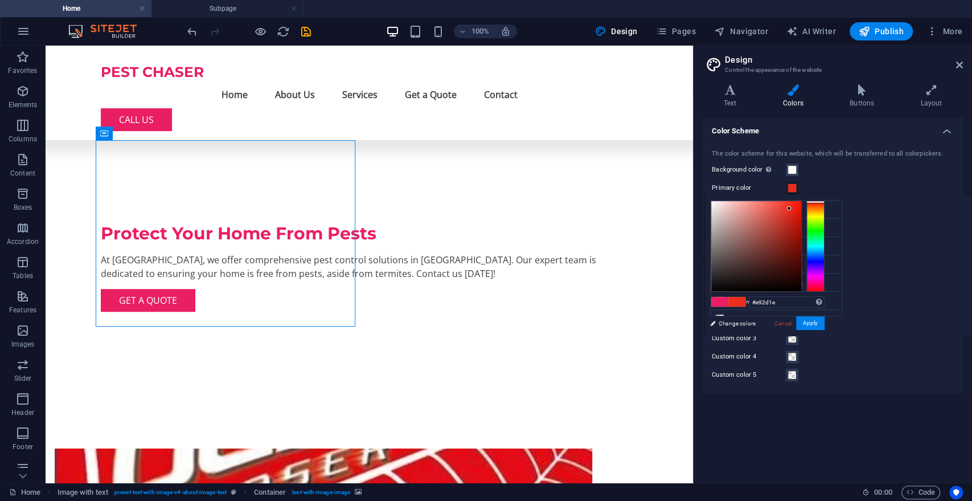
scroll to position [295, 0]
click at [813, 317] on button "Apply" at bounding box center [810, 323] width 28 height 14
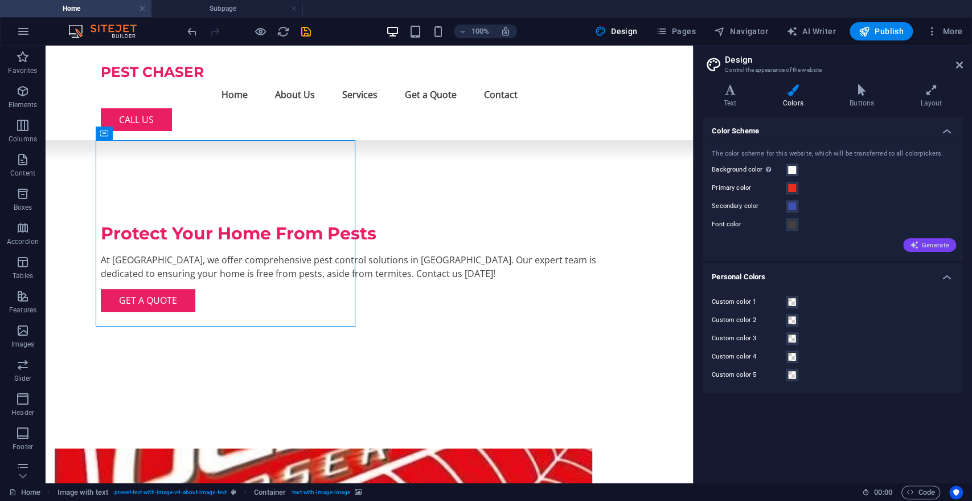
click at [934, 243] on span "Generate" at bounding box center [929, 244] width 39 height 9
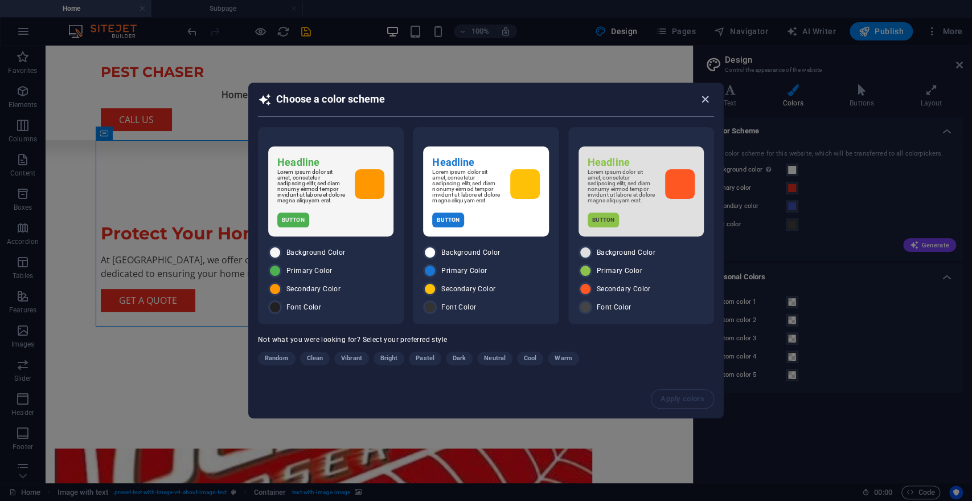
click at [706, 93] on icon "button" at bounding box center [705, 99] width 13 height 13
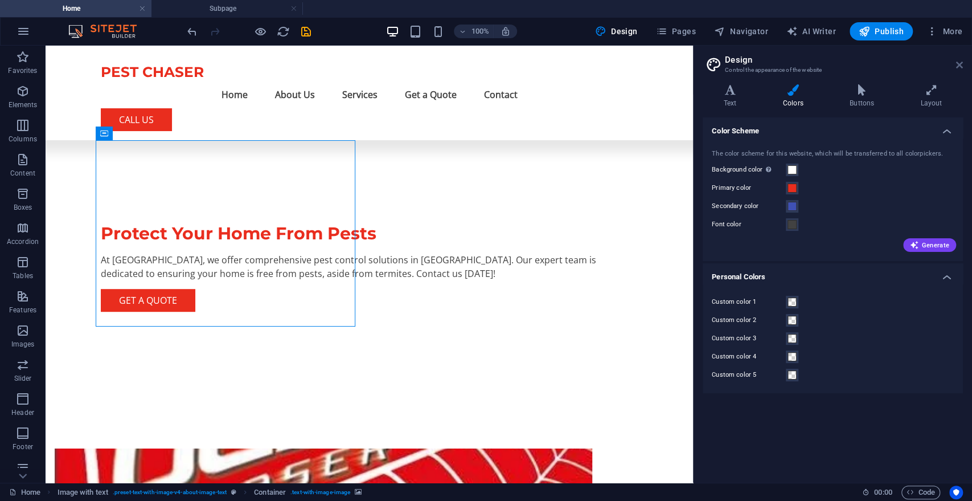
click at [958, 61] on icon at bounding box center [959, 64] width 7 height 9
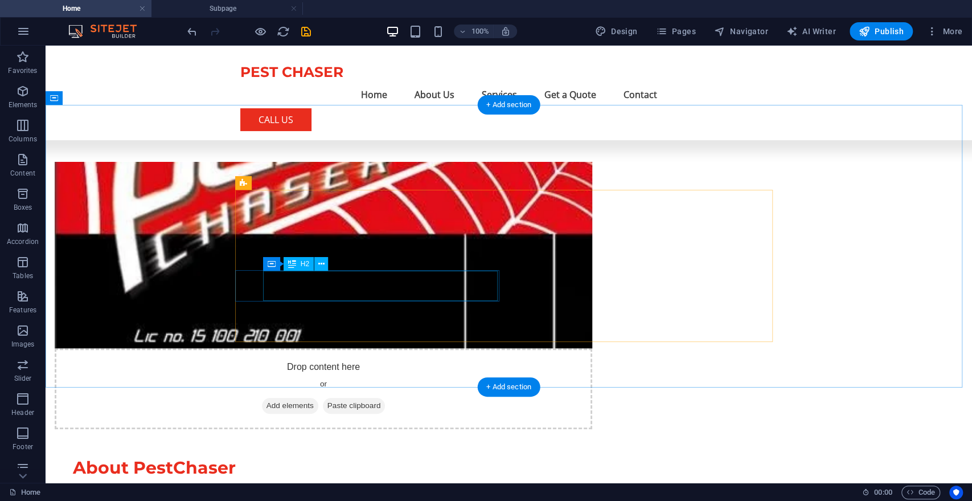
scroll to position [586, 0]
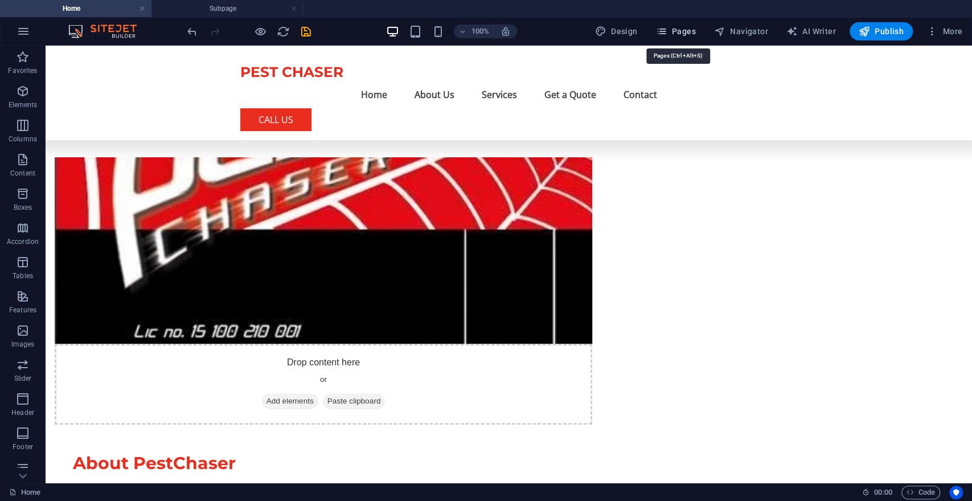
click at [688, 34] on span "Pages" at bounding box center [675, 31] width 40 height 11
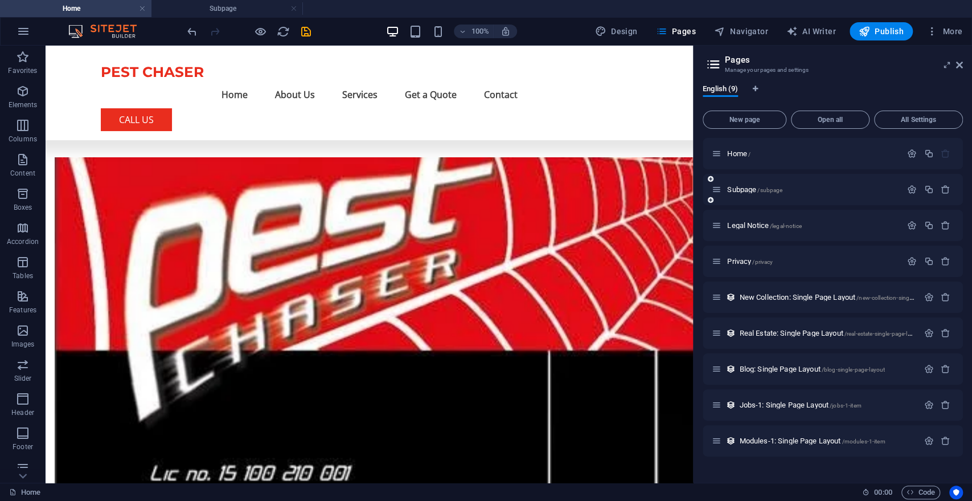
click at [716, 192] on icon at bounding box center [717, 190] width 10 height 10
click at [734, 190] on span "Subpage /subpage" at bounding box center [754, 189] width 55 height 9
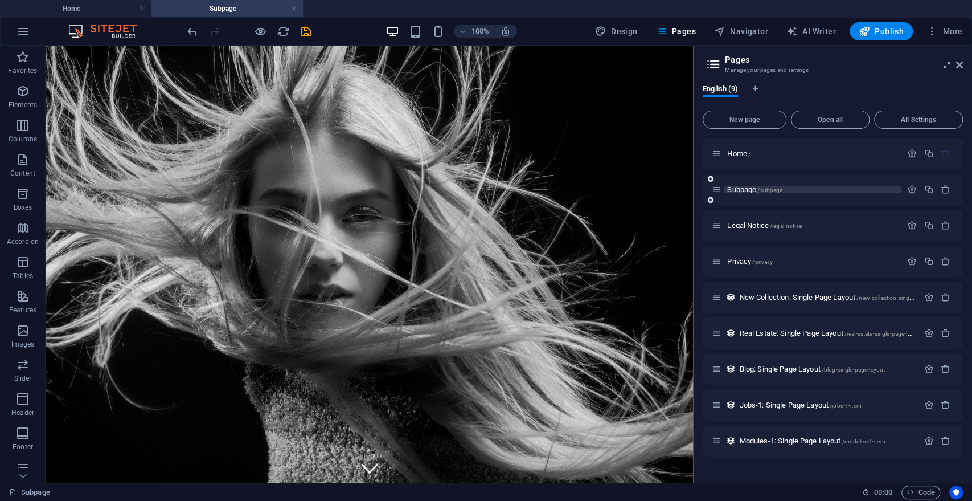
scroll to position [41, 0]
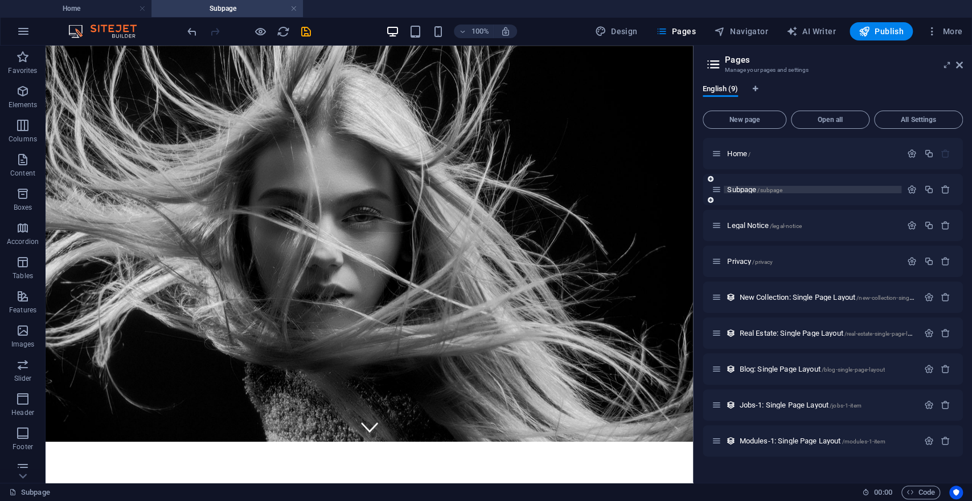
click at [734, 190] on span "Subpage /subpage" at bounding box center [754, 189] width 55 height 9
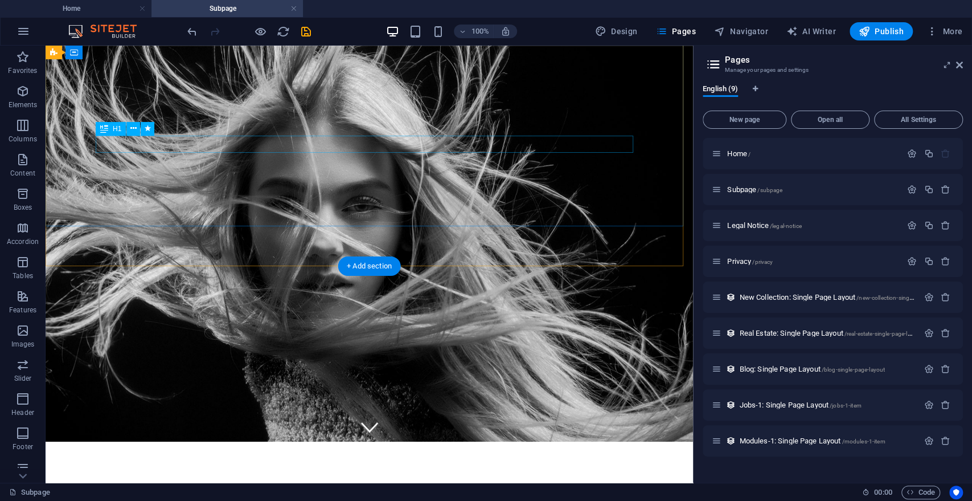
click at [455, 444] on div "PROFESSIONAL STYLES & CUTS" at bounding box center [370, 452] width 538 height 17
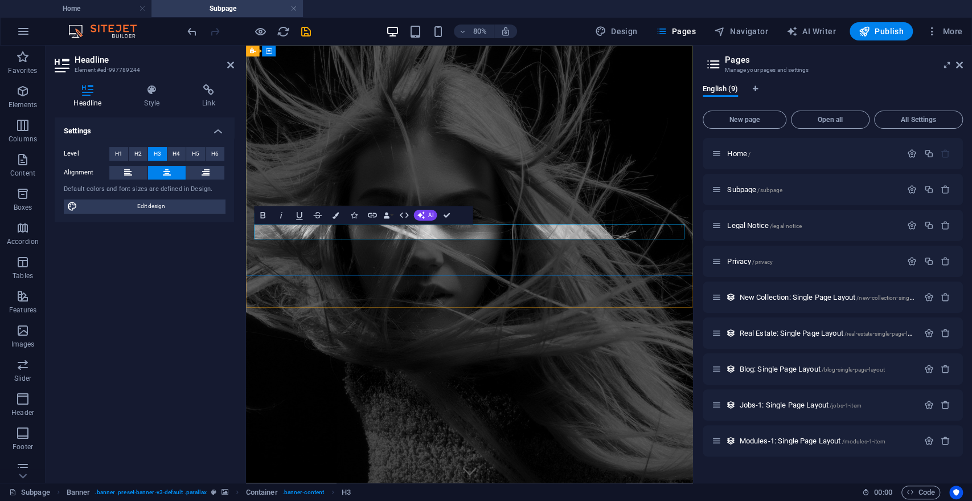
click at [551, 357] on figure at bounding box center [525, 319] width 559 height 546
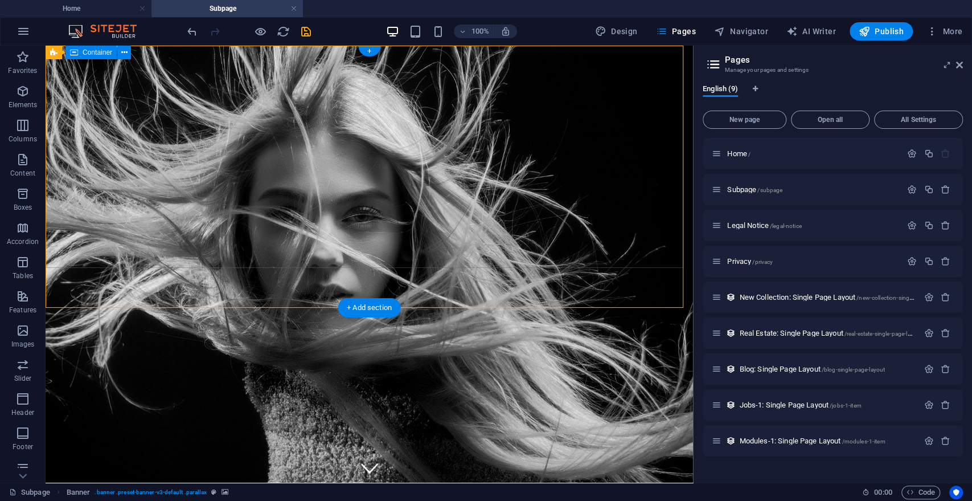
click at [603, 439] on div "SERVICE DETAILS" at bounding box center [370, 497] width 648 height 117
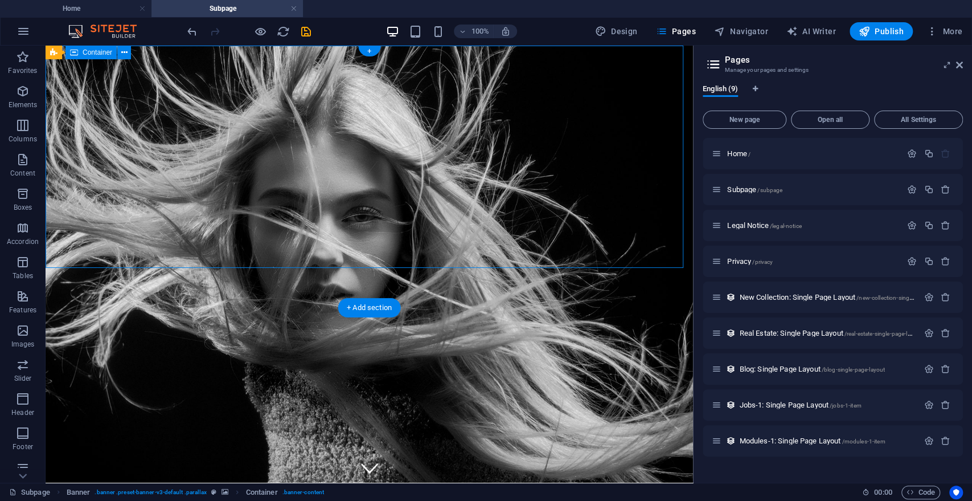
click at [603, 439] on div "SERVICE DETAILS" at bounding box center [370, 497] width 648 height 117
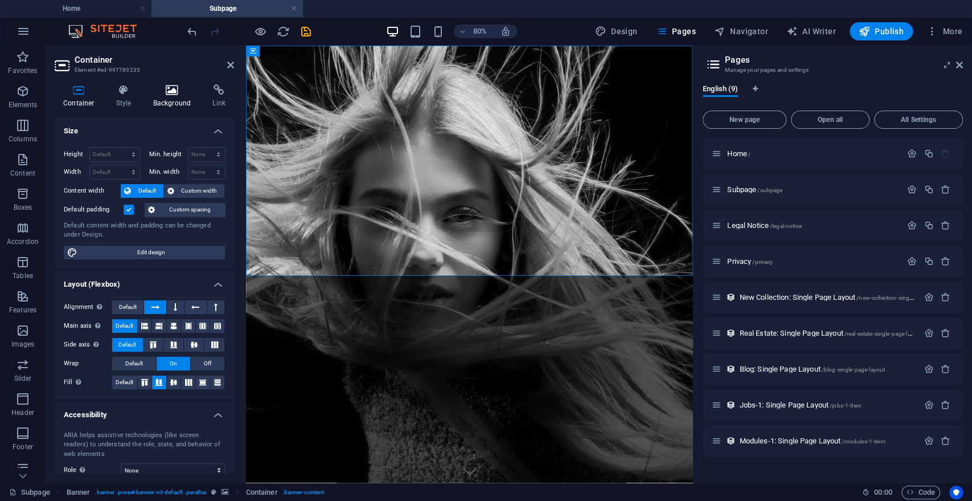
click at [166, 97] on h4 "Background" at bounding box center [175, 96] width 60 height 24
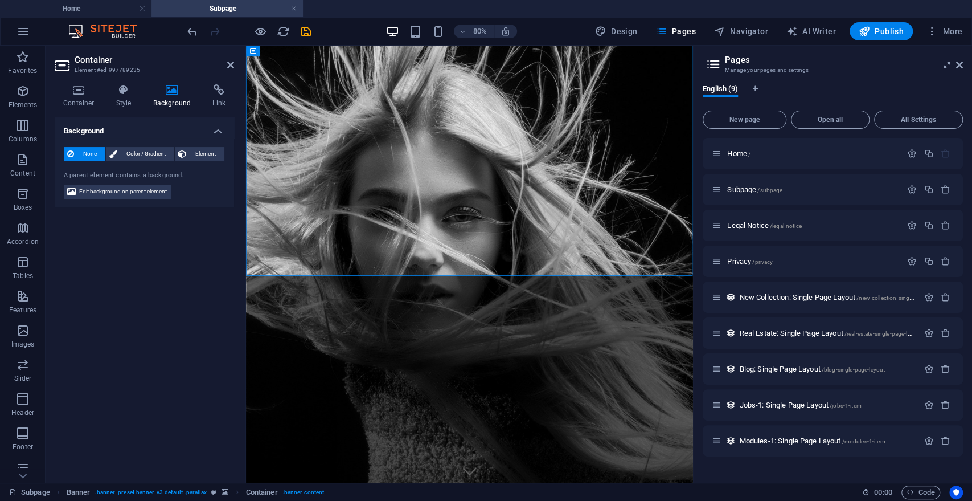
click at [167, 97] on h4 "Background" at bounding box center [175, 96] width 60 height 24
click at [172, 96] on h4 "Background" at bounding box center [175, 96] width 60 height 24
click at [132, 194] on span "Edit background on parent element" at bounding box center [123, 192] width 88 height 14
select select "%"
select select "px"
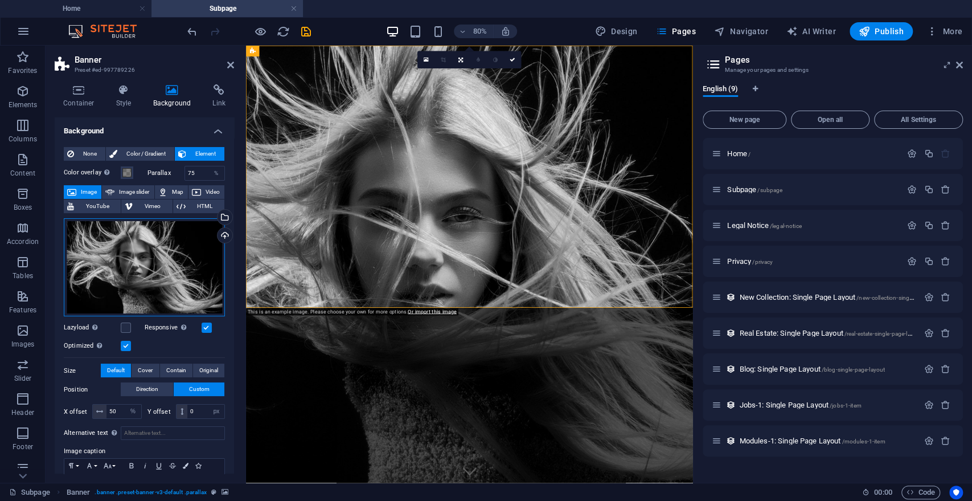
click at [159, 263] on div "Drag files here, click to choose files or select files from Files or our free s…" at bounding box center [144, 267] width 161 height 99
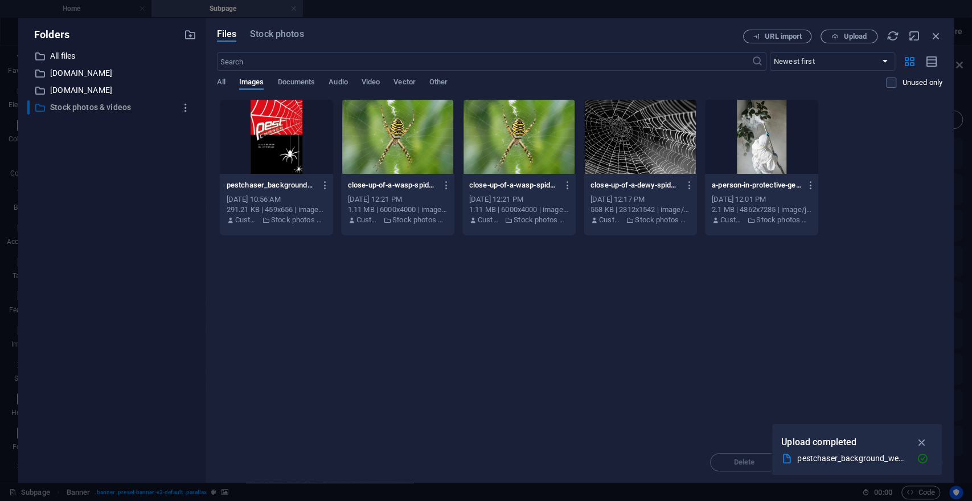
click at [86, 105] on p "Stock photos & videos" at bounding box center [112, 107] width 125 height 13
click at [238, 67] on input "text" at bounding box center [484, 61] width 535 height 18
click at [259, 32] on span "Stock photos" at bounding box center [277, 34] width 54 height 14
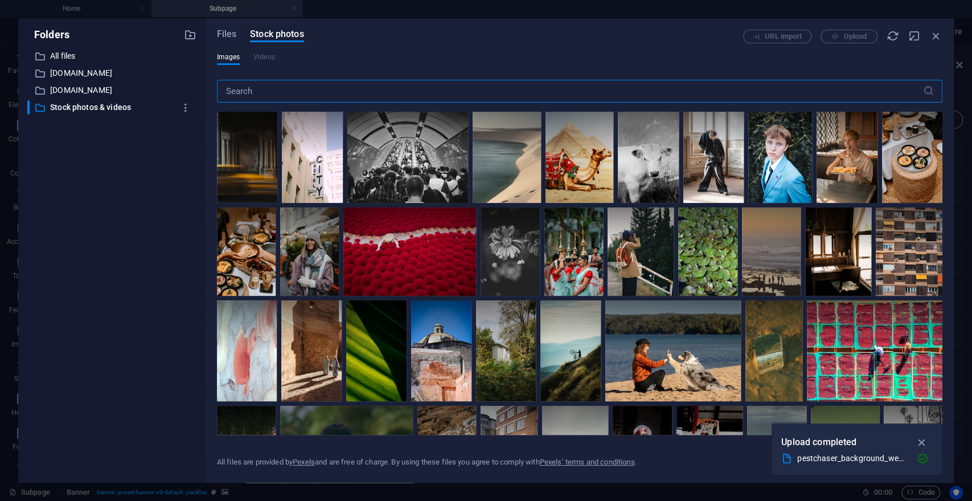
click at [257, 89] on input "text" at bounding box center [570, 91] width 706 height 23
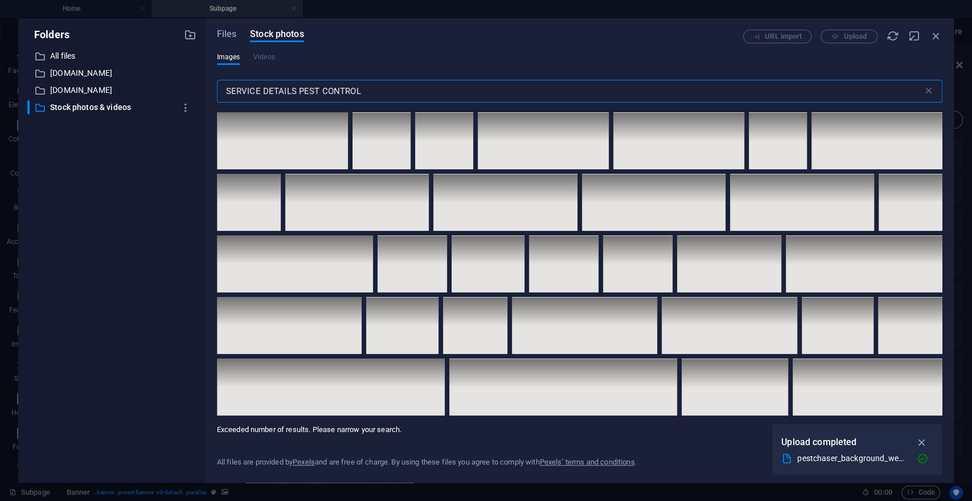
scroll to position [7206, 0]
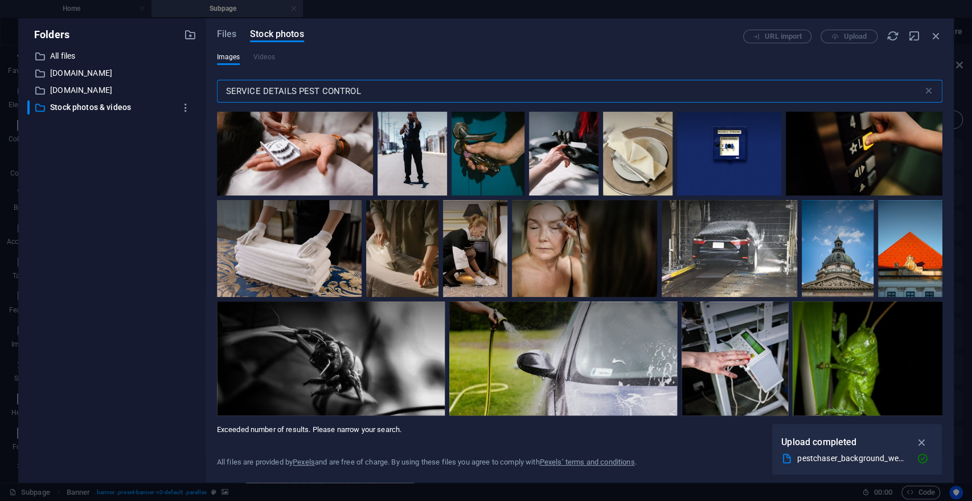
type input "SERVICE DETAILS PEST CONTROL"
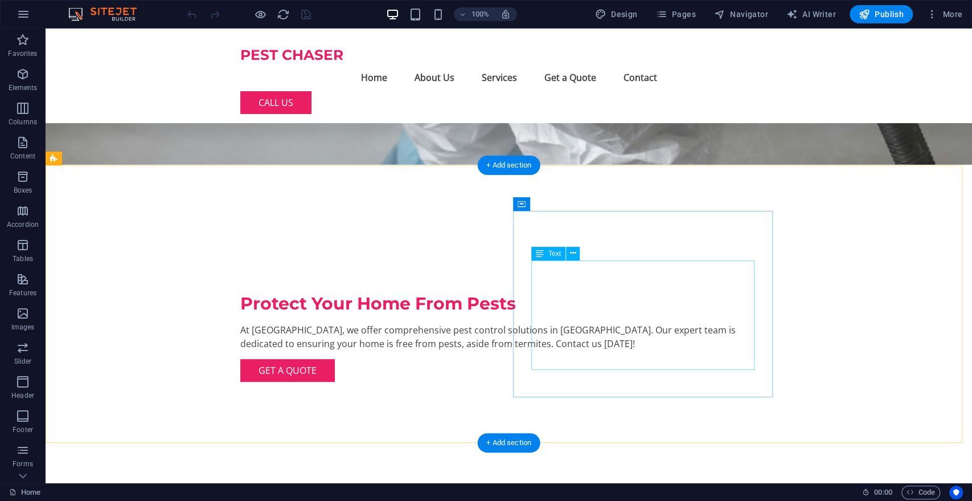
scroll to position [207, 0]
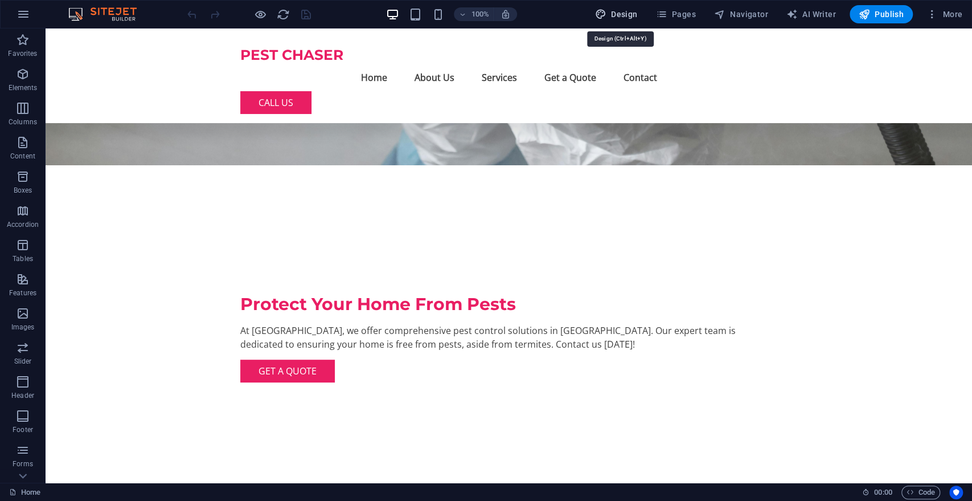
click at [632, 21] on button "Design" at bounding box center [617, 14] width 52 height 18
select select "px"
select select "200"
select select "px"
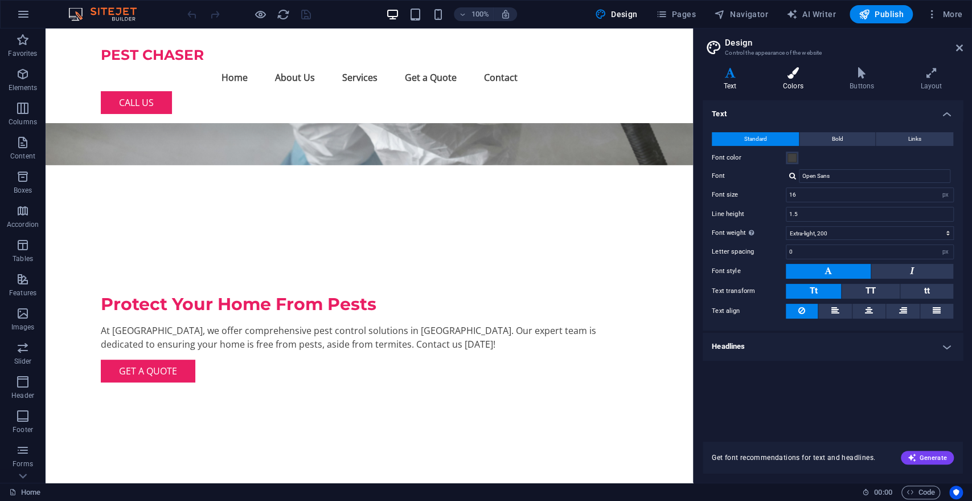
click at [797, 85] on h4 "Colors" at bounding box center [795, 79] width 67 height 24
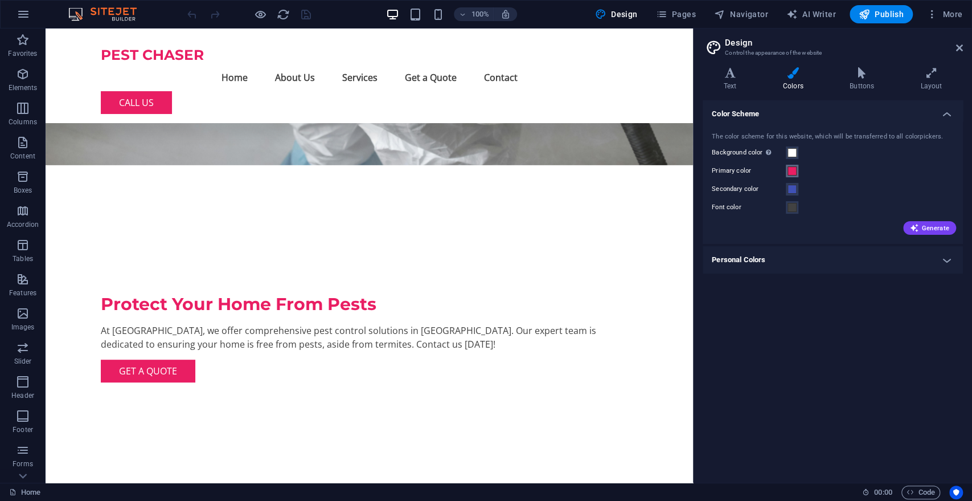
click at [793, 172] on span at bounding box center [792, 170] width 9 height 9
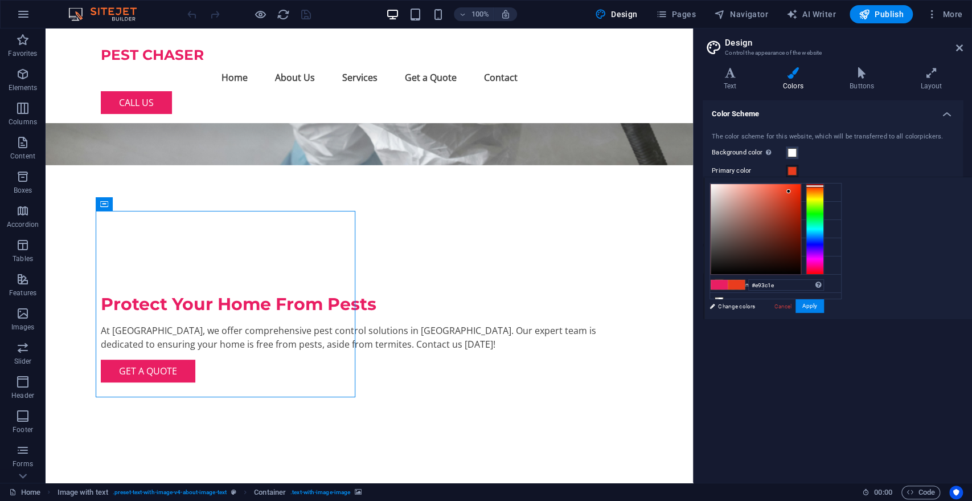
click at [817, 186] on div at bounding box center [815, 228] width 18 height 91
click at [813, 308] on button "Apply" at bounding box center [810, 306] width 28 height 14
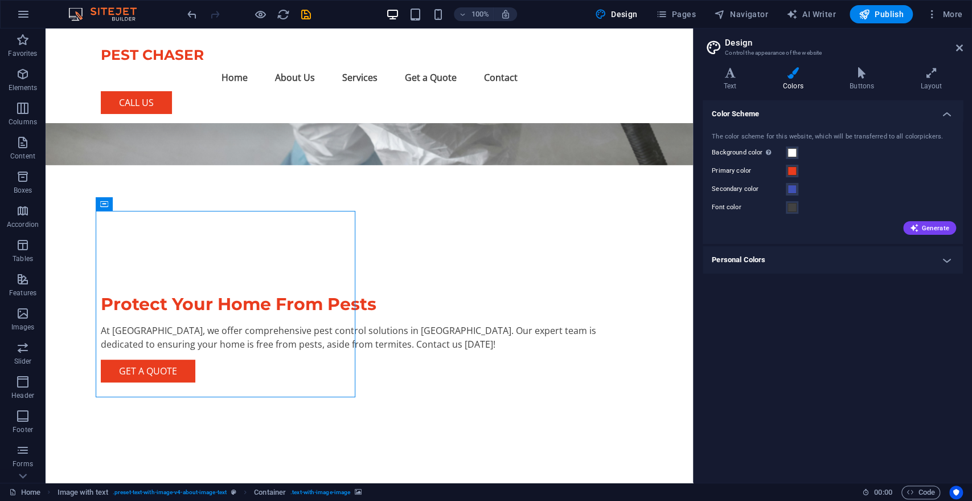
drag, startPoint x: 792, startPoint y: 170, endPoint x: 851, endPoint y: 181, distance: 59.8
click at [851, 181] on div "The color scheme for this website, which will be transferred to all colorpicker…" at bounding box center [832, 183] width 265 height 124
click at [793, 170] on span at bounding box center [792, 170] width 9 height 9
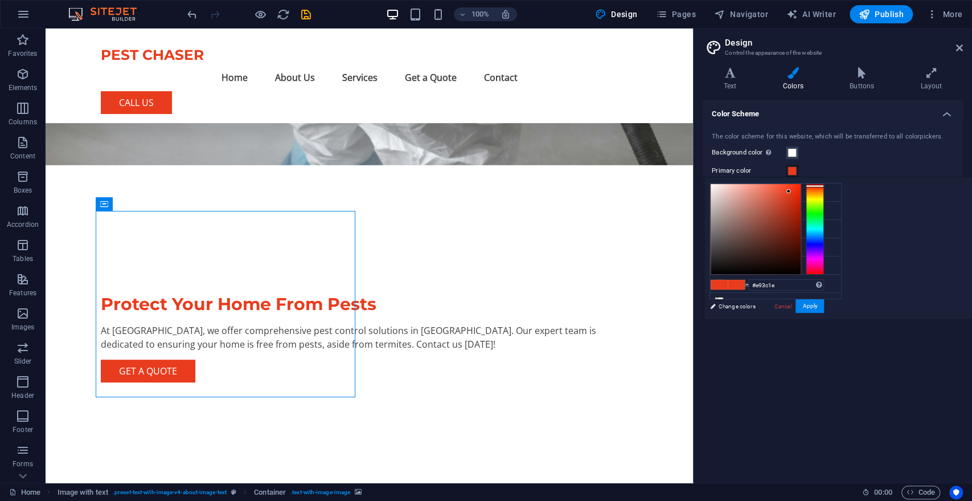
type input "#fc2b07"
click at [798, 185] on div at bounding box center [756, 229] width 90 height 90
click at [804, 300] on button "Apply" at bounding box center [810, 306] width 28 height 14
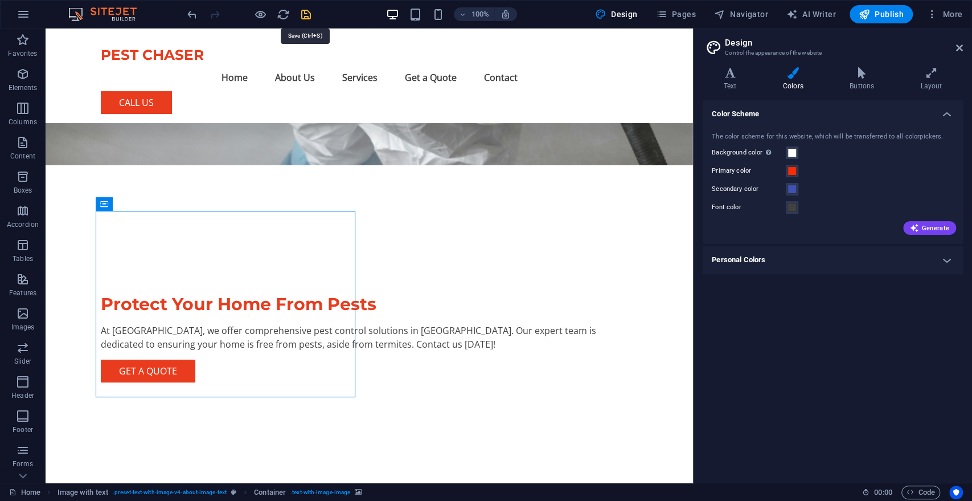
click at [305, 18] on icon "save" at bounding box center [306, 14] width 13 height 13
checkbox input "false"
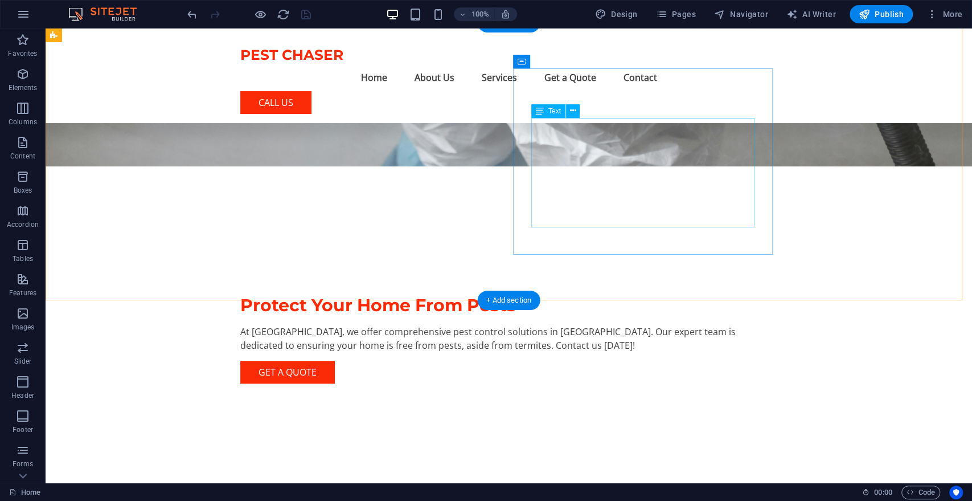
scroll to position [96, 0]
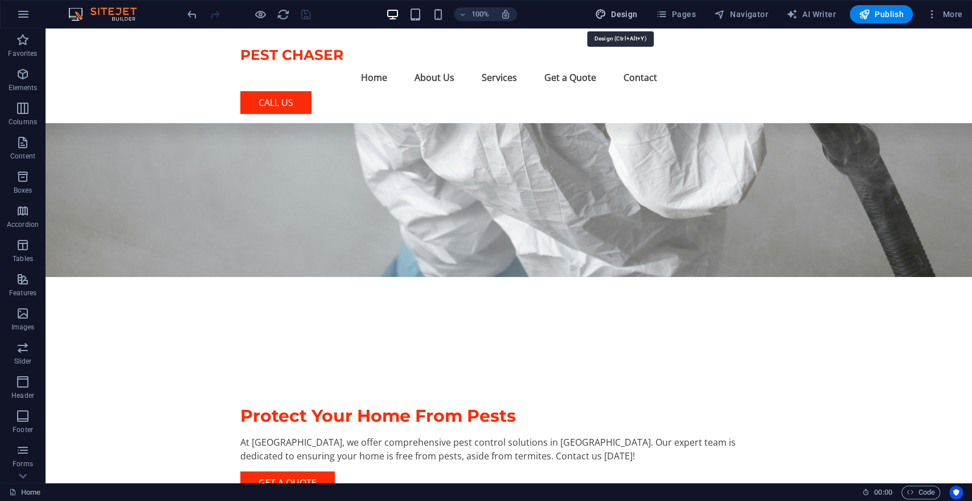
click at [638, 17] on span "Design" at bounding box center [616, 14] width 43 height 11
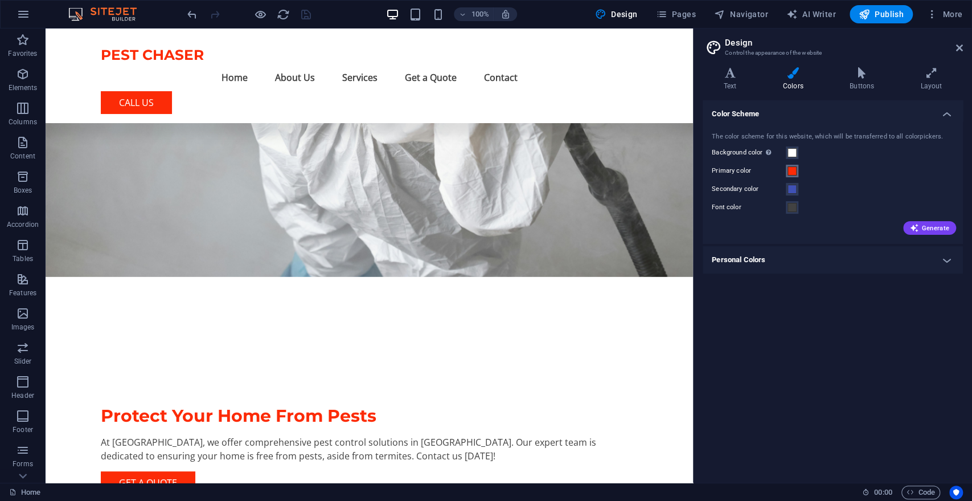
click at [793, 170] on span at bounding box center [792, 170] width 9 height 9
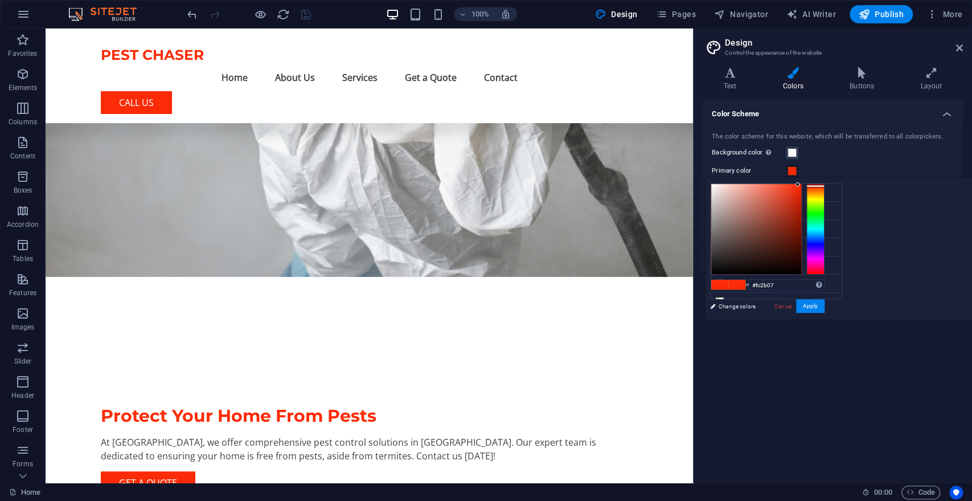
type input "#fc074b"
click at [819, 269] on div at bounding box center [815, 228] width 18 height 91
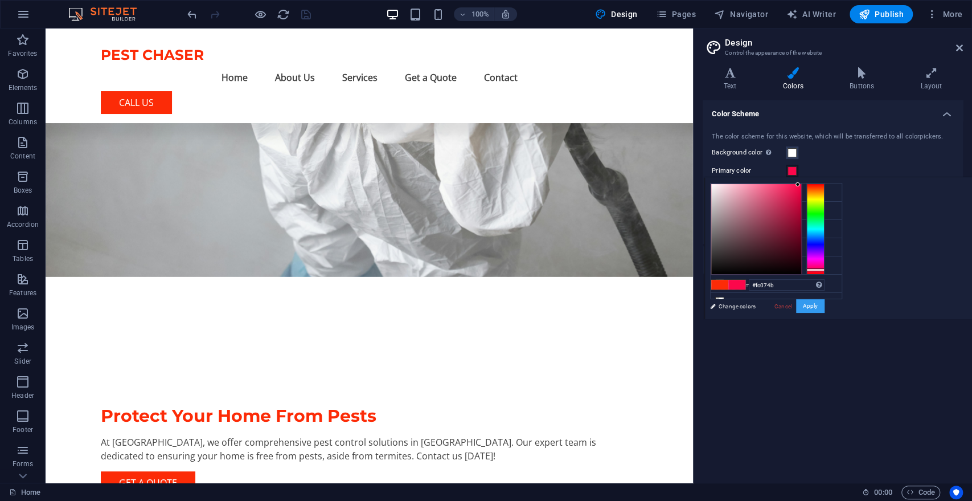
click at [813, 306] on button "Apply" at bounding box center [810, 306] width 28 height 14
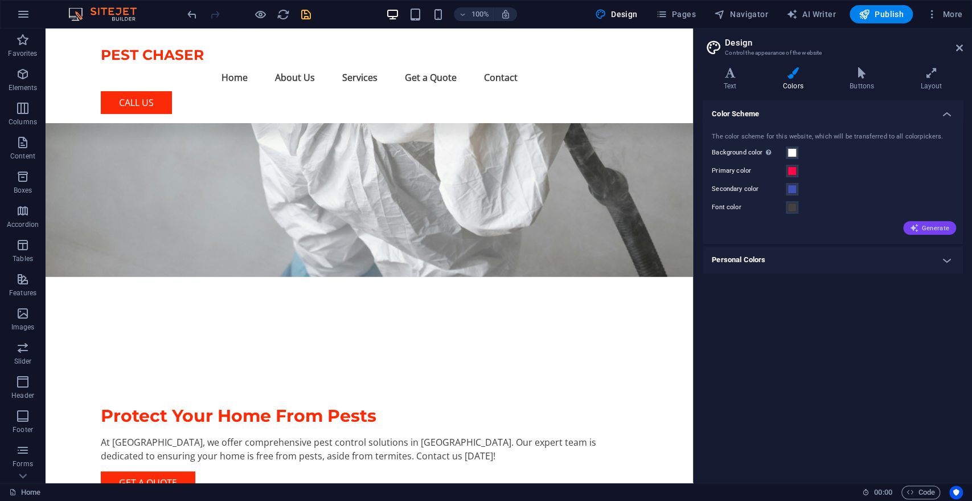
click at [936, 227] on span "Generate" at bounding box center [929, 227] width 39 height 9
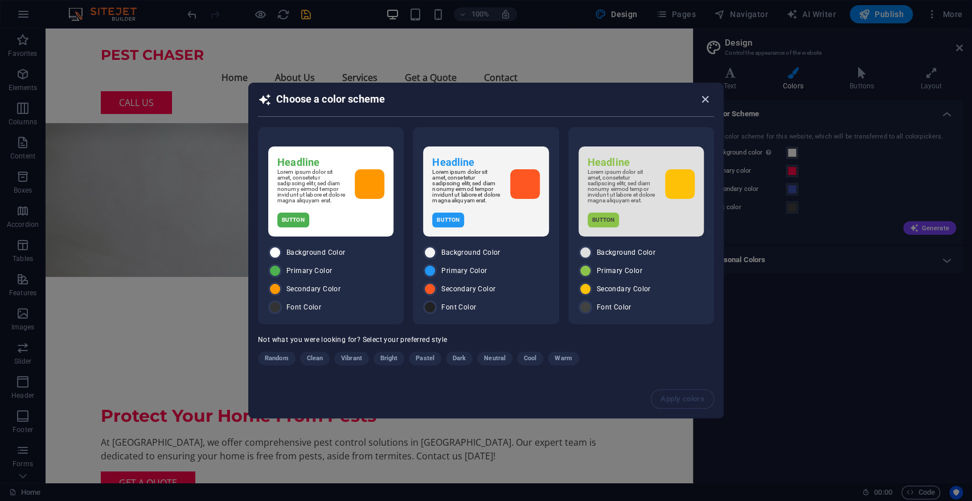
click at [703, 96] on icon "button" at bounding box center [705, 99] width 13 height 13
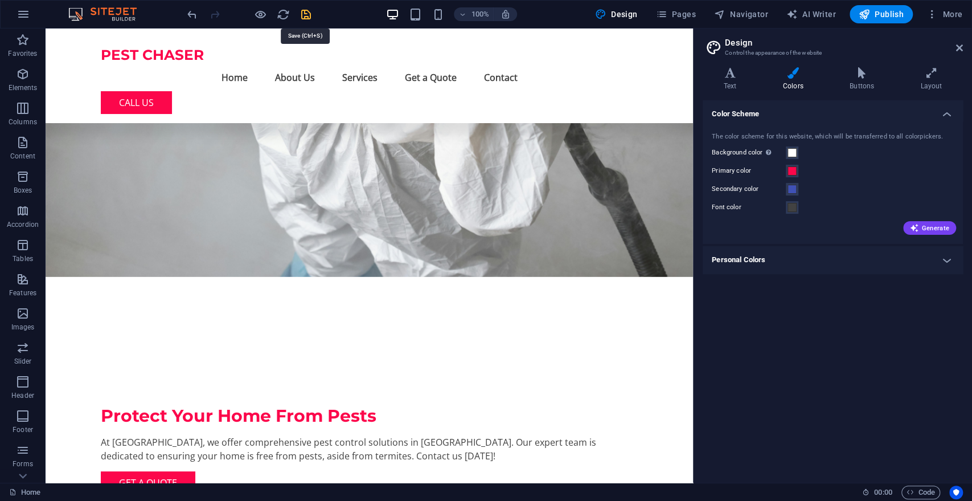
click at [307, 19] on icon "save" at bounding box center [306, 14] width 13 height 13
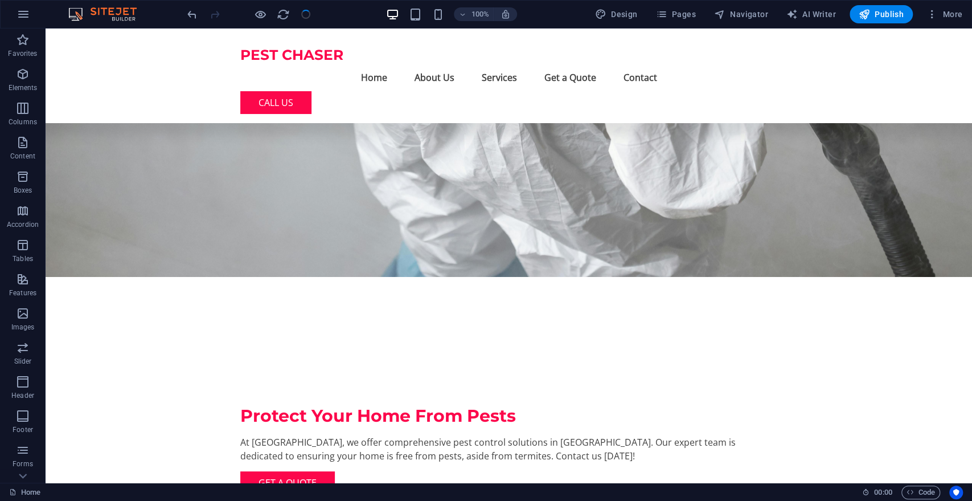
checkbox input "false"
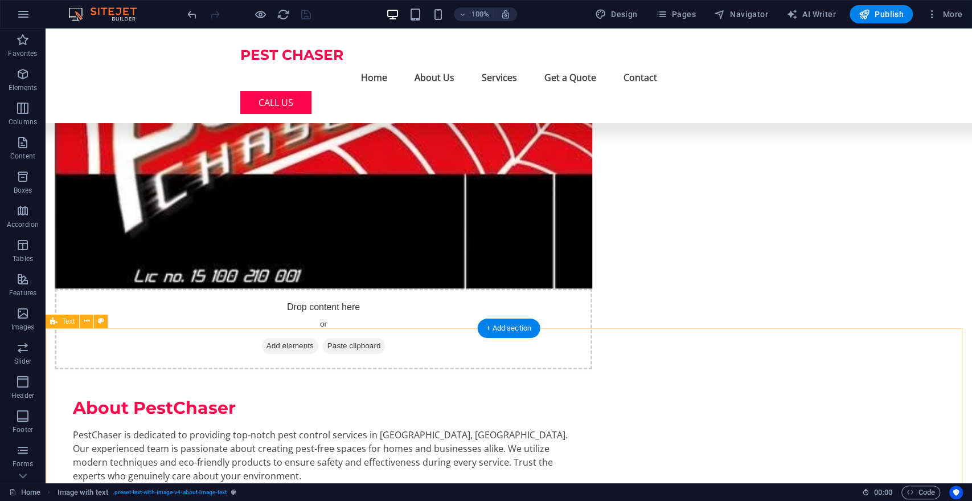
scroll to position [626, 0]
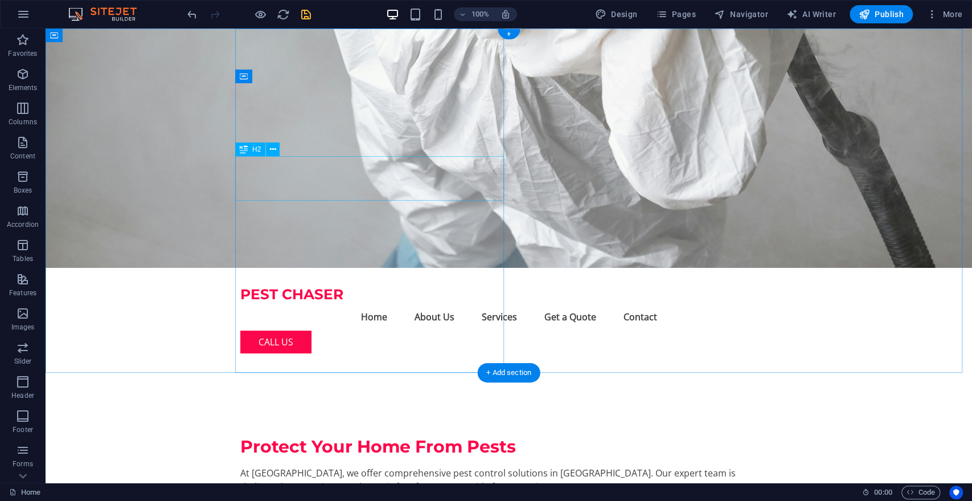
scroll to position [0, 0]
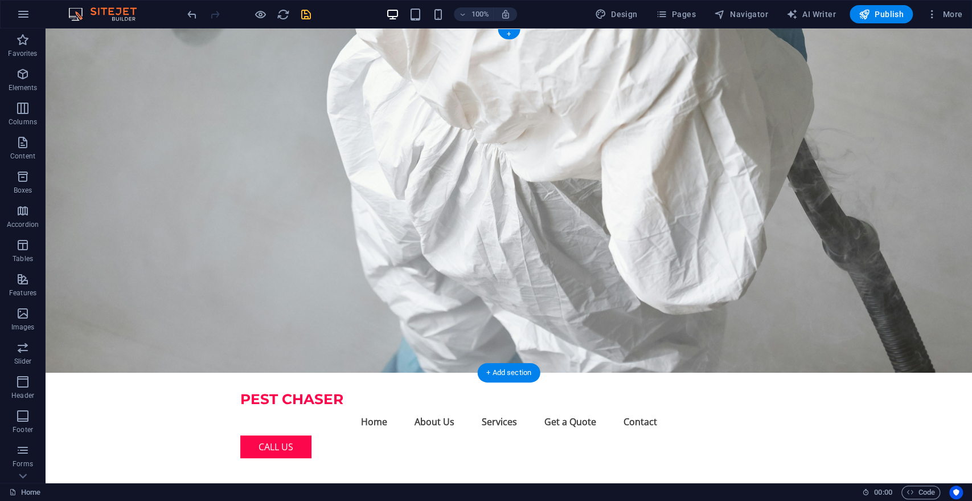
click at [767, 186] on figure at bounding box center [509, 200] width 927 height 344
click at [651, 408] on nav "Home About Us Services Get a Quote Contact" at bounding box center [509, 421] width 538 height 27
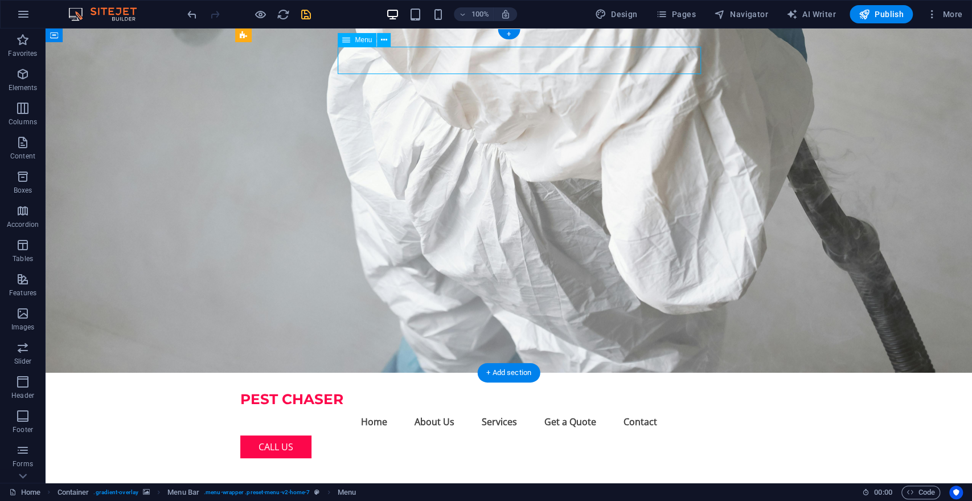
click at [651, 408] on nav "Home About Us Services Get a Quote Contact" at bounding box center [509, 421] width 538 height 27
select select
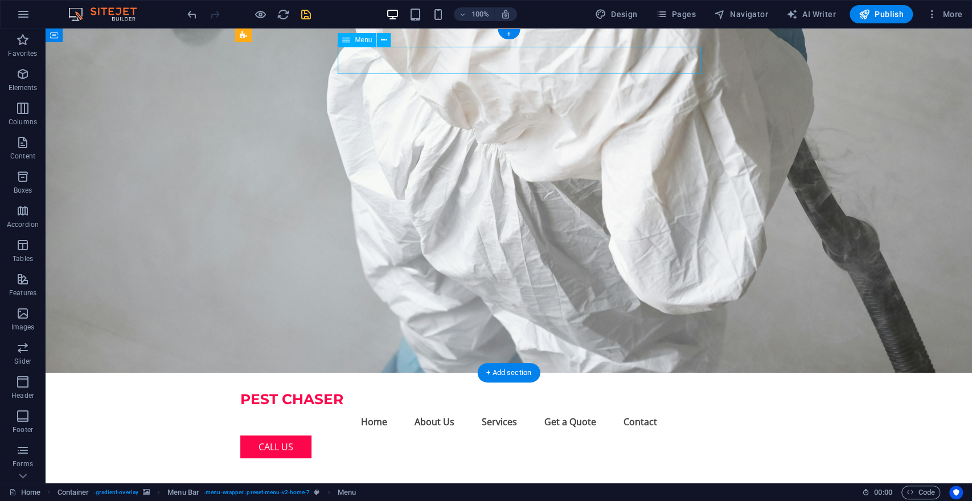
select select
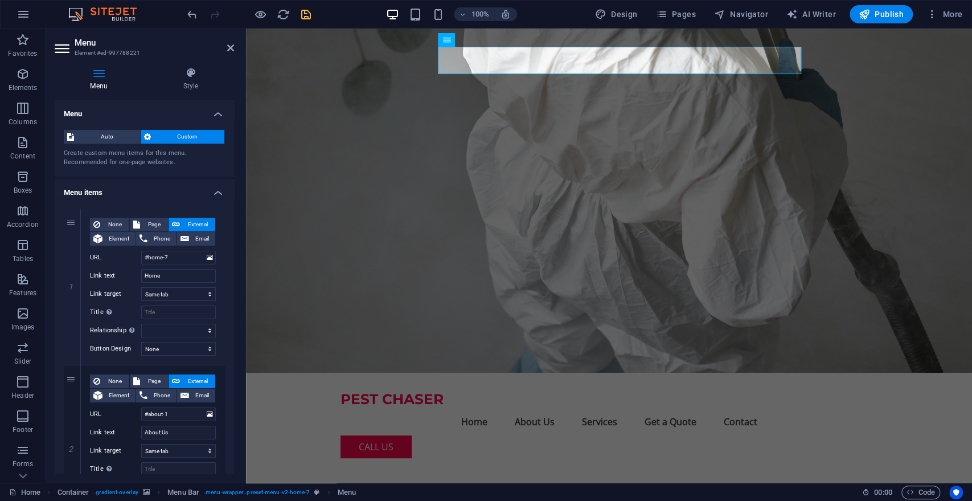
click at [678, 104] on figure at bounding box center [609, 200] width 726 height 344
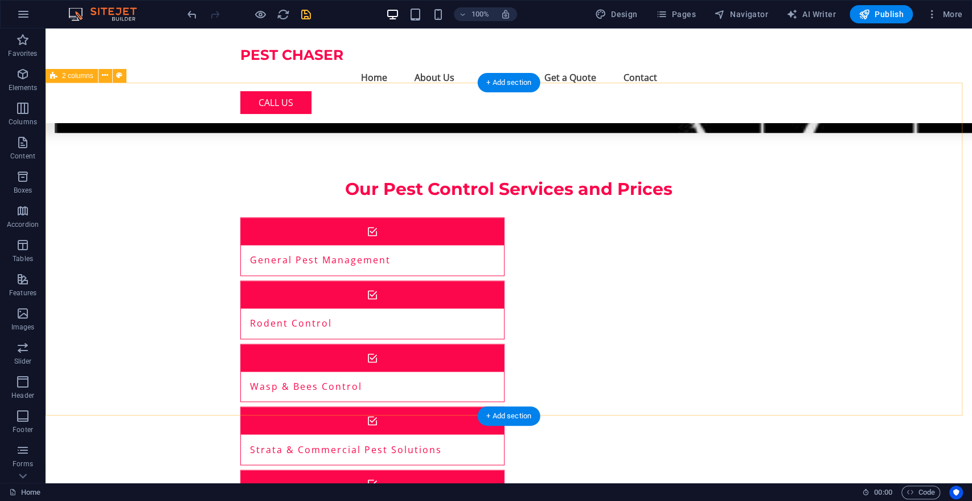
scroll to position [1046, 0]
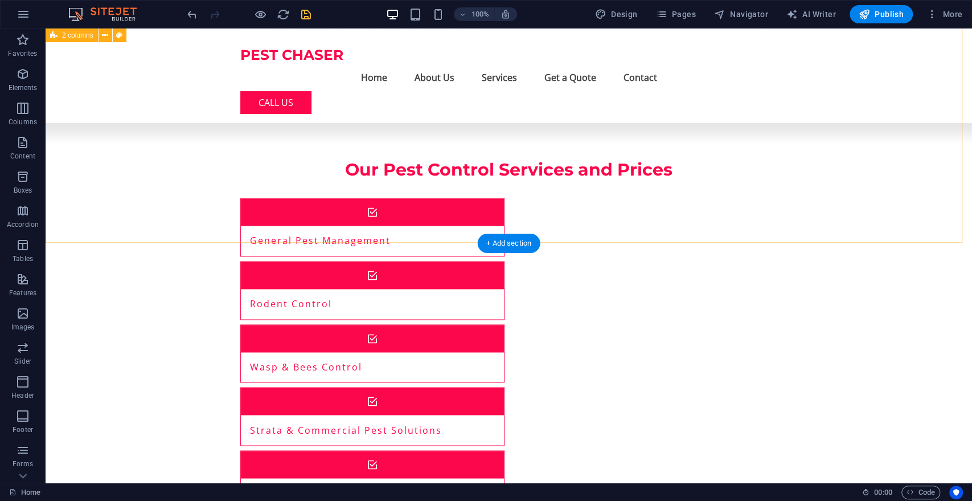
scroll to position [1218, 0]
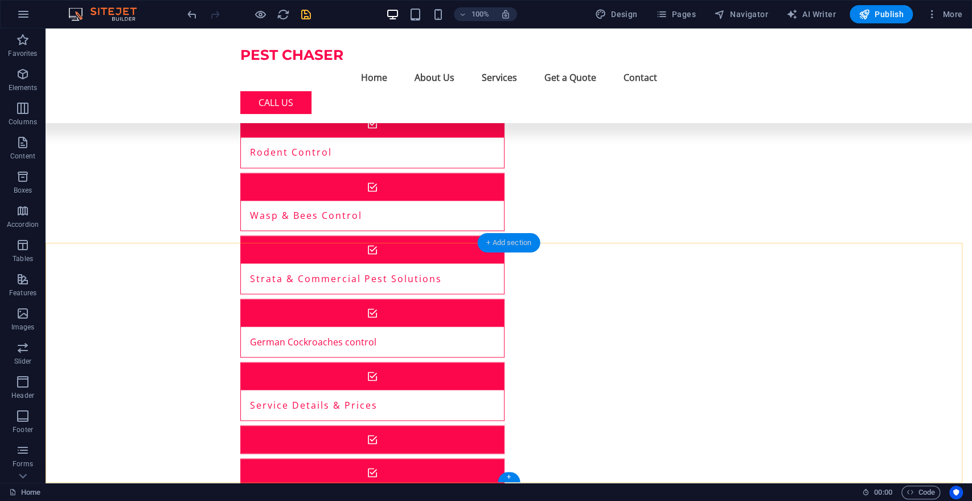
click at [527, 243] on div "+ Add section" at bounding box center [508, 242] width 63 height 19
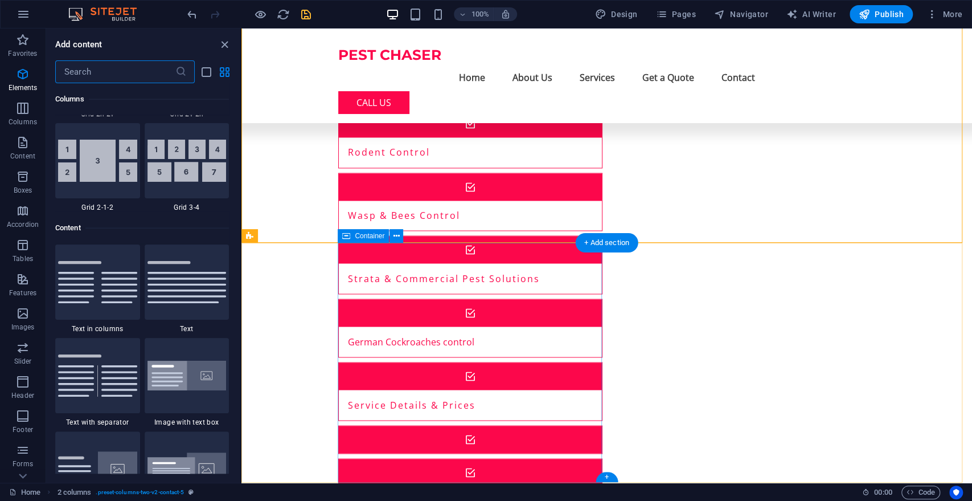
scroll to position [1992, 0]
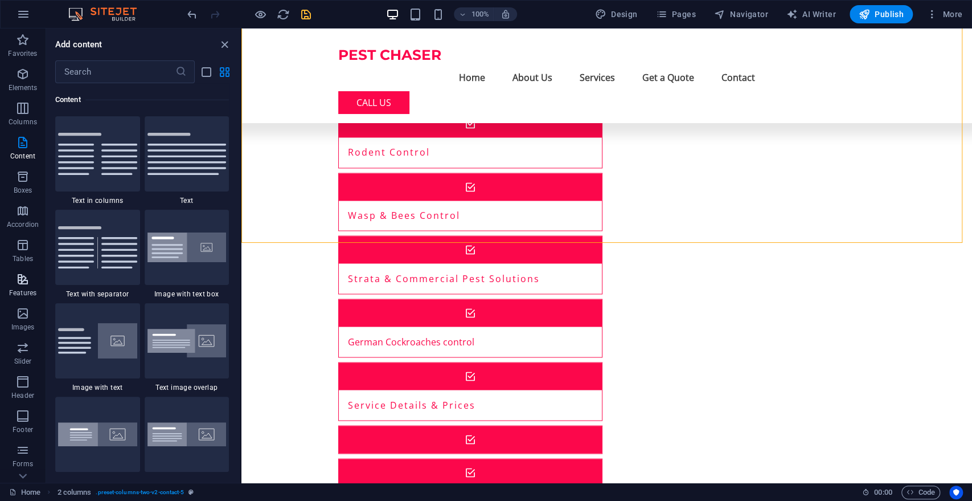
click at [26, 290] on p "Features" at bounding box center [22, 292] width 27 height 9
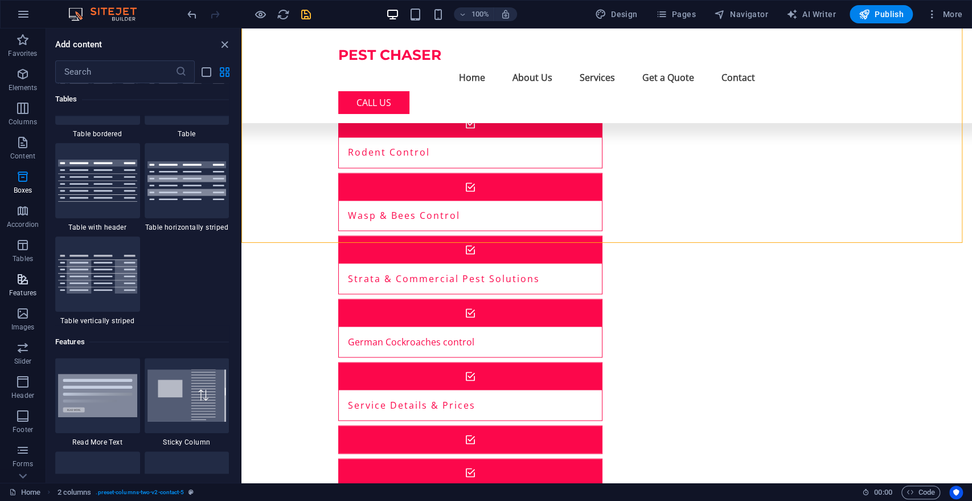
click at [26, 290] on p "Features" at bounding box center [22, 292] width 27 height 9
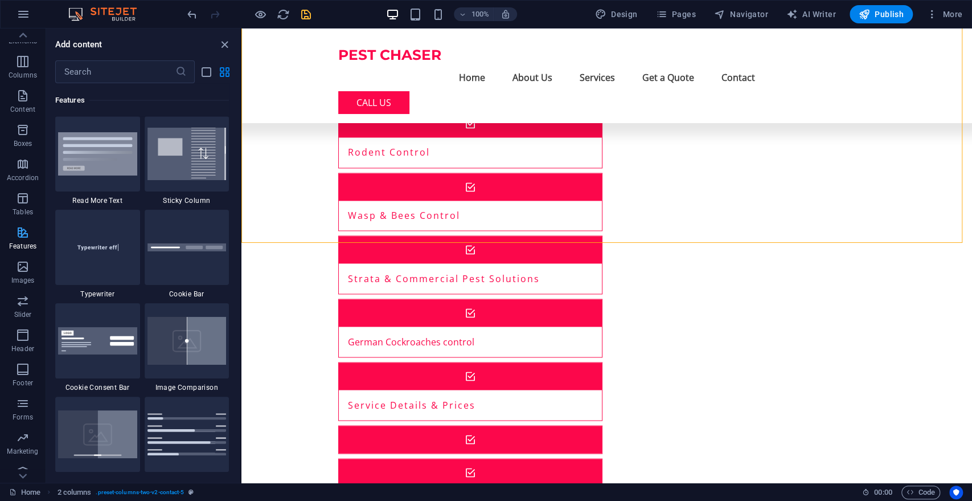
scroll to position [59, 0]
click at [23, 396] on icon "button" at bounding box center [23, 391] width 14 height 14
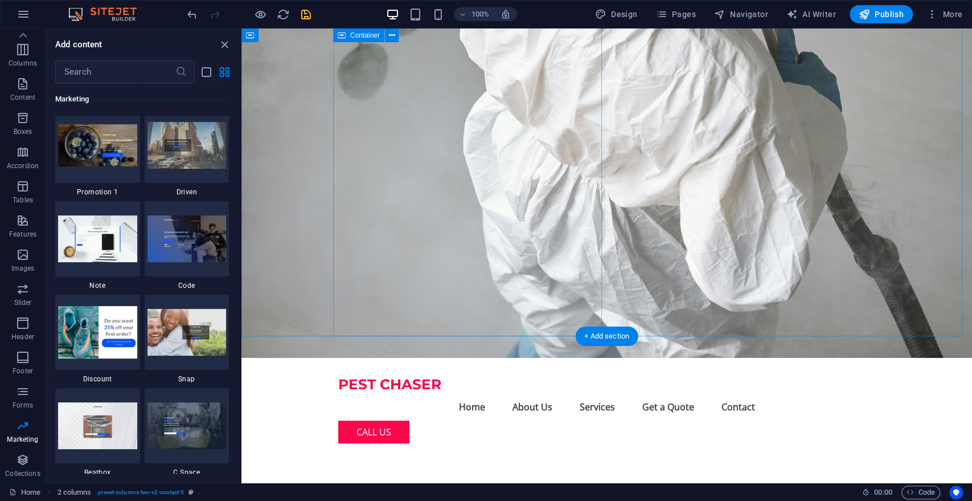
scroll to position [0, 0]
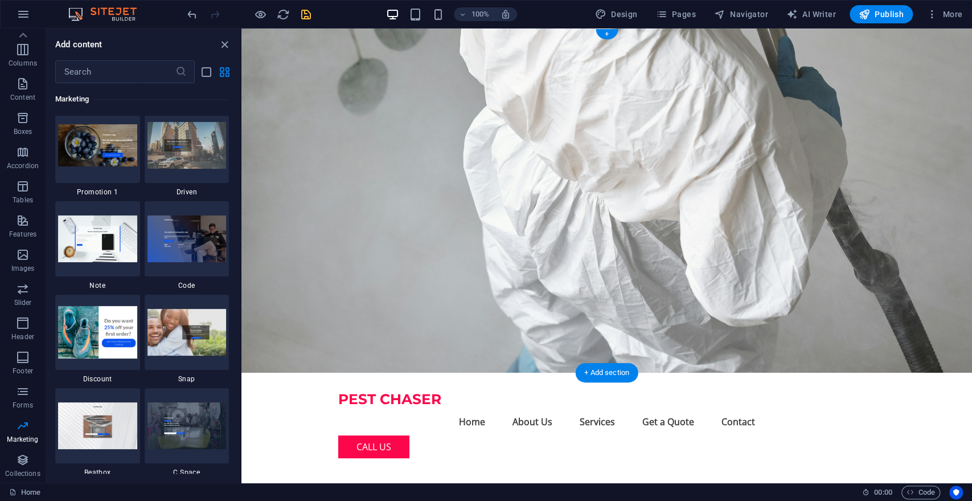
click at [273, 162] on figure at bounding box center [606, 200] width 731 height 344
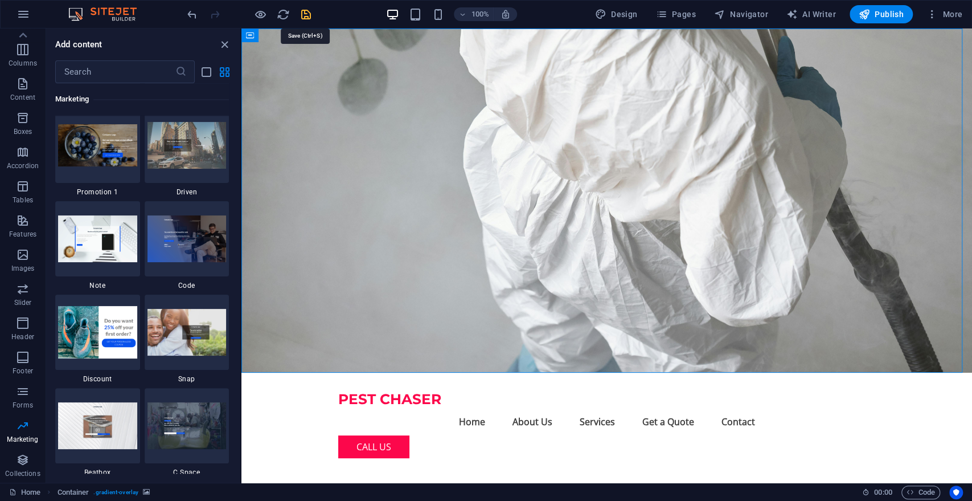
click at [302, 11] on icon "save" at bounding box center [306, 14] width 13 height 13
checkbox input "false"
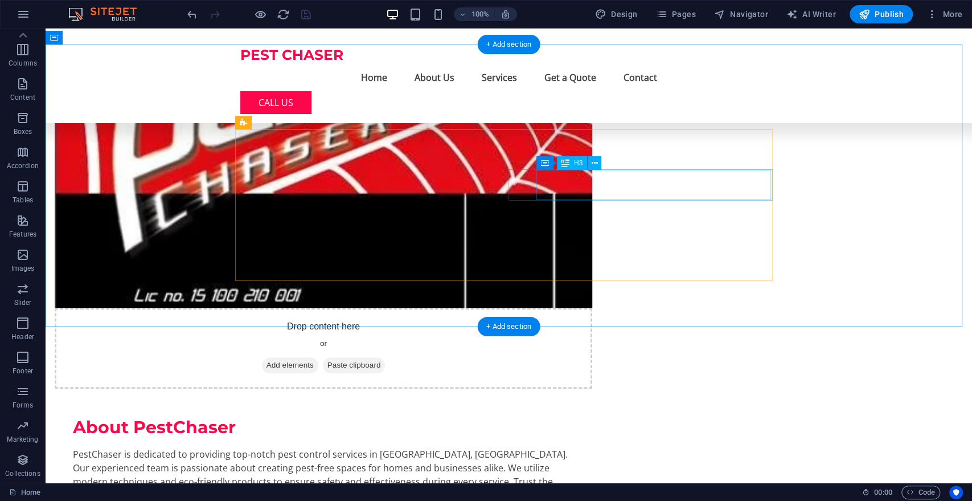
scroll to position [605, 0]
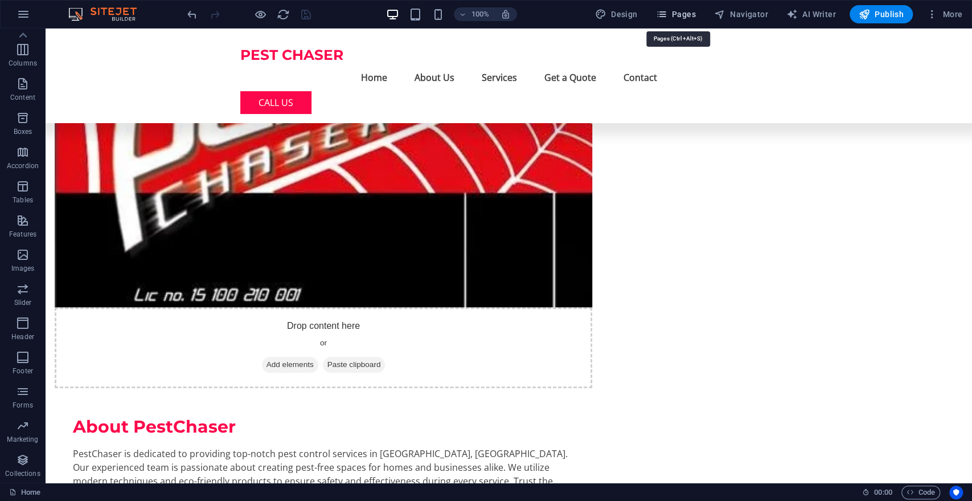
click at [687, 14] on span "Pages" at bounding box center [675, 14] width 40 height 11
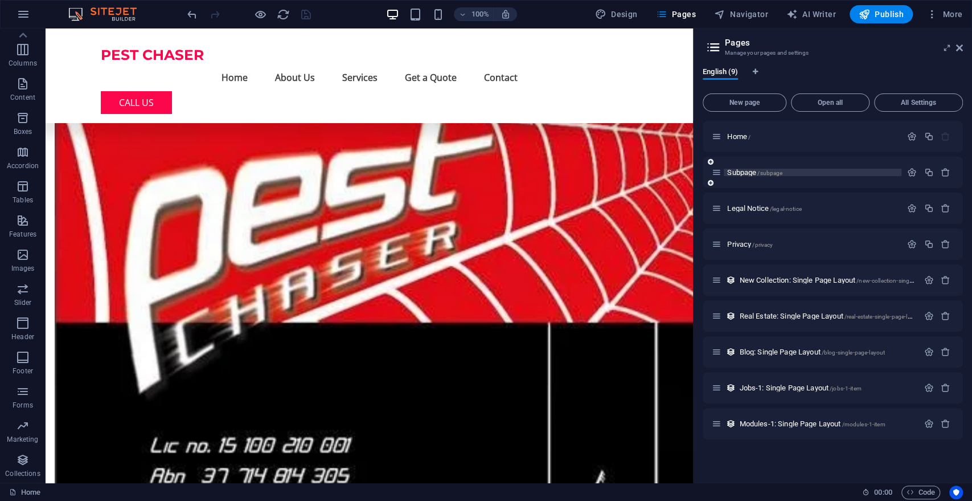
click at [755, 169] on span "Subpage /subpage" at bounding box center [754, 172] width 55 height 9
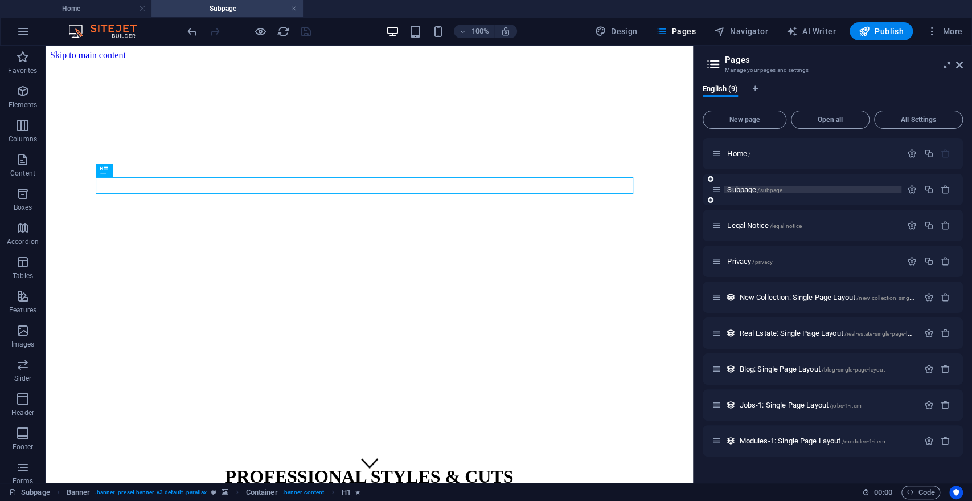
scroll to position [0, 0]
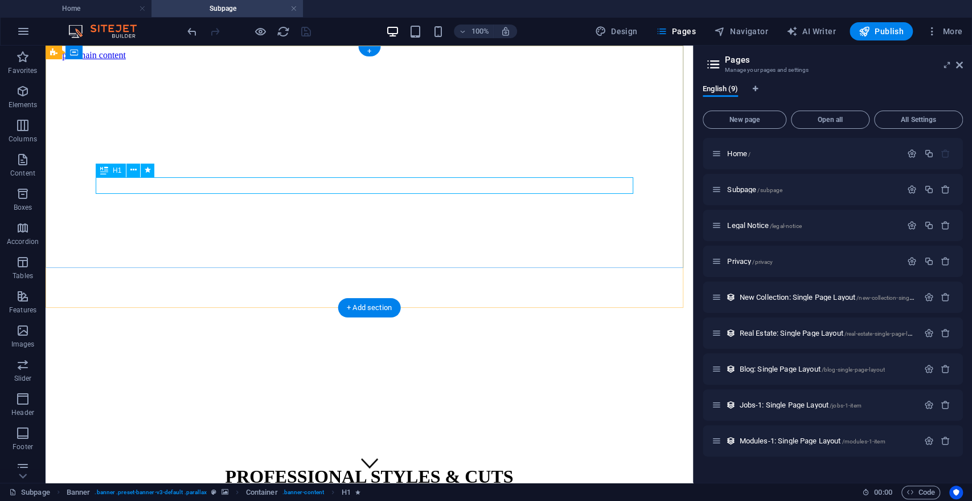
click at [480, 466] on div "PROFESSIONAL STYLES & CUTS" at bounding box center [369, 476] width 638 height 21
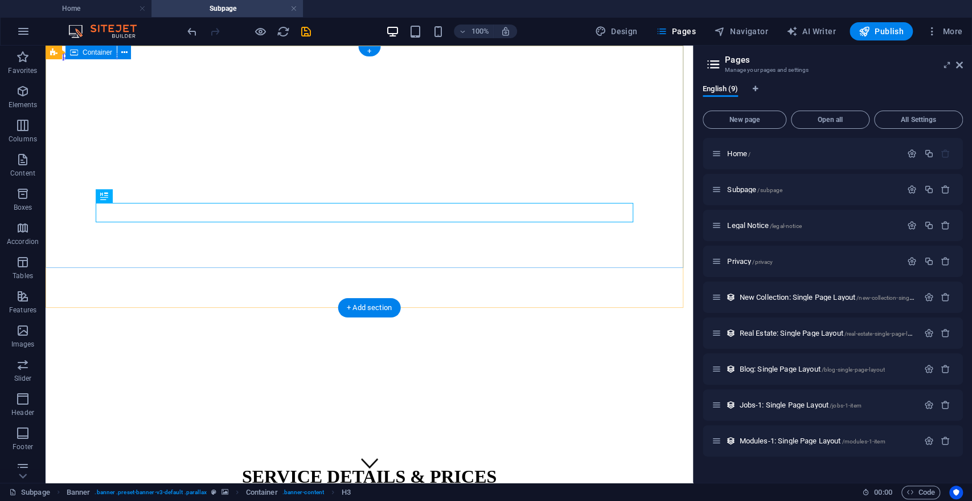
scroll to position [41, 0]
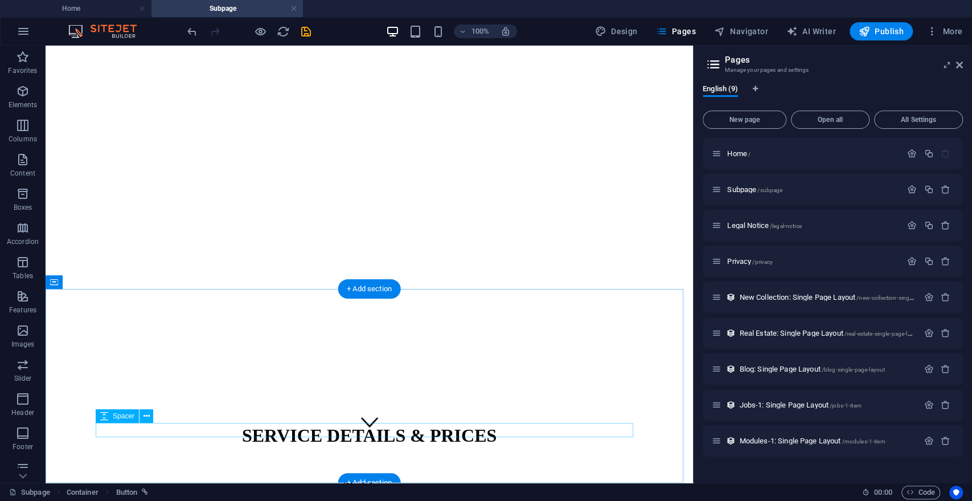
scroll to position [18, 0]
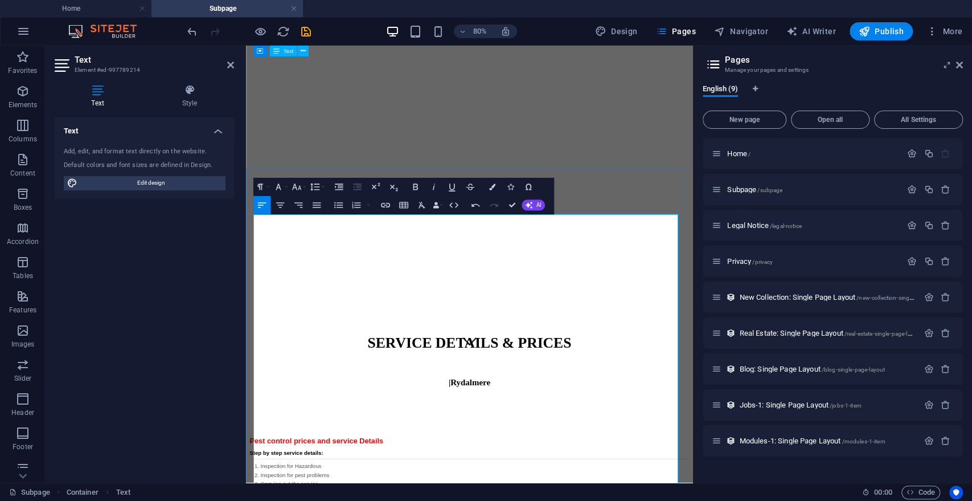
scroll to position [152, 0]
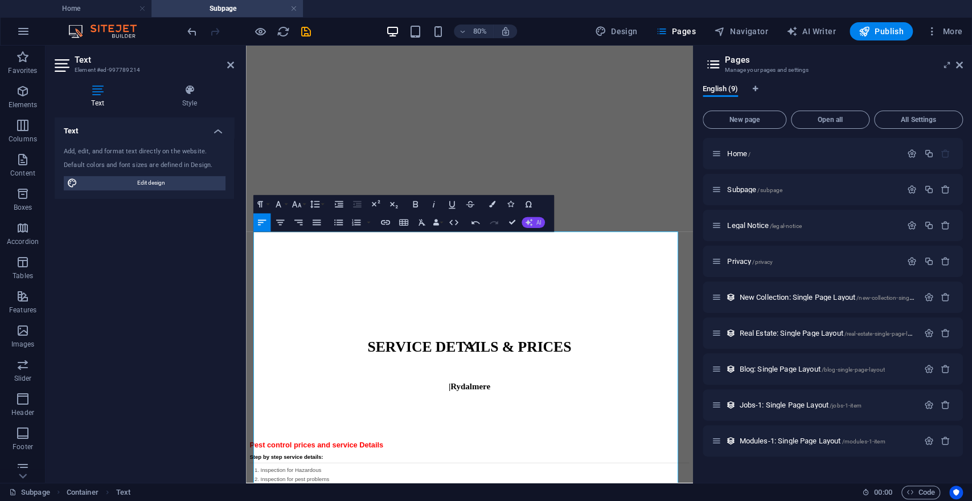
click at [541, 223] on span "AI" at bounding box center [538, 223] width 5 height 6
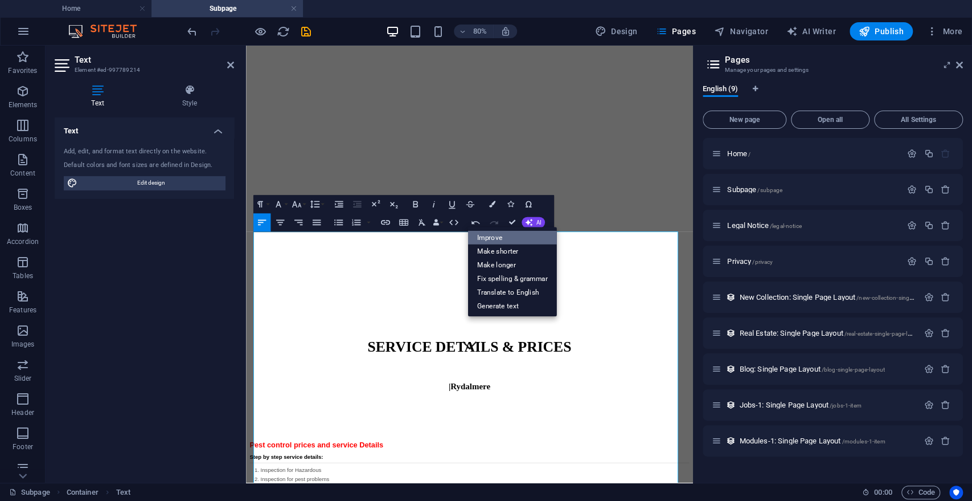
click at [495, 237] on link "Improve" at bounding box center [512, 237] width 89 height 14
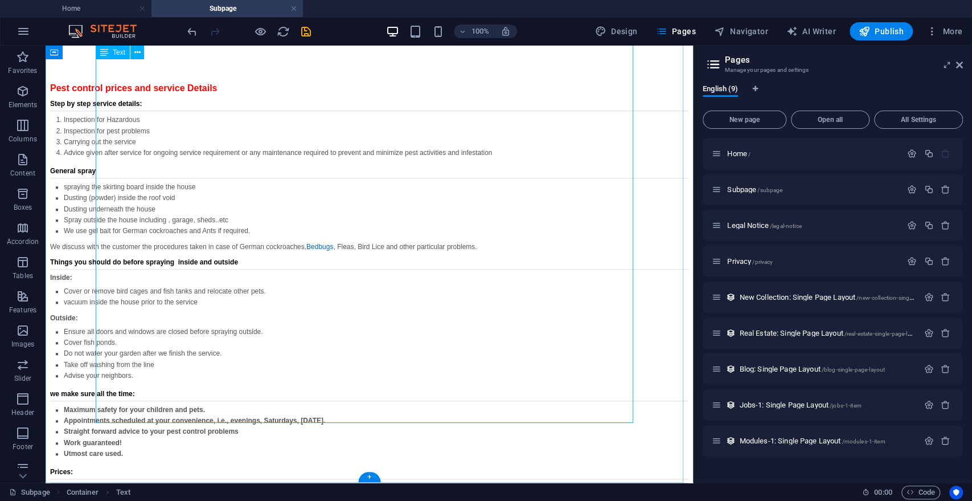
scroll to position [510, 0]
click at [278, 272] on div "Pest control prices and service Details Step by step service details: Inspectio…" at bounding box center [369, 367] width 638 height 568
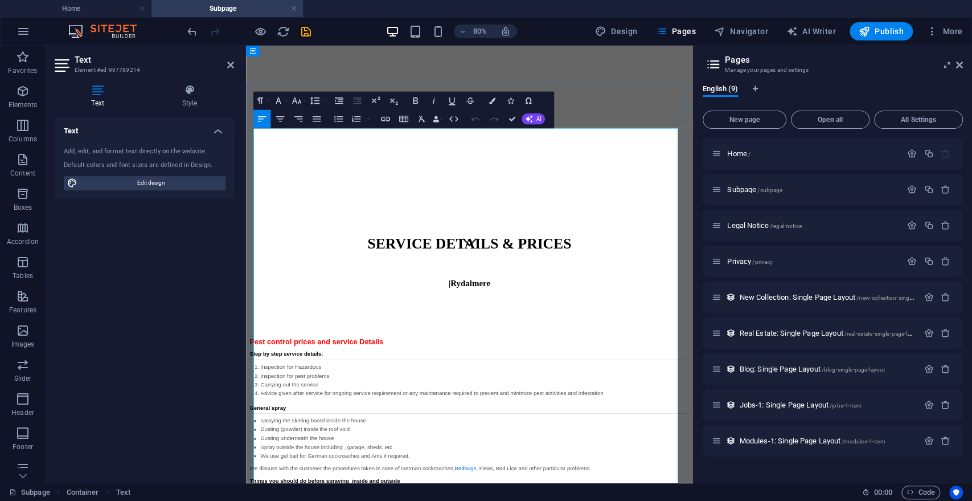
scroll to position [277, 0]
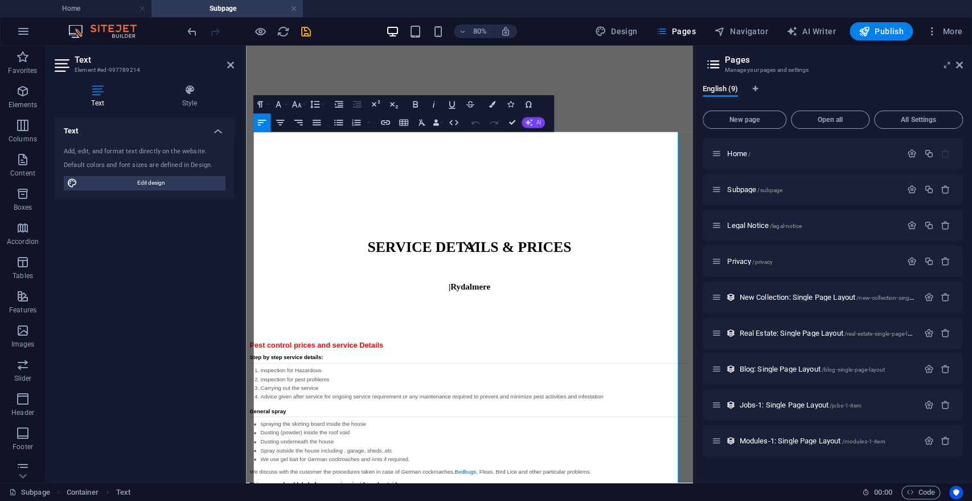
click at [538, 124] on span "AI" at bounding box center [538, 123] width 5 height 6
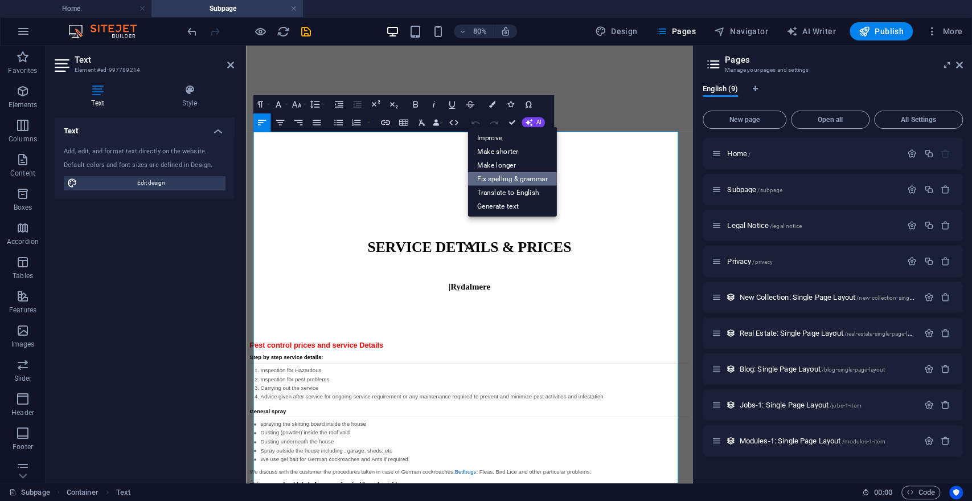
click at [528, 177] on link "Fix spelling & grammar" at bounding box center [512, 178] width 89 height 14
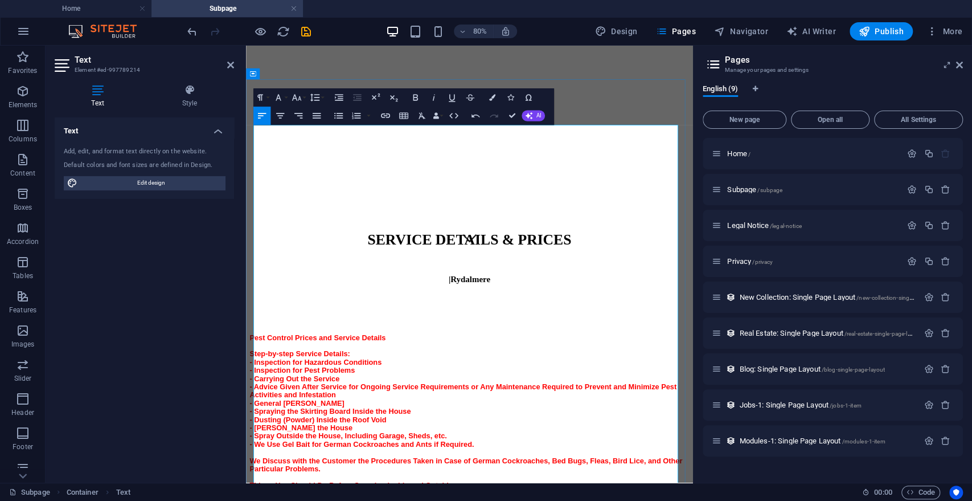
scroll to position [285, 0]
click at [542, 113] on button "AI" at bounding box center [533, 115] width 23 height 11
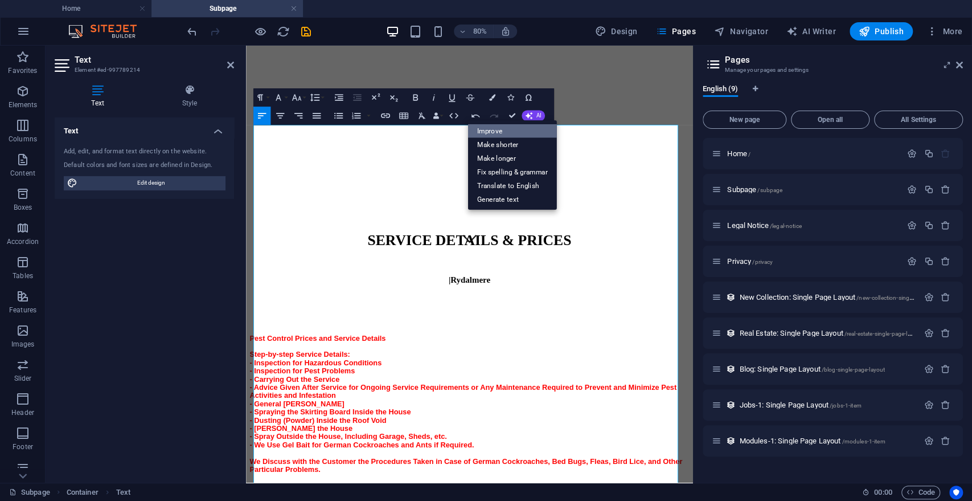
click at [502, 125] on link "Improve" at bounding box center [512, 131] width 89 height 14
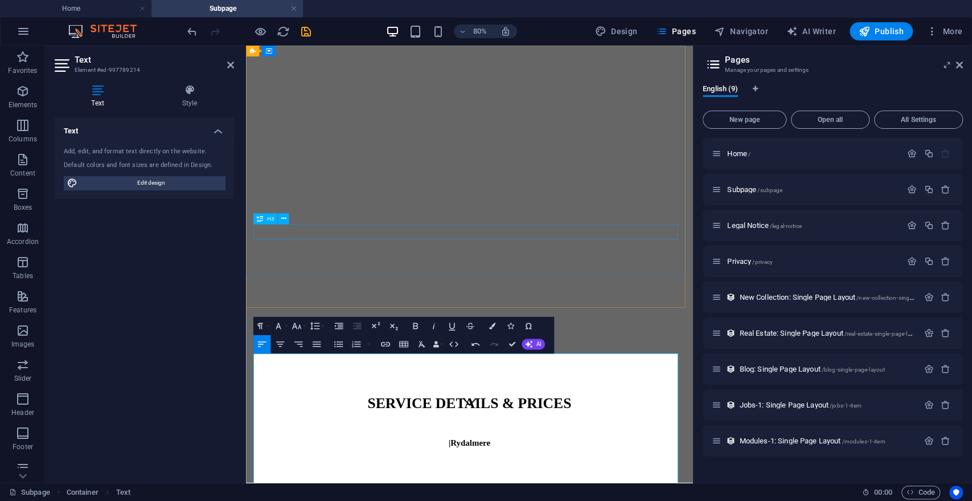
scroll to position [0, 0]
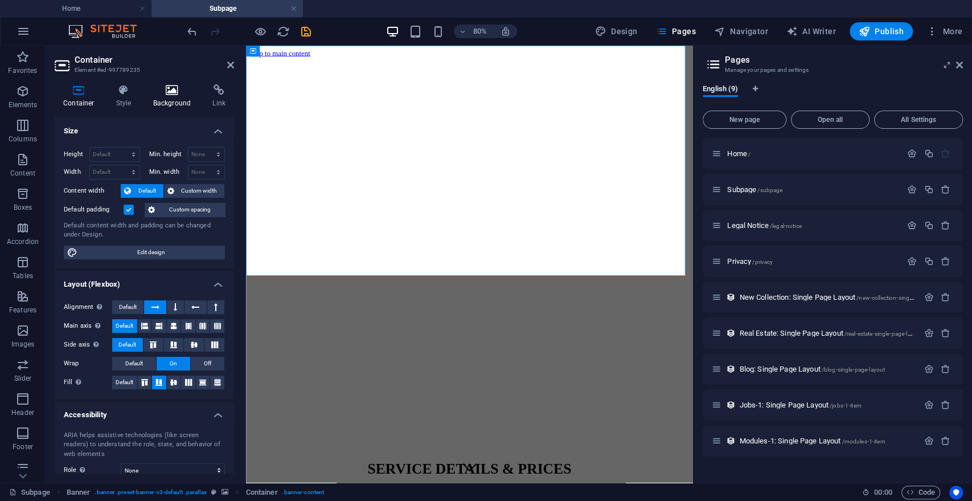
click at [175, 95] on icon at bounding box center [172, 89] width 55 height 11
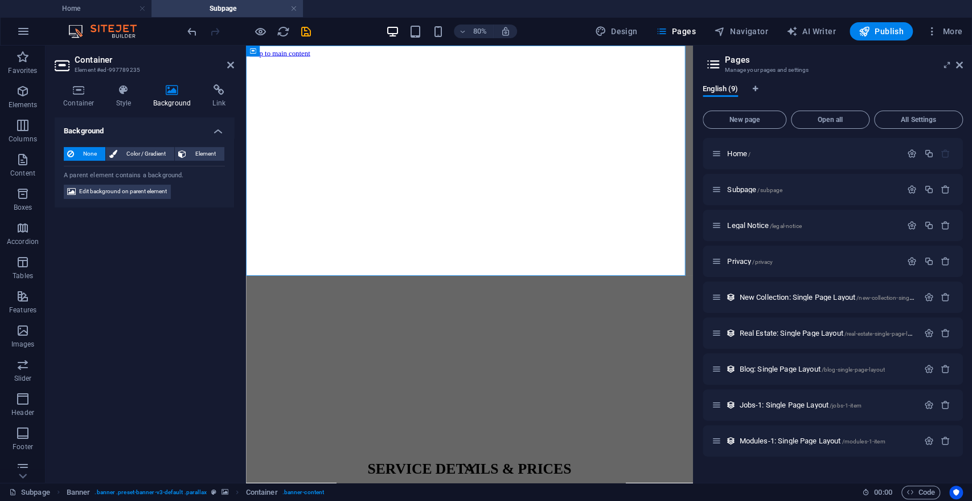
click at [87, 151] on span "None" at bounding box center [89, 154] width 24 height 14
click at [171, 95] on icon at bounding box center [172, 89] width 55 height 11
click at [82, 151] on span "None" at bounding box center [89, 154] width 24 height 14
click at [228, 63] on icon at bounding box center [230, 64] width 7 height 9
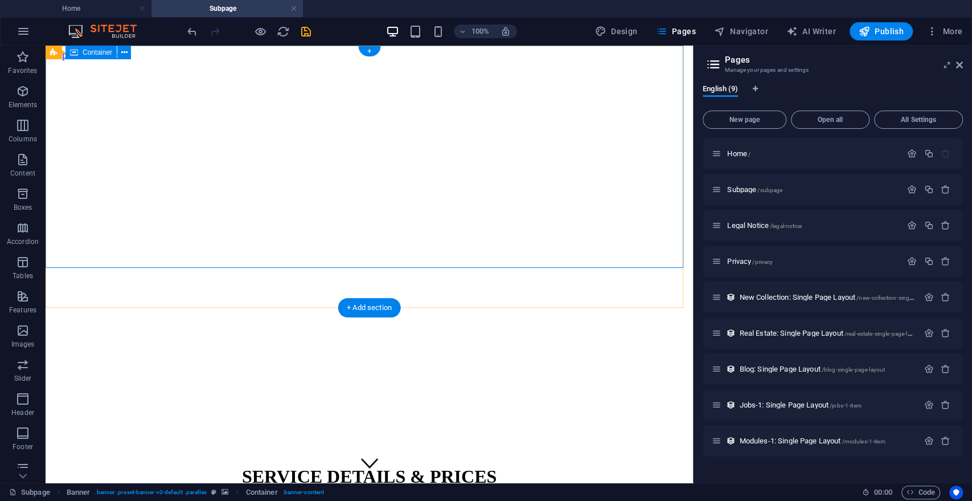
click at [565, 454] on div "SERVICE DETAILS & PRICES | Rydalmere" at bounding box center [369, 498] width 638 height 88
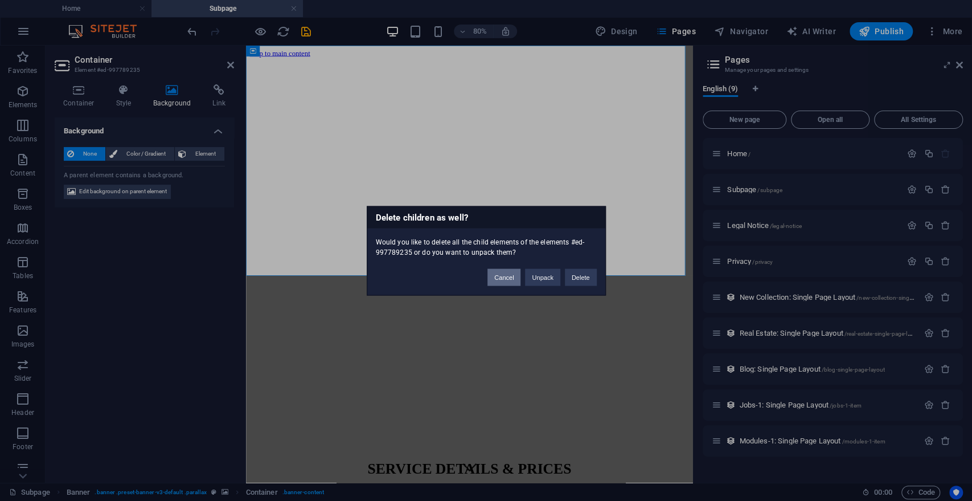
click at [502, 276] on button "Cancel" at bounding box center [503, 276] width 33 height 17
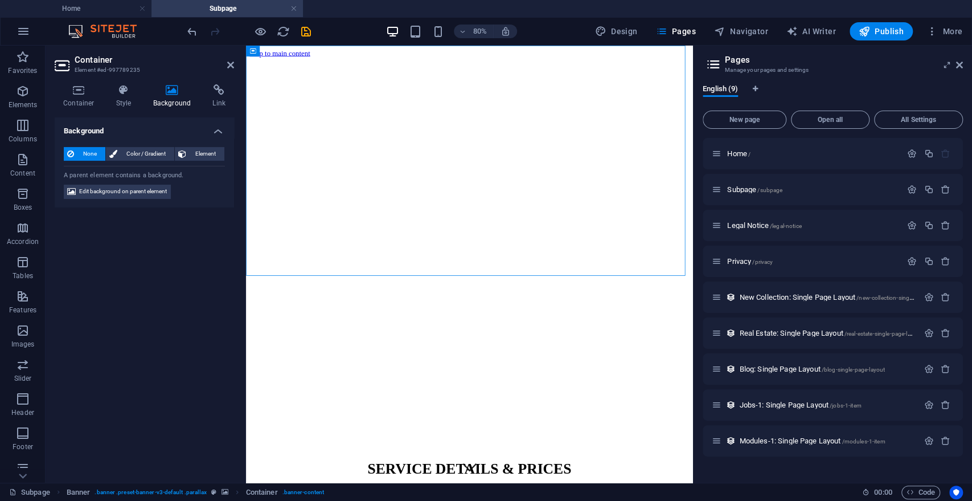
click at [170, 91] on icon at bounding box center [172, 89] width 55 height 11
click at [129, 187] on span "Edit background on parent element" at bounding box center [123, 192] width 88 height 14
select select "%"
select select "px"
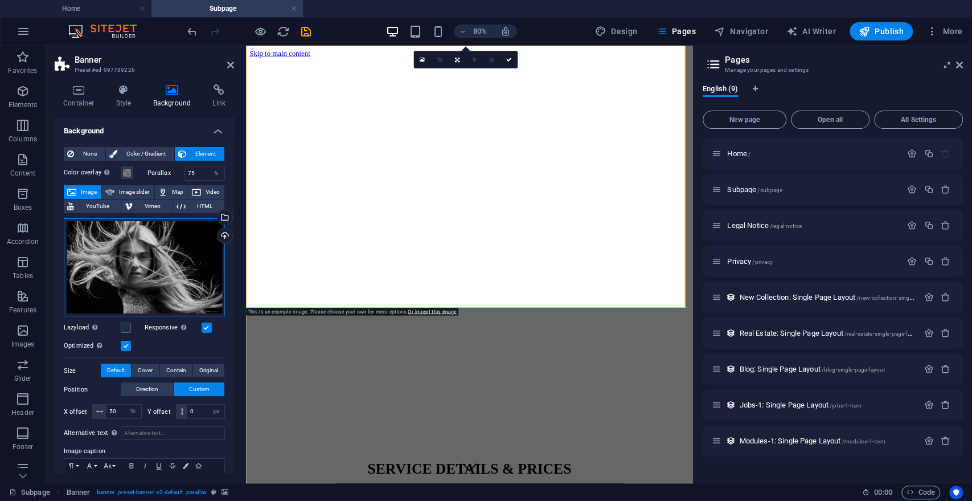
click at [144, 257] on div "Drag files here, click to choose files or select files from Files or our free s…" at bounding box center [144, 267] width 161 height 99
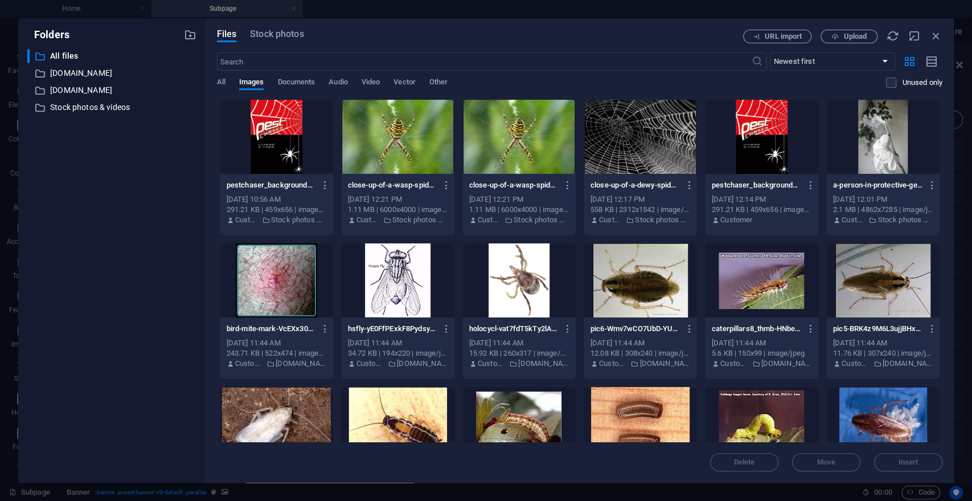
click at [870, 151] on div at bounding box center [882, 137] width 113 height 74
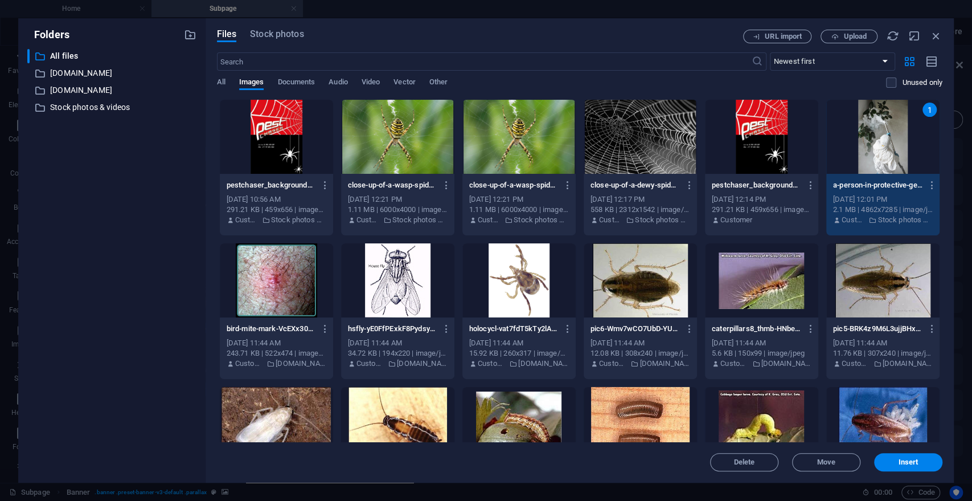
click at [870, 151] on div "1" at bounding box center [882, 137] width 113 height 74
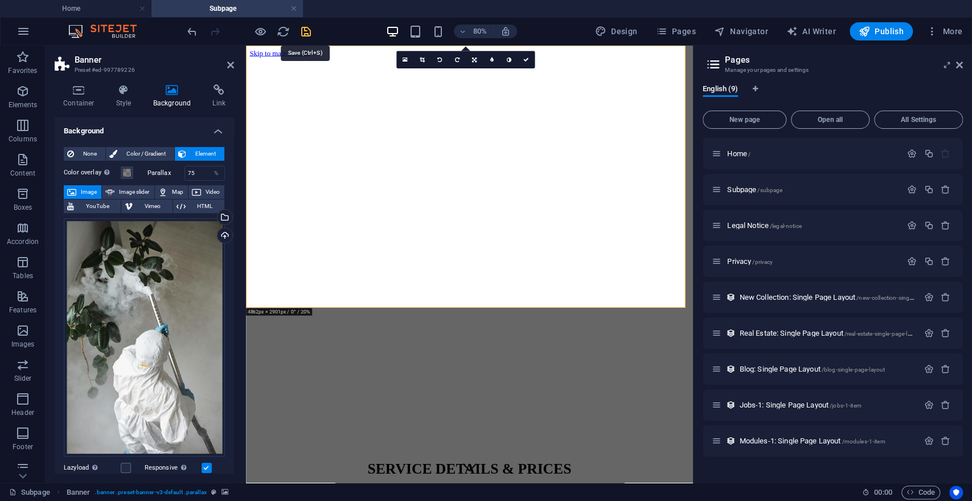
click at [301, 26] on icon "save" at bounding box center [306, 31] width 13 height 13
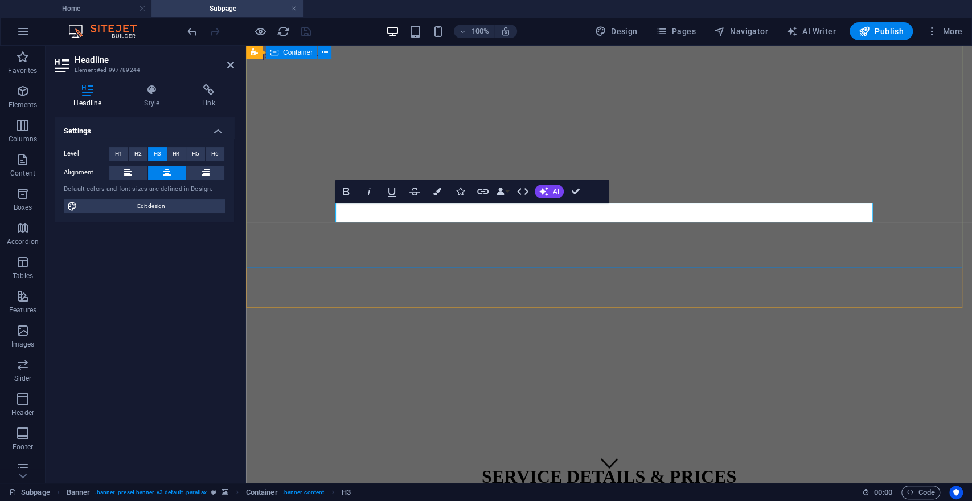
click at [674, 454] on div "SERVICE DETAILS & PRICES ​" at bounding box center [609, 498] width 717 height 88
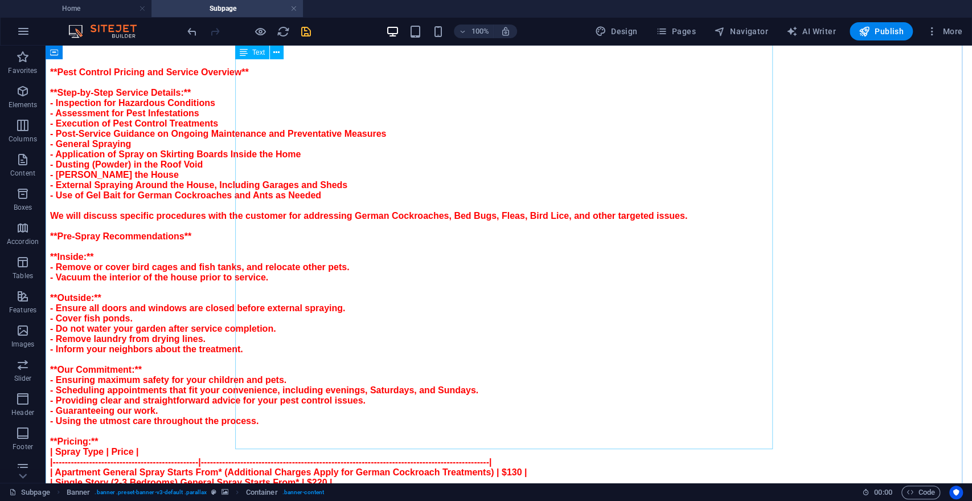
scroll to position [519, 0]
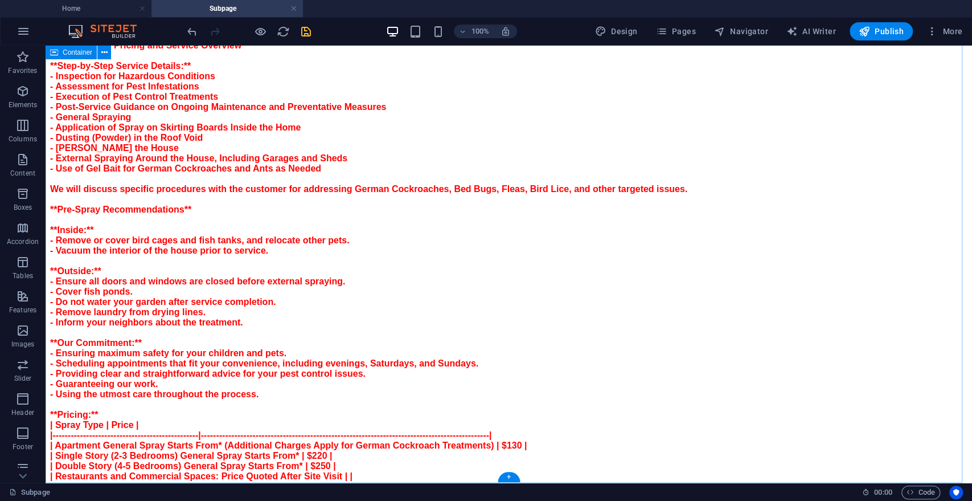
click at [541, 455] on div "**Pest Control Pricing and Service Overview** **Step-by-Step Service Details:**…" at bounding box center [508, 315] width 917 height 572
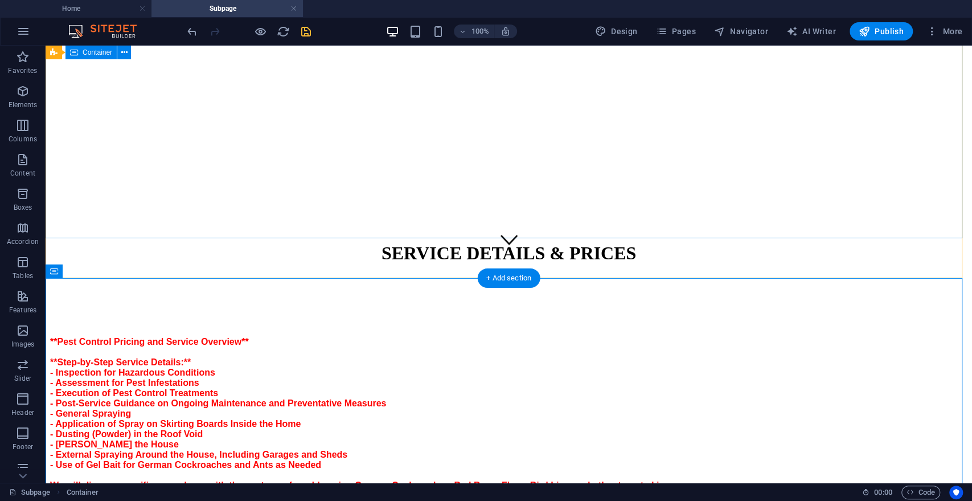
scroll to position [0, 0]
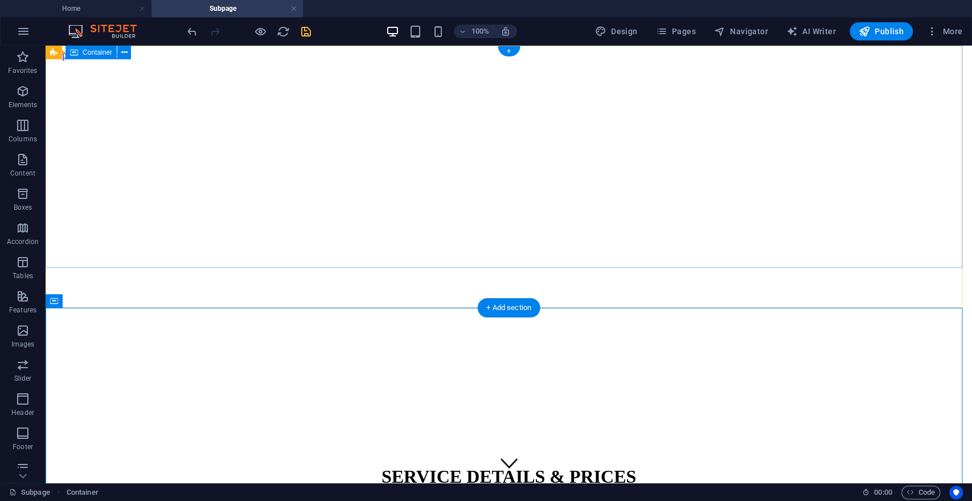
click at [482, 454] on div "SERVICE DETAILS & PRICES" at bounding box center [508, 481] width 917 height 55
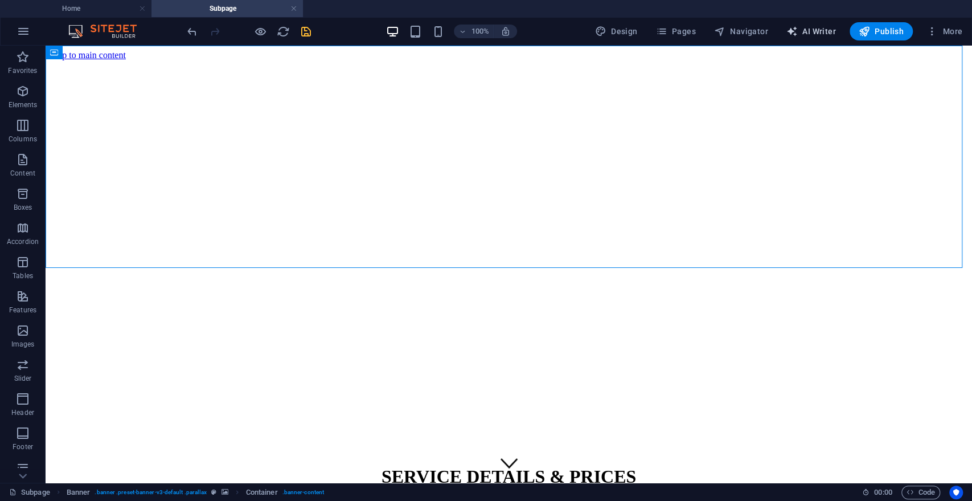
click at [812, 26] on span "AI Writer" at bounding box center [811, 31] width 50 height 11
select select "English"
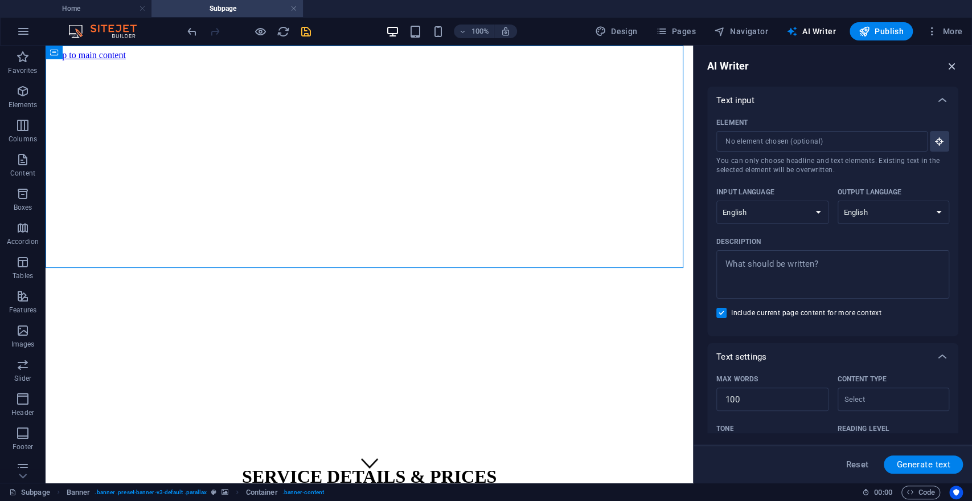
click at [952, 65] on icon "button" at bounding box center [952, 66] width 13 height 13
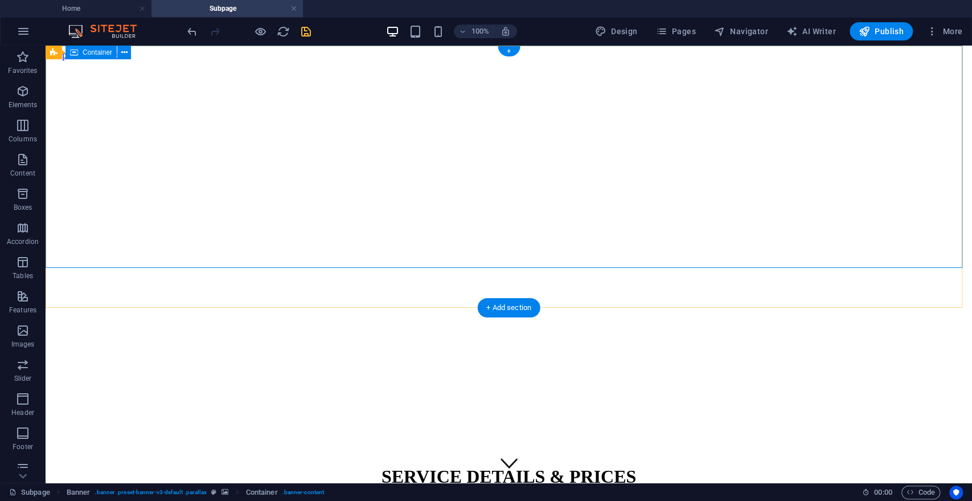
click at [789, 454] on div "SERVICE DETAILS & PRICES" at bounding box center [508, 481] width 917 height 55
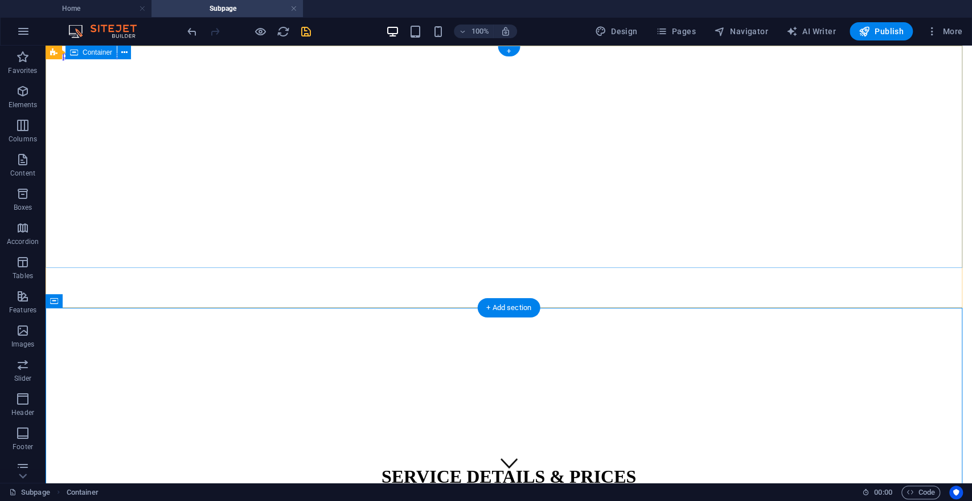
click at [789, 454] on div "SERVICE DETAILS & PRICES" at bounding box center [508, 481] width 917 height 55
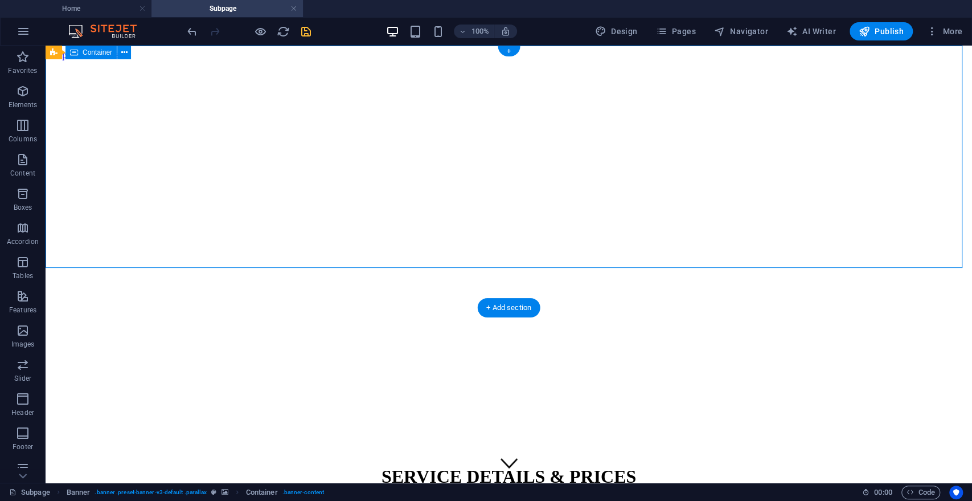
click at [789, 454] on div "SERVICE DETAILS & PRICES" at bounding box center [508, 481] width 917 height 55
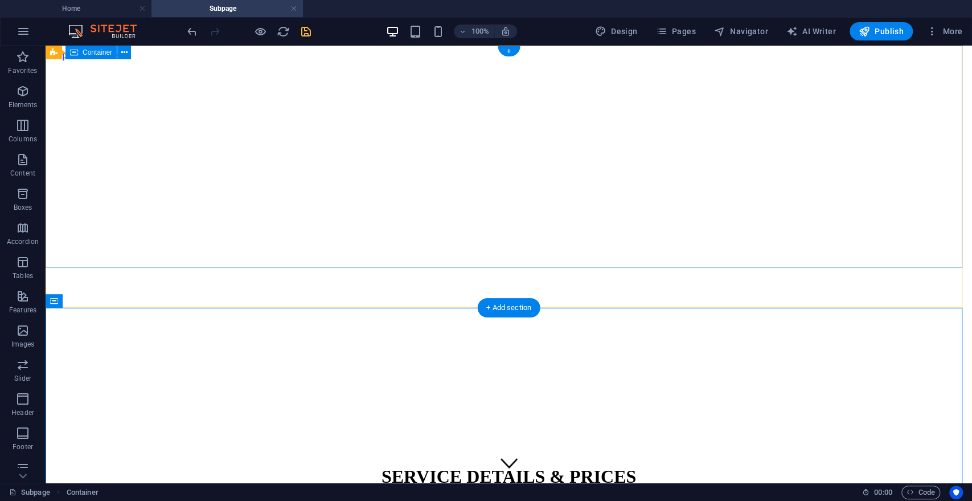
click at [649, 454] on div "SERVICE DETAILS & PRICES" at bounding box center [508, 481] width 917 height 55
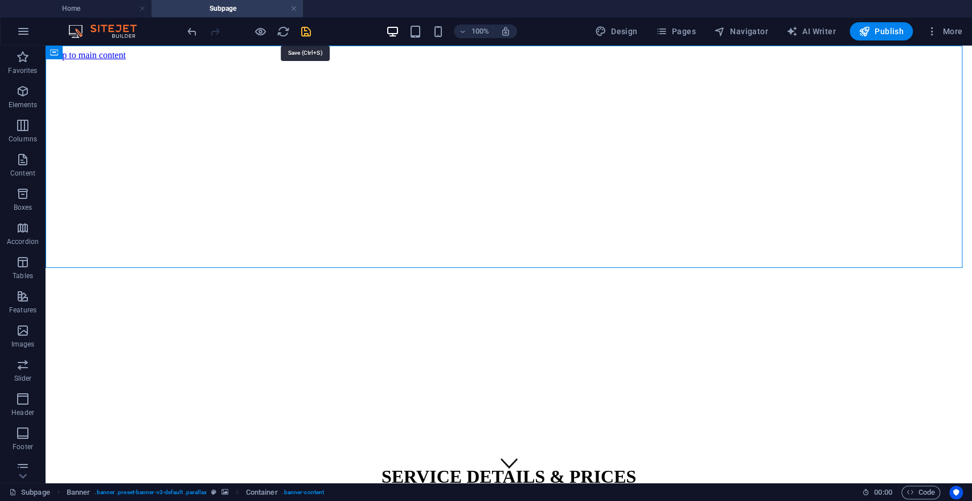
click at [304, 31] on icon "save" at bounding box center [306, 31] width 13 height 13
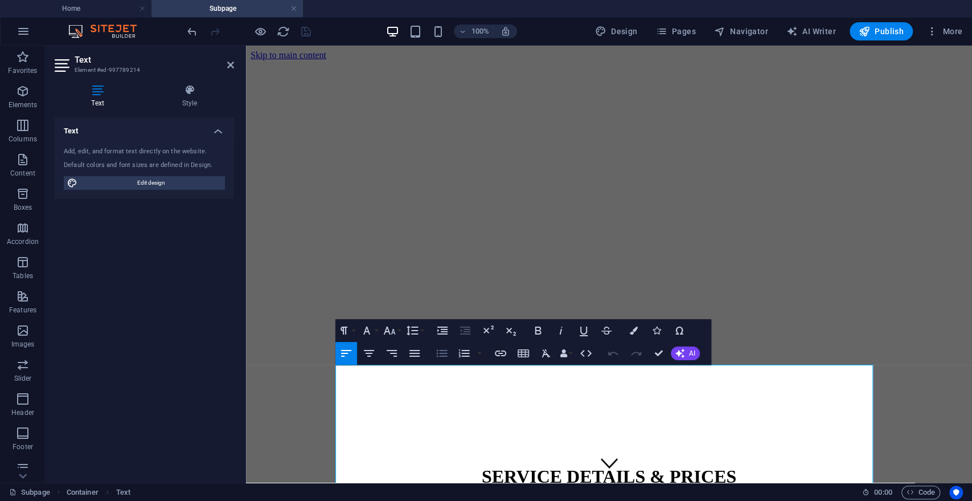
click at [442, 354] on icon "button" at bounding box center [442, 353] width 14 height 14
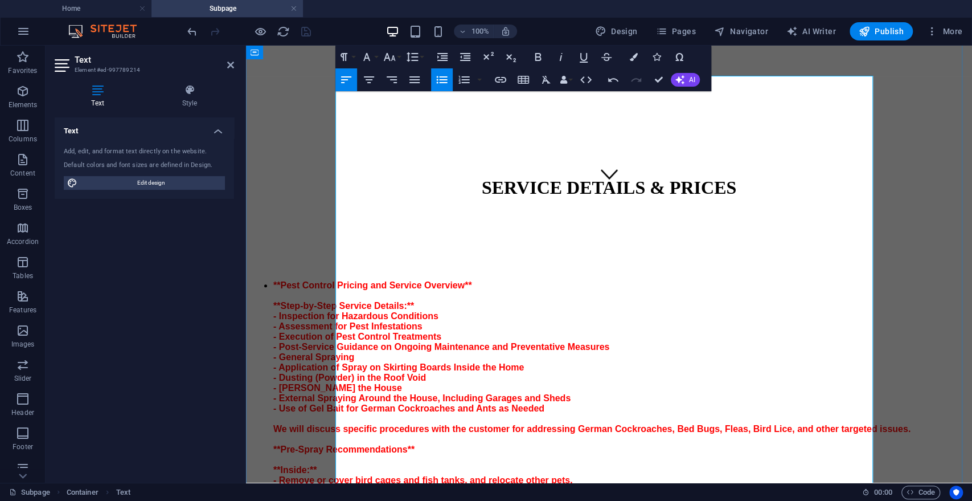
scroll to position [296, 0]
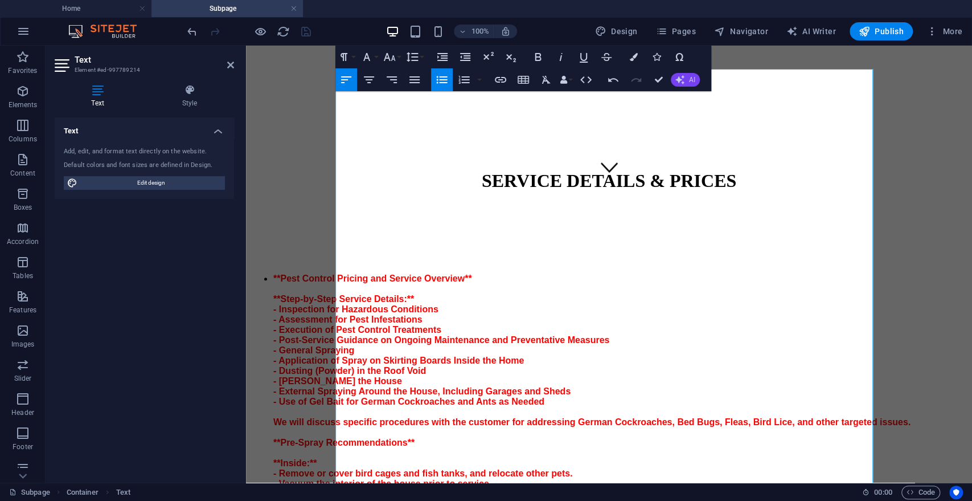
click at [690, 80] on span "AI" at bounding box center [692, 79] width 6 height 7
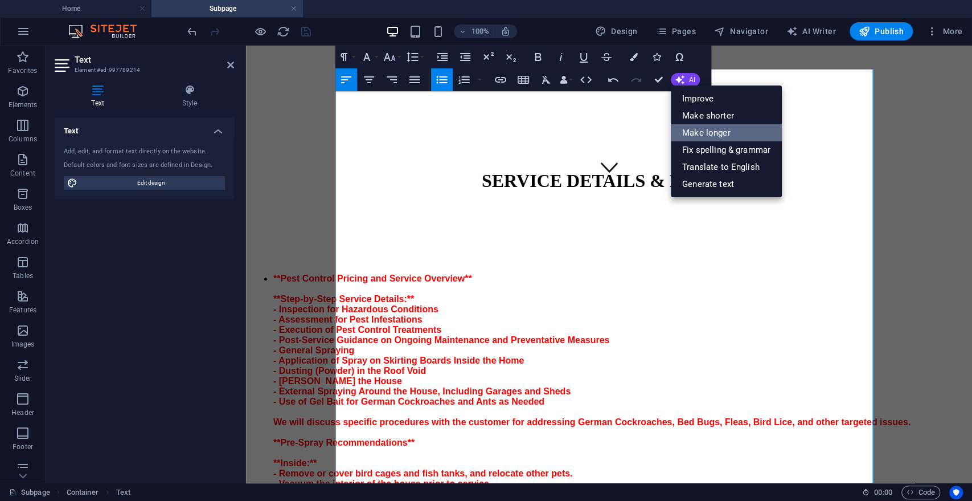
click at [702, 129] on link "Make longer" at bounding box center [726, 132] width 111 height 17
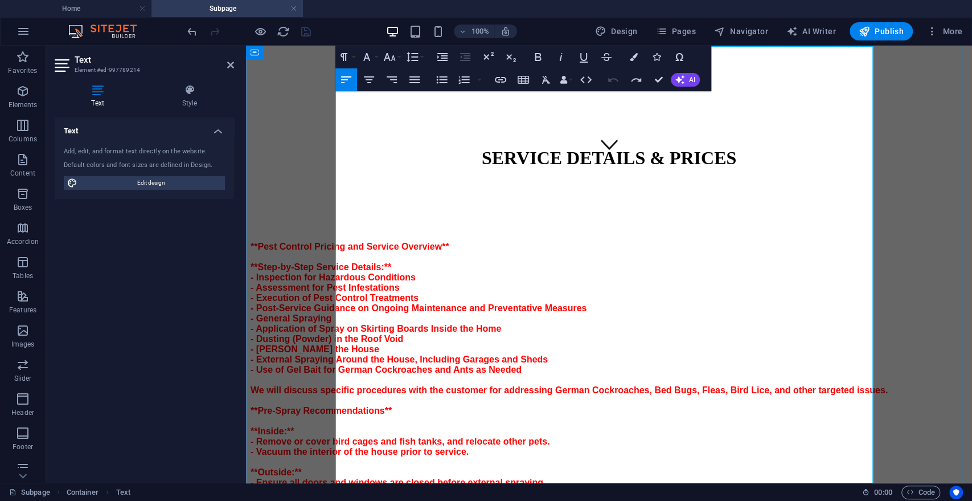
scroll to position [317, 0]
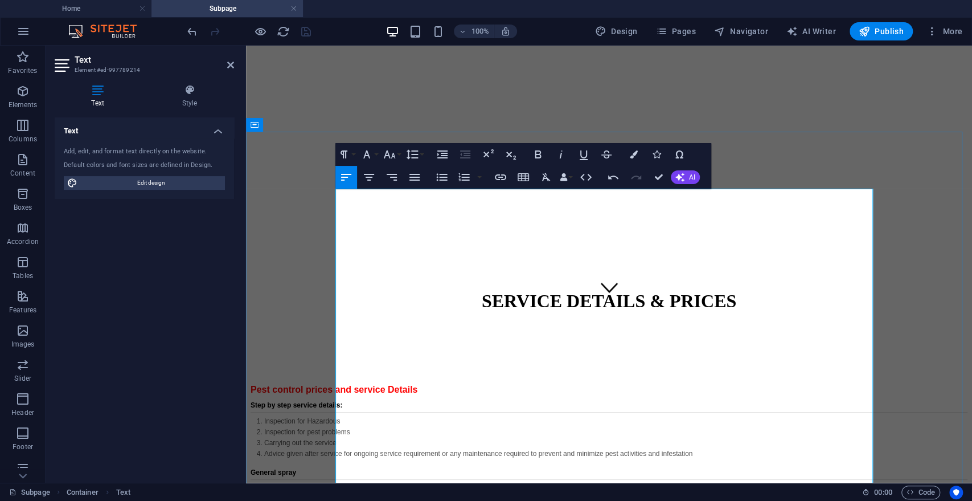
scroll to position [176, 0]
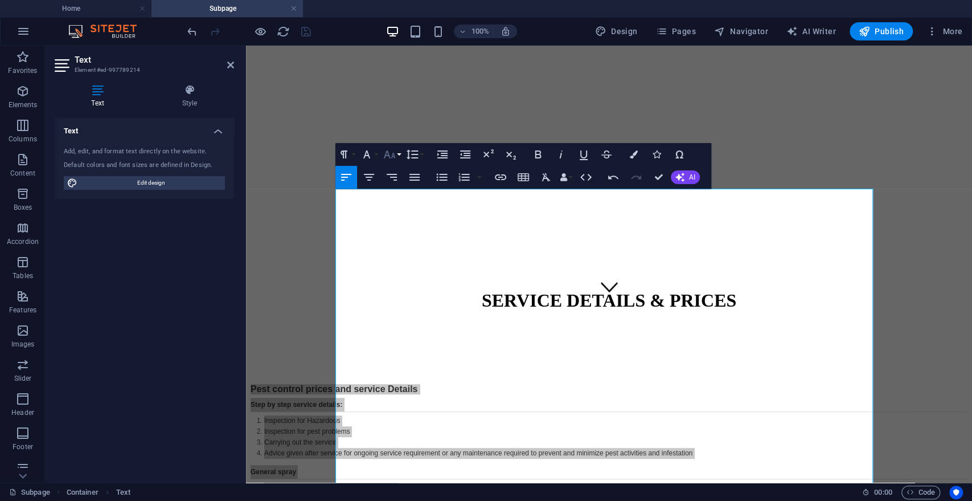
click at [388, 149] on icon "button" at bounding box center [390, 154] width 14 height 14
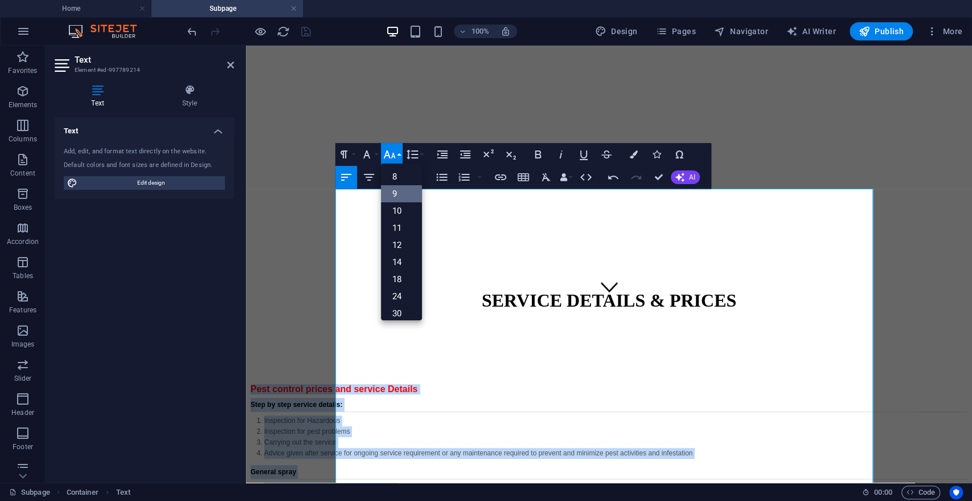
click at [401, 195] on link "9" at bounding box center [401, 193] width 41 height 17
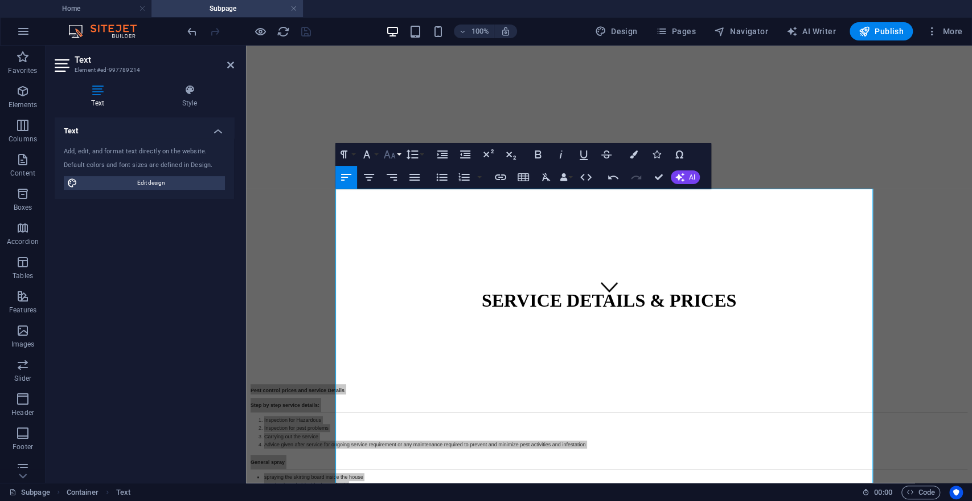
click at [398, 159] on button "Font Size" at bounding box center [392, 154] width 22 height 23
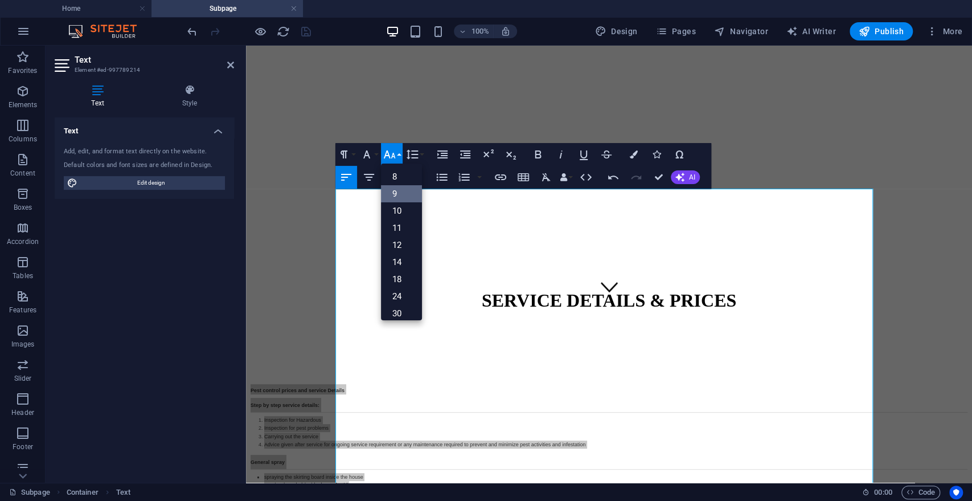
scroll to position [30, 0]
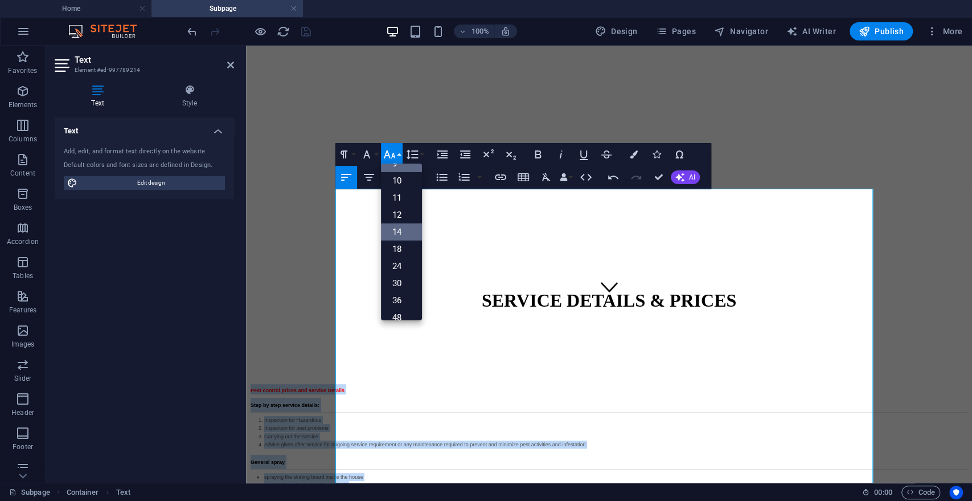
click at [403, 227] on link "14" at bounding box center [401, 231] width 41 height 17
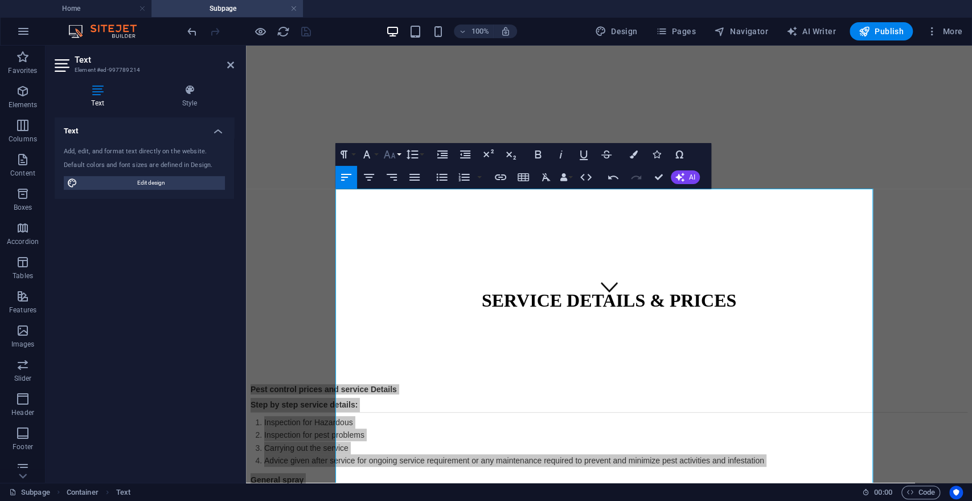
click at [395, 154] on icon "button" at bounding box center [390, 154] width 14 height 14
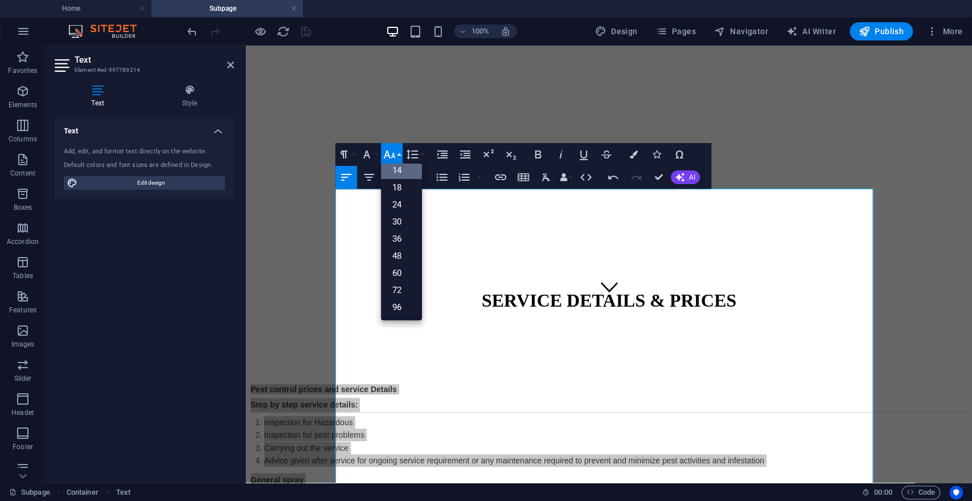
scroll to position [92, 0]
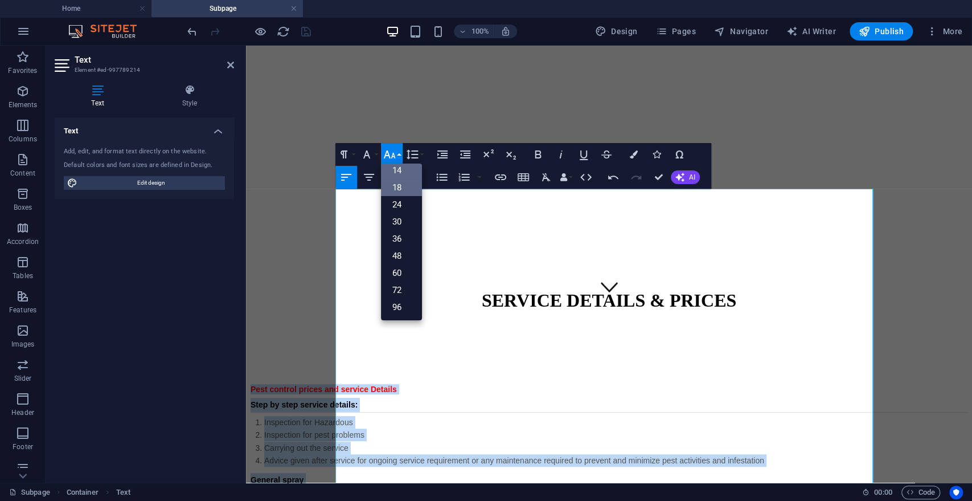
click at [401, 183] on link "18" at bounding box center [401, 187] width 41 height 17
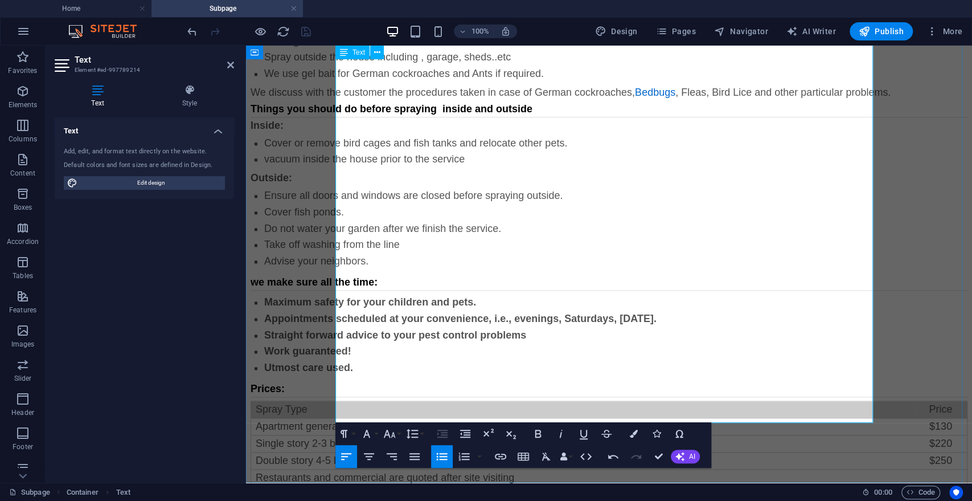
scroll to position [683, 0]
drag, startPoint x: 339, startPoint y: 330, endPoint x: 364, endPoint y: 360, distance: 39.7
click at [364, 360] on div "Pest control prices and service Details Step by step service details: Inspectio…" at bounding box center [609, 233] width 717 height 714
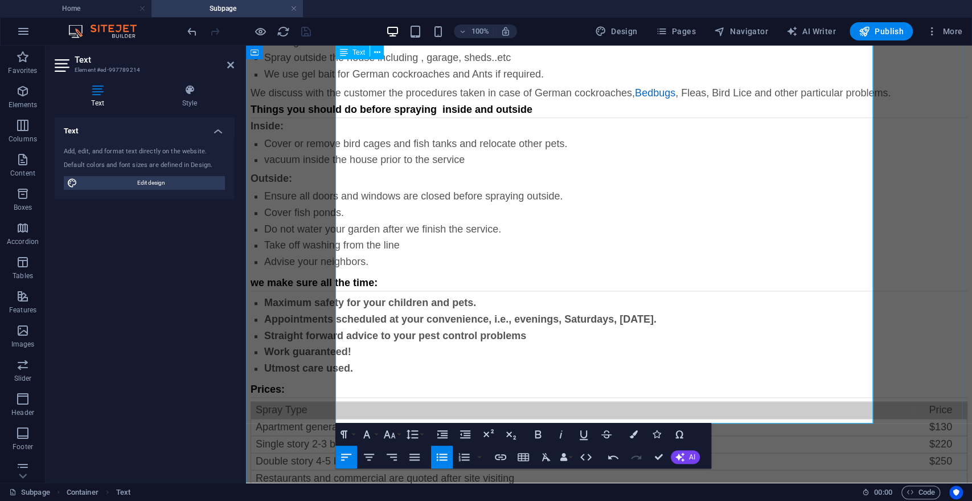
drag, startPoint x: 336, startPoint y: 329, endPoint x: 478, endPoint y: 421, distance: 168.9
click at [478, 421] on div "Pest control prices and service Details Step by step service details: Inspectio…" at bounding box center [609, 233] width 717 height 714
drag, startPoint x: 369, startPoint y: 345, endPoint x: 363, endPoint y: 363, distance: 18.7
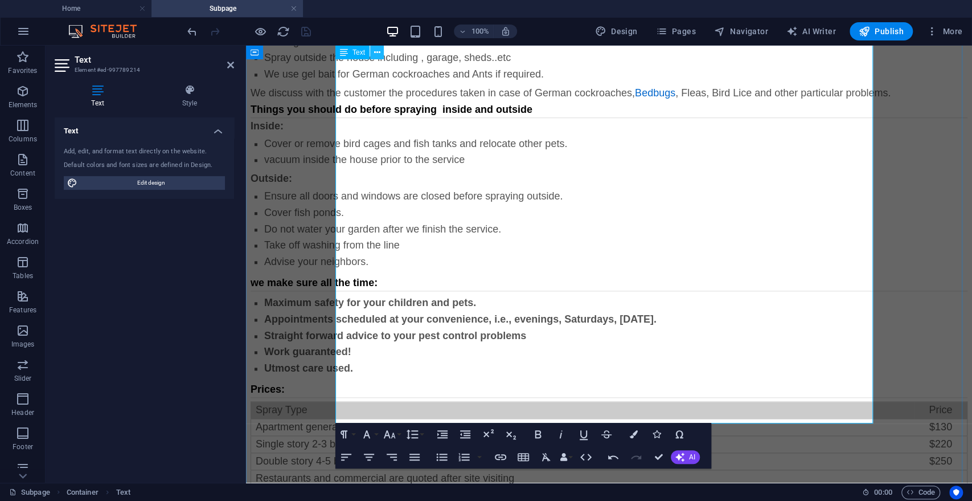
click at [378, 51] on icon at bounding box center [377, 53] width 6 height 12
drag, startPoint x: 355, startPoint y: 370, endPoint x: 405, endPoint y: 382, distance: 51.4
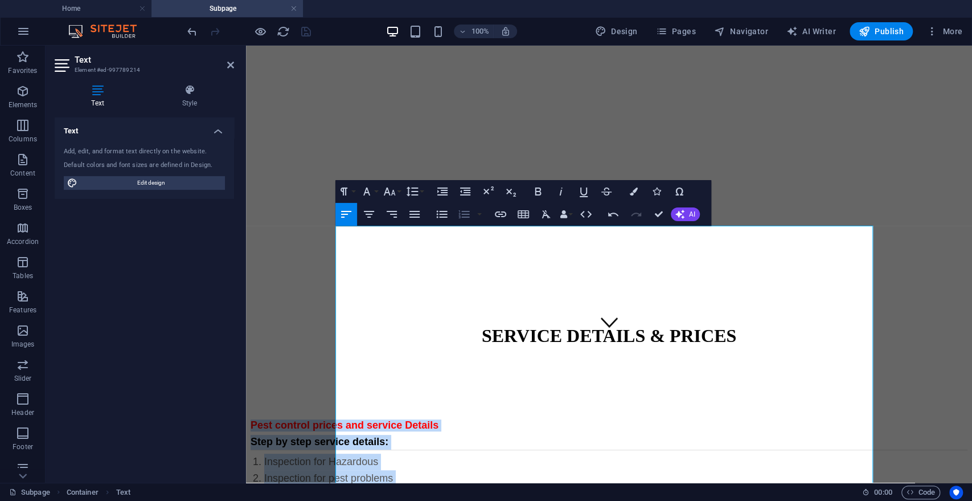
scroll to position [142, 0]
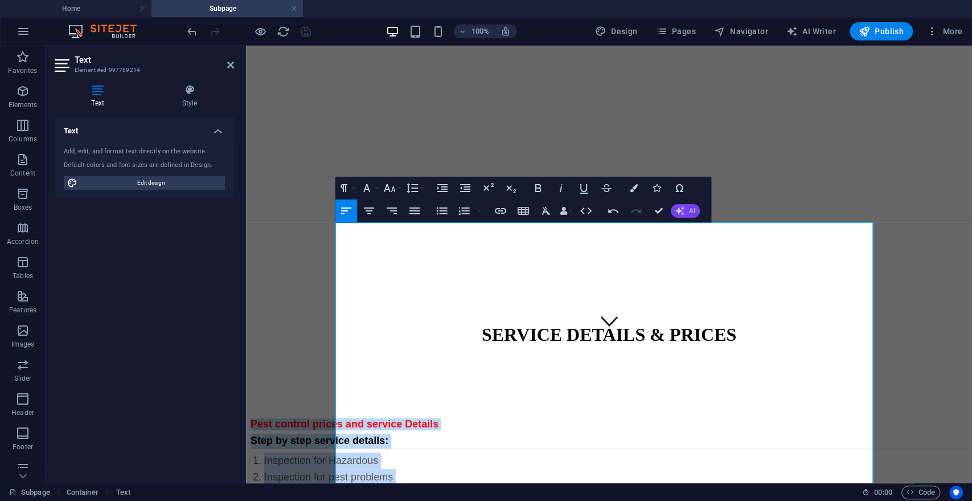
drag, startPoint x: 688, startPoint y: 211, endPoint x: 677, endPoint y: 213, distance: 11.6
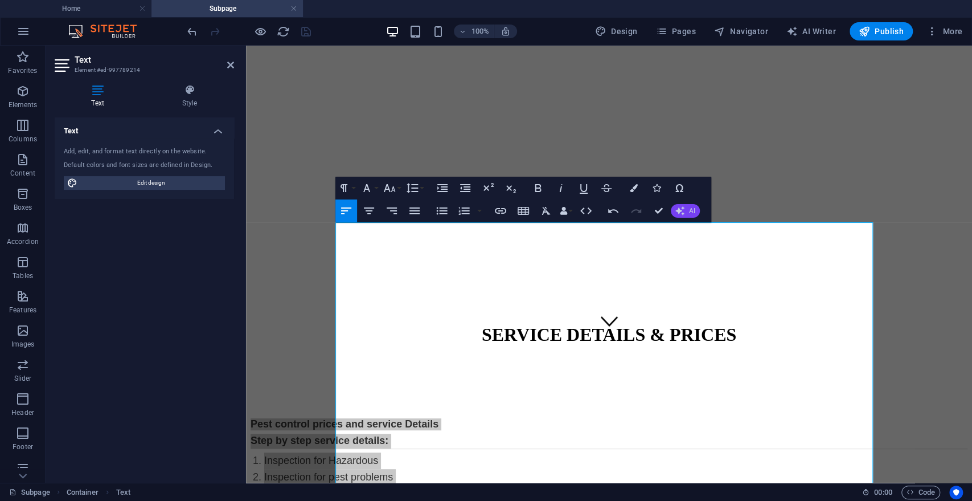
click at [677, 213] on icon "button" at bounding box center [680, 210] width 13 height 13
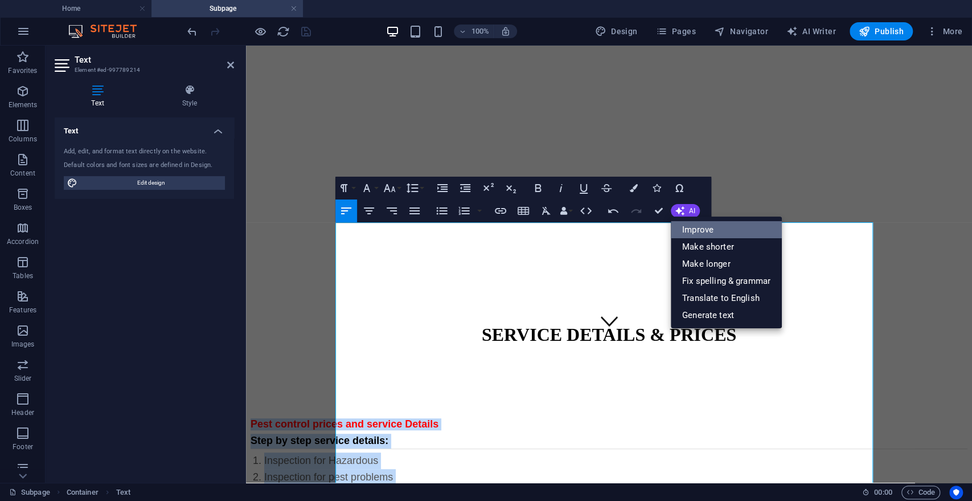
click at [685, 227] on link "Improve" at bounding box center [726, 229] width 111 height 17
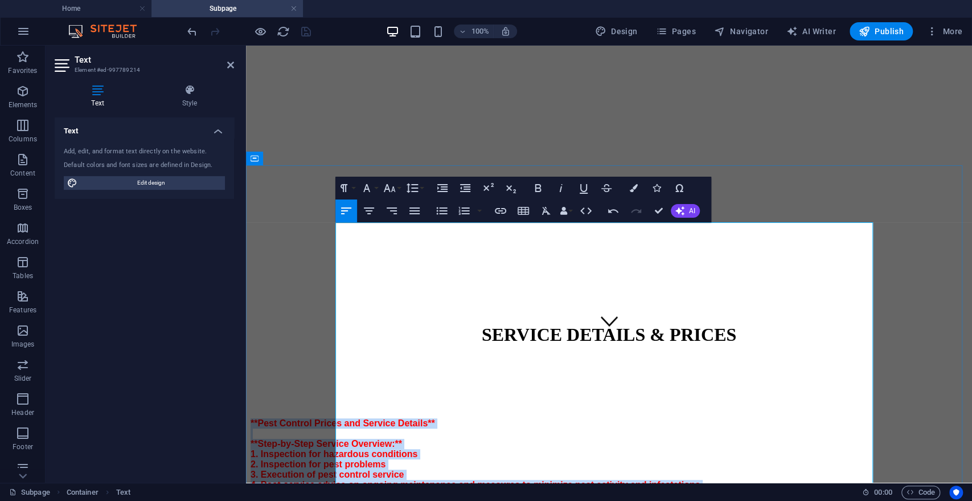
scroll to position [0, 0]
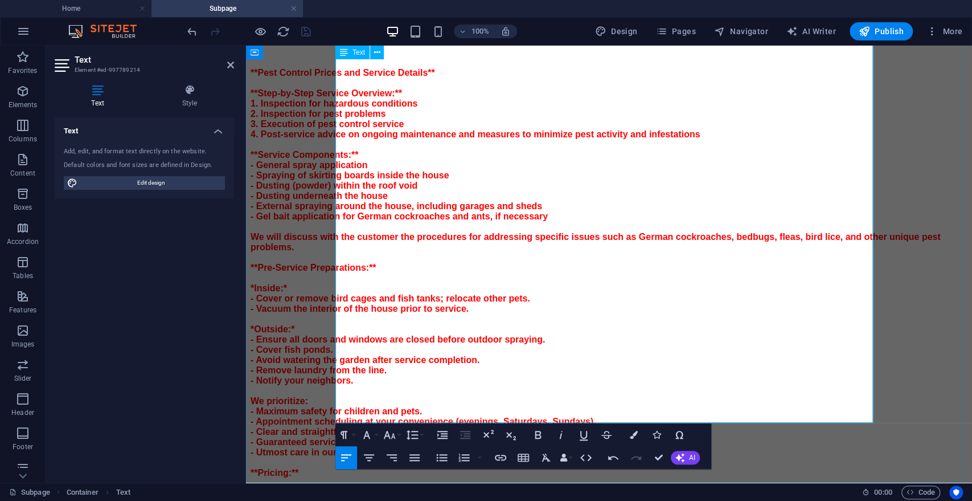
scroll to position [562, 0]
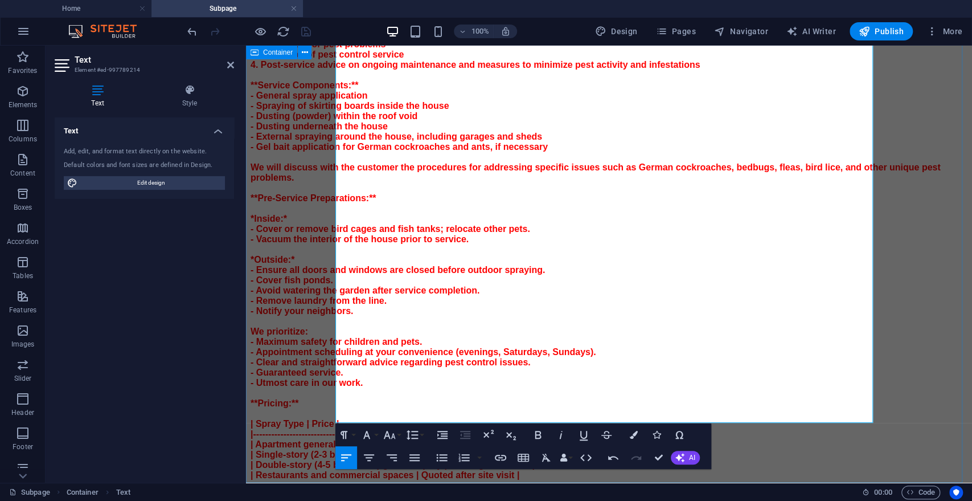
click at [303, 371] on div "**Pest Control Prices and Service Details** **Step-by-Step Service Overview:** …" at bounding box center [609, 293] width 717 height 613
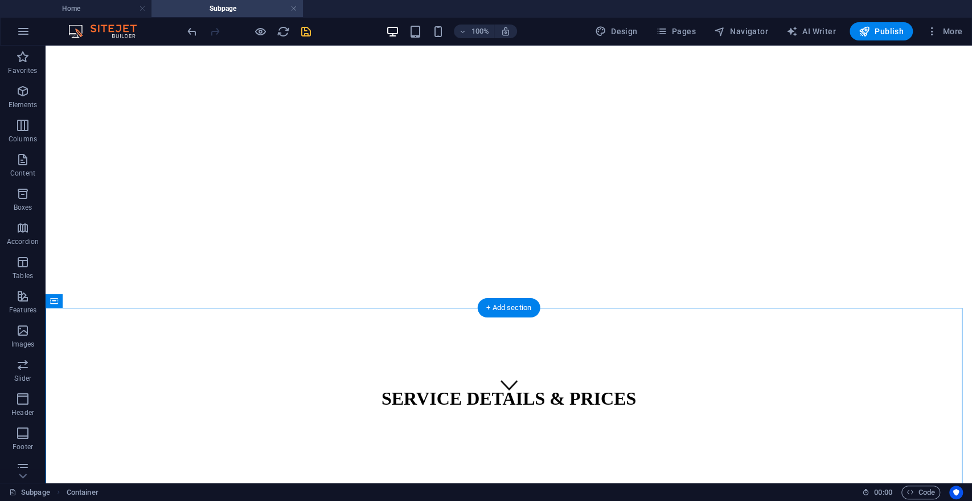
scroll to position [0, 0]
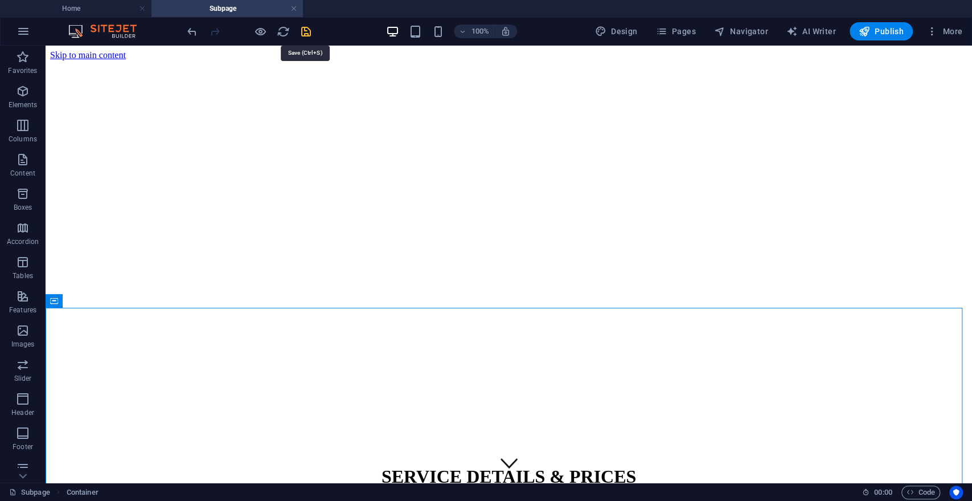
click at [306, 30] on icon "save" at bounding box center [306, 31] width 13 height 13
